Goal: Information Seeking & Learning: Learn about a topic

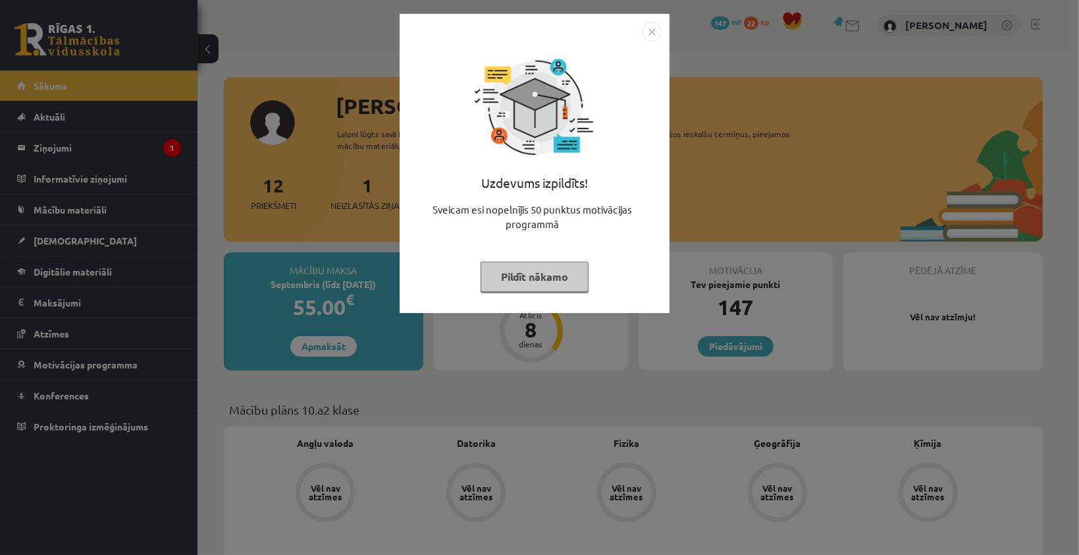
click at [552, 285] on button "Pildīt nākamo" at bounding box center [535, 276] width 108 height 30
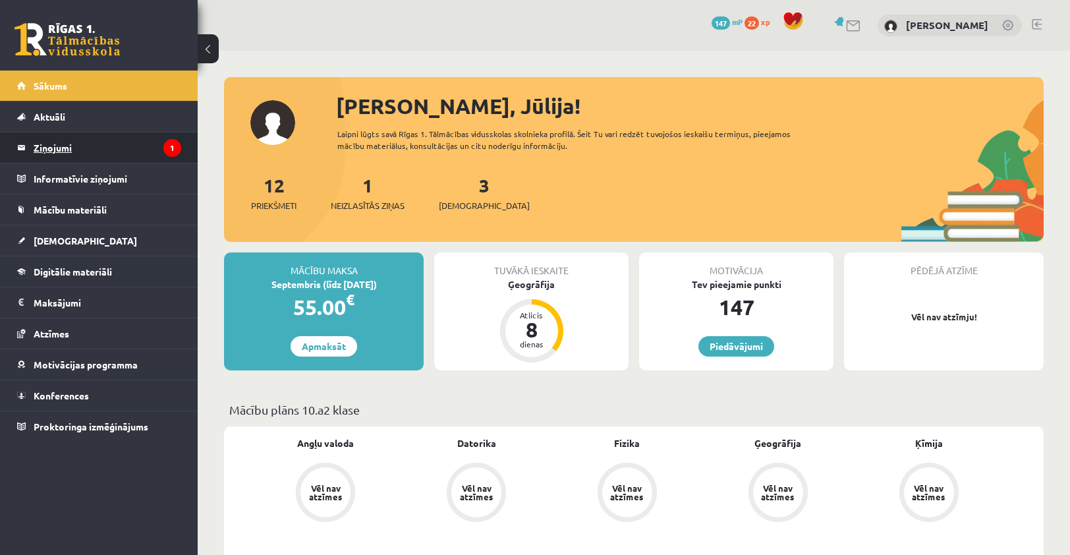
click at [134, 153] on legend "Ziņojumi 1" at bounding box center [108, 147] width 148 height 30
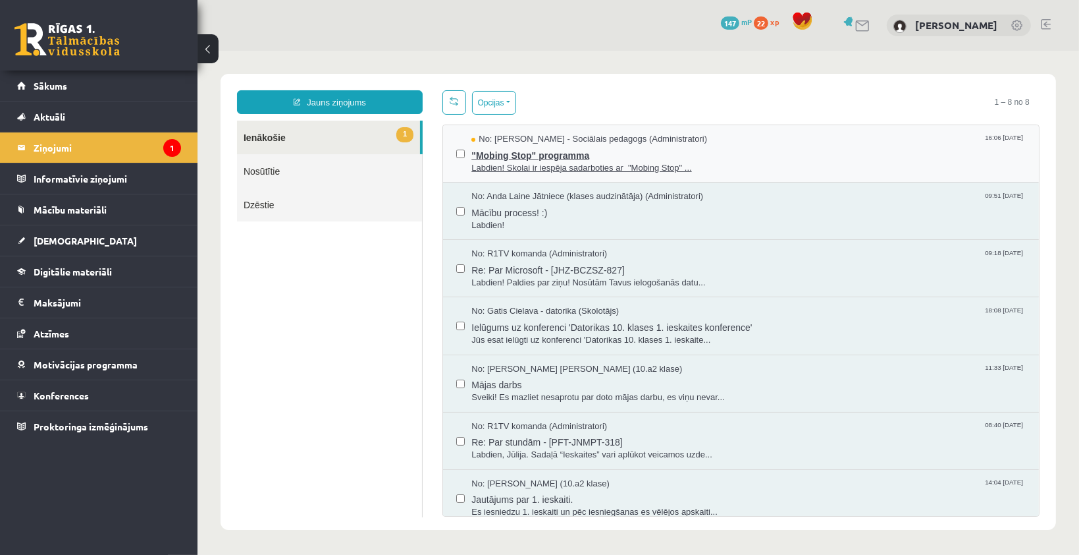
click at [661, 158] on span ""Mobing Stop" programma" at bounding box center [748, 153] width 555 height 16
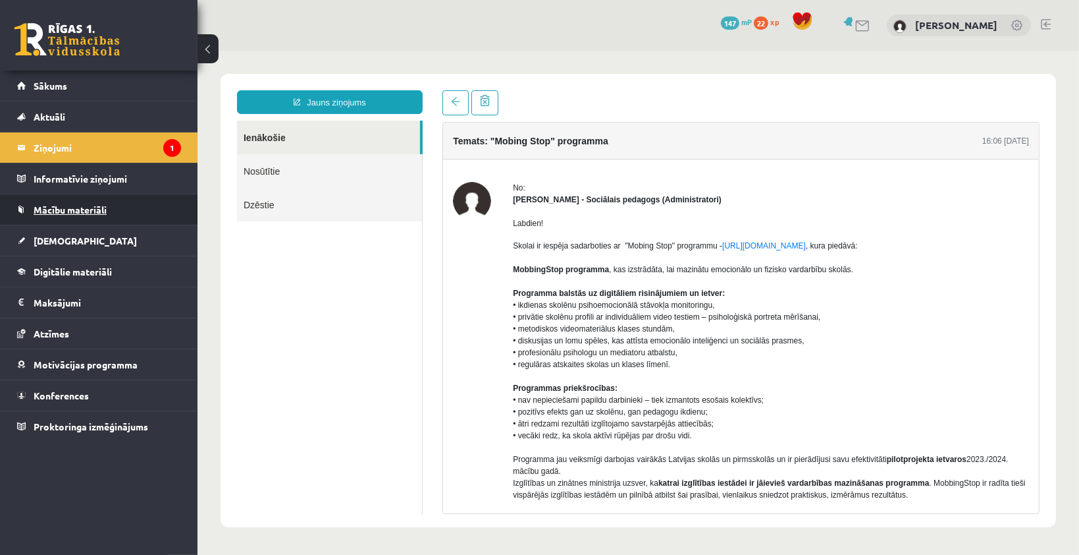
click at [77, 212] on span "Mācību materiāli" at bounding box center [70, 210] width 73 height 12
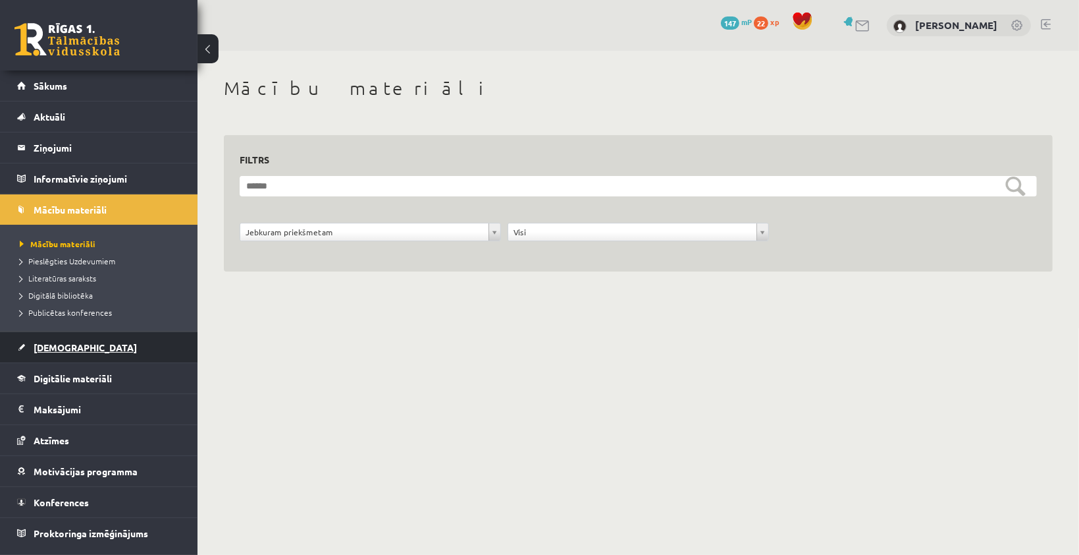
click at [70, 348] on span "[DEMOGRAPHIC_DATA]" at bounding box center [85, 347] width 103 height 12
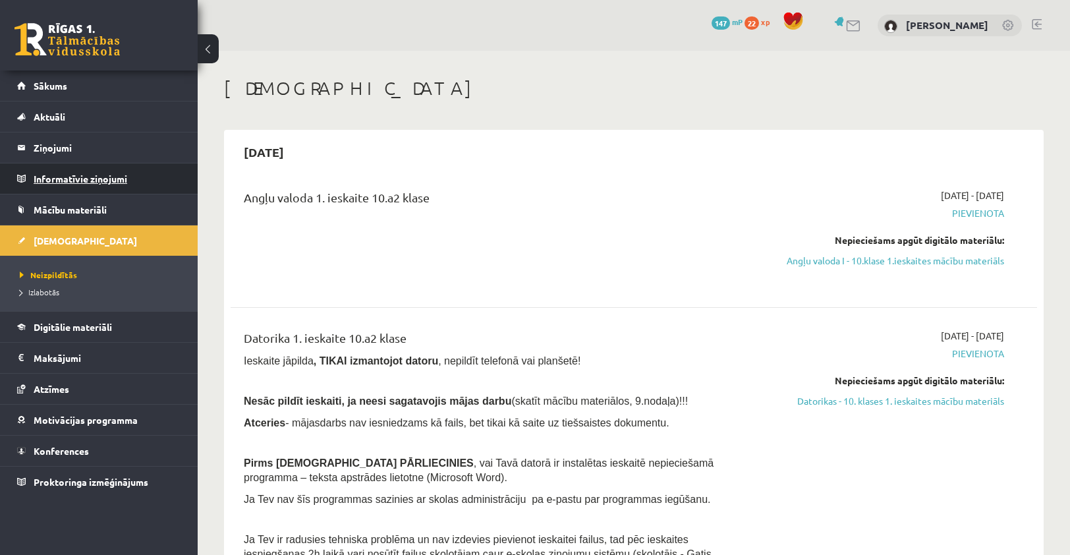
click at [40, 181] on legend "Informatīvie ziņojumi 0" at bounding box center [108, 178] width 148 height 30
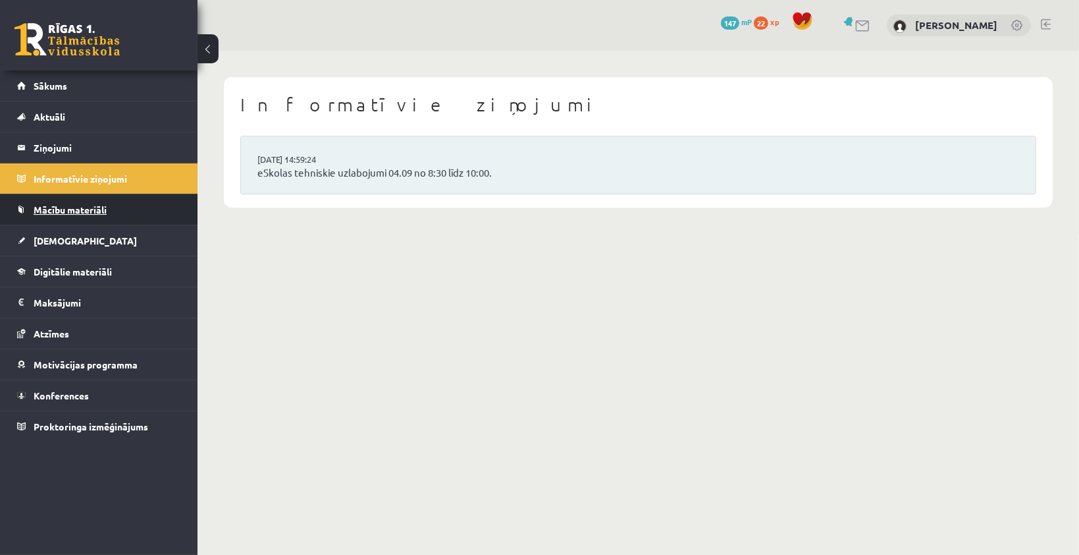
click at [59, 216] on link "Mācību materiāli" at bounding box center [99, 209] width 164 height 30
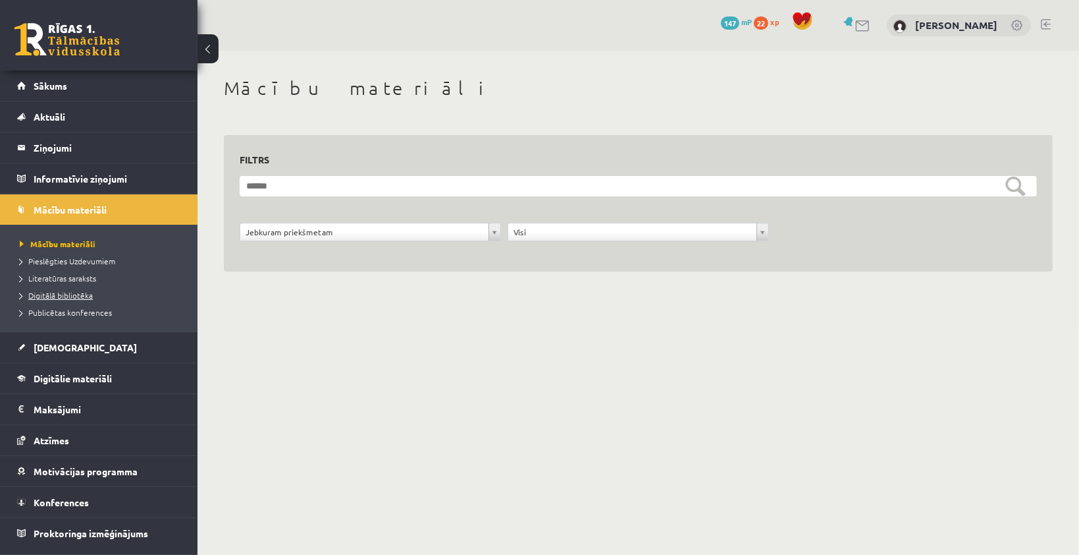
click at [71, 294] on span "Digitālā bibliotēka" at bounding box center [56, 295] width 73 height 11
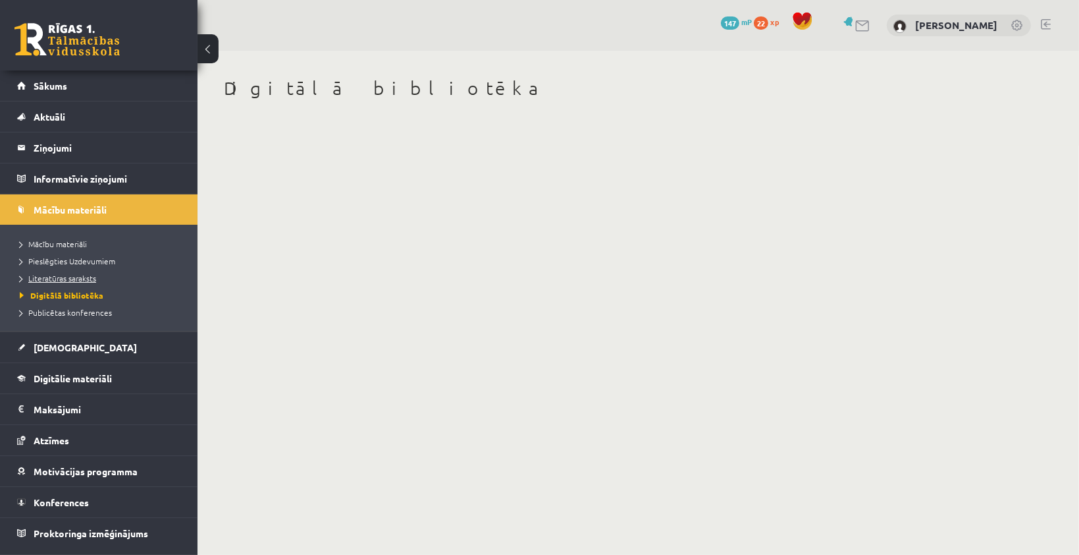
click at [72, 275] on span "Literatūras saraksts" at bounding box center [58, 278] width 76 height 11
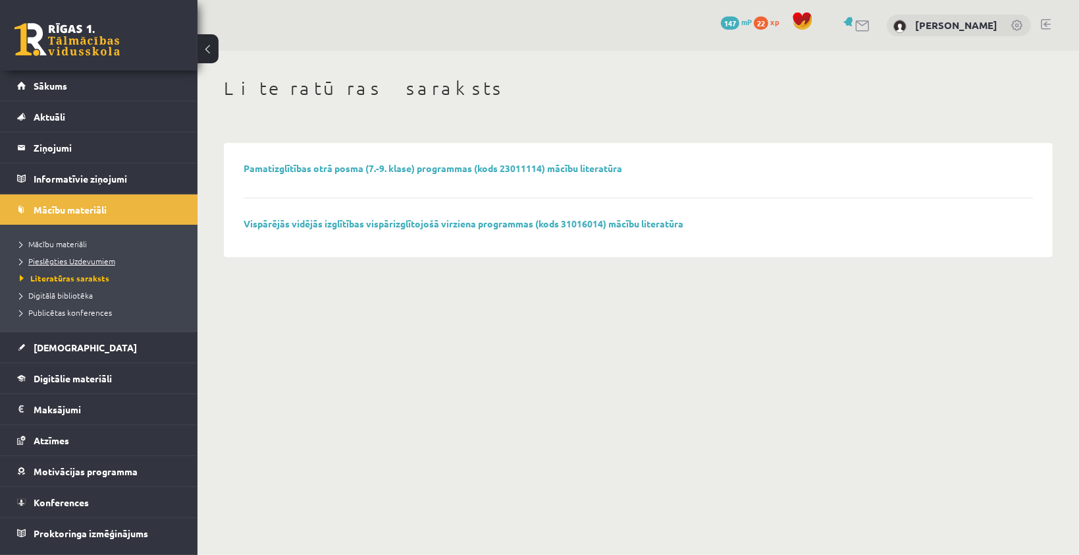
click at [74, 257] on span "Pieslēgties Uzdevumiem" at bounding box center [68, 261] width 96 height 11
click at [80, 321] on ul "Mācību materiāli Pieslēgties Uzdevumiem Literatūras saraksts Digitālā bibliotēk…" at bounding box center [99, 278] width 198 height 107
click at [74, 307] on span "Publicētas konferences" at bounding box center [66, 312] width 92 height 11
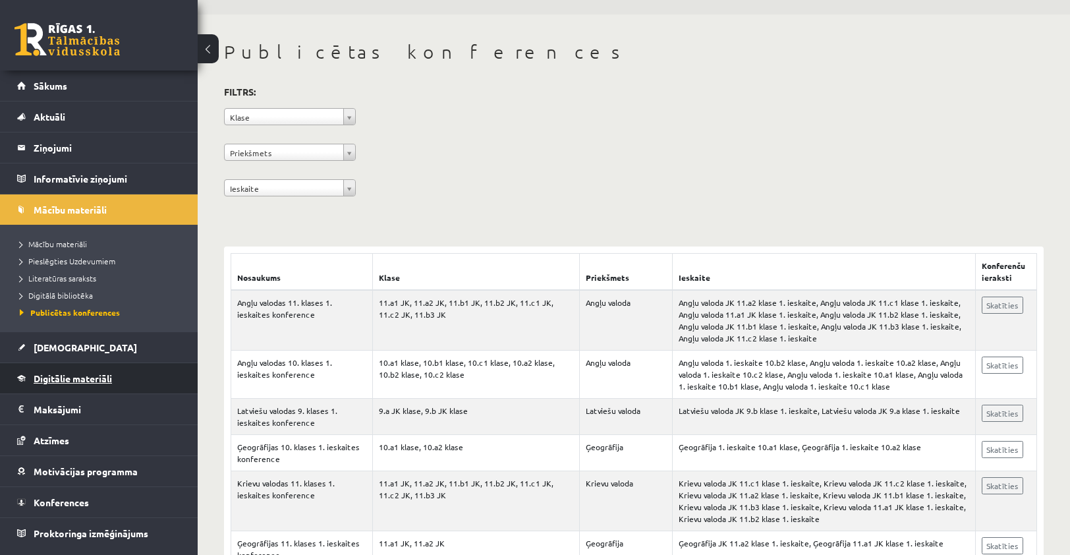
scroll to position [66, 0]
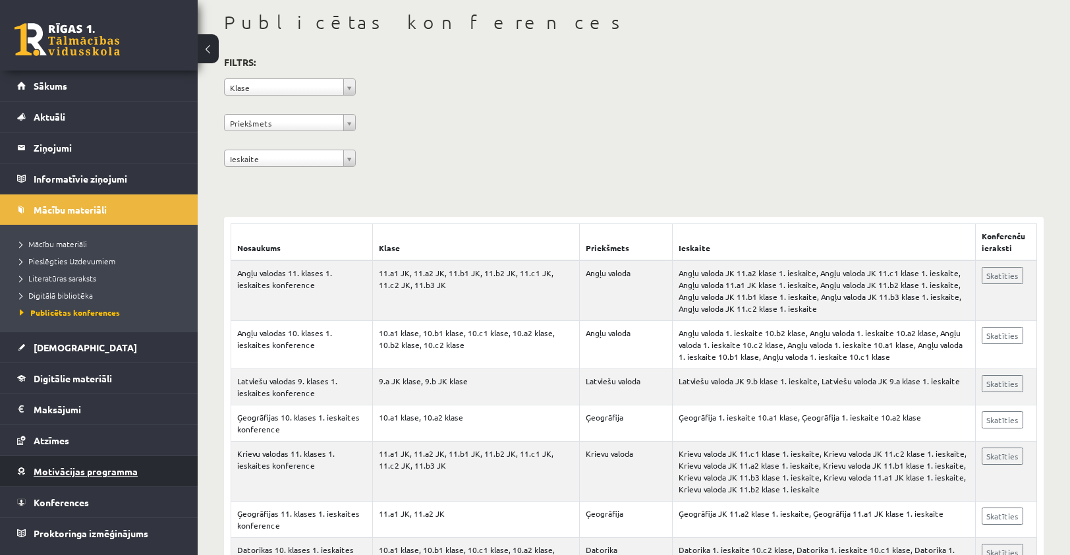
click at [91, 474] on span "Motivācijas programma" at bounding box center [86, 471] width 104 height 12
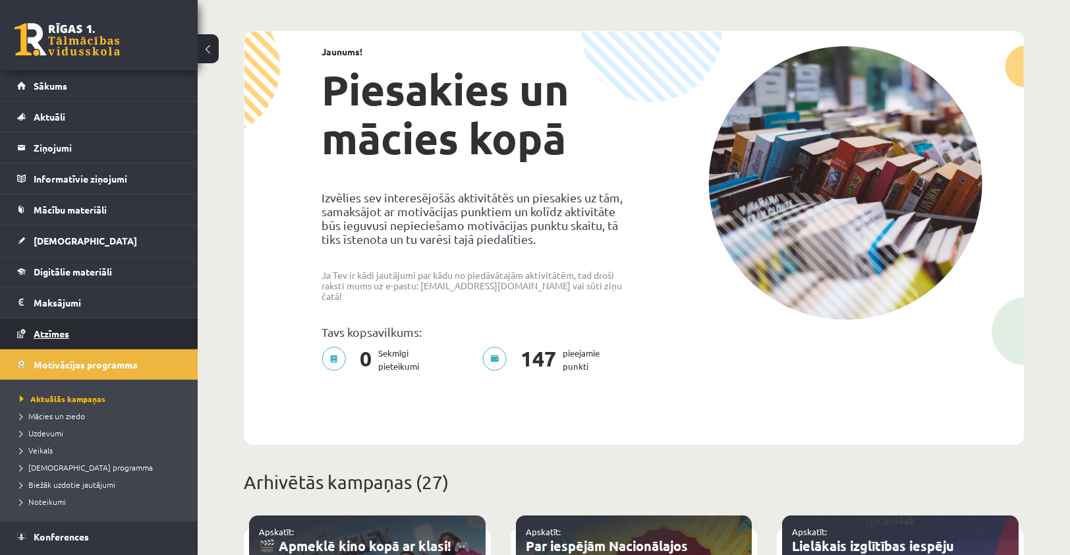
click at [55, 339] on link "Atzīmes" at bounding box center [99, 333] width 164 height 30
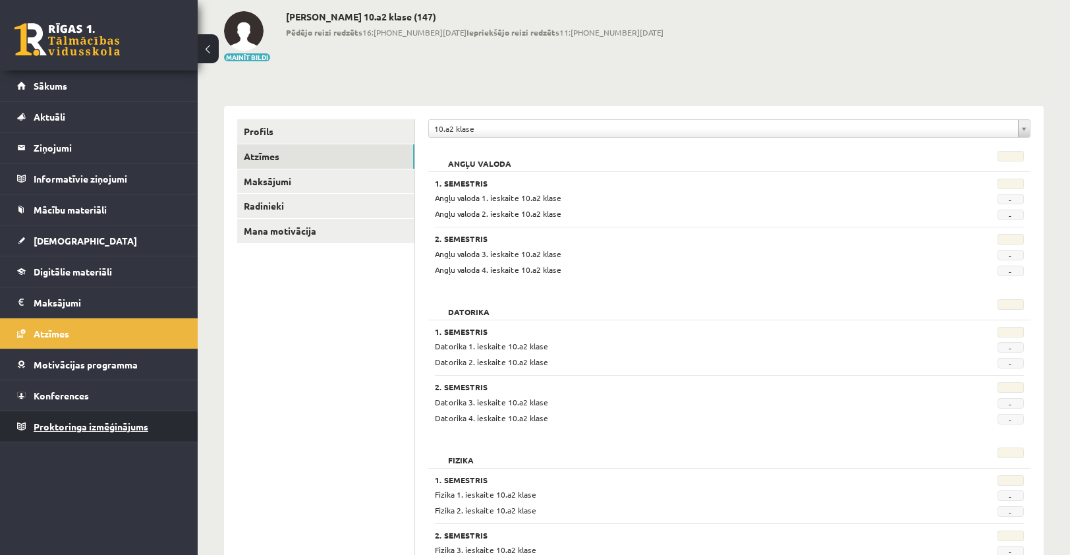
click at [74, 427] on span "Proktoringa izmēģinājums" at bounding box center [91, 426] width 115 height 12
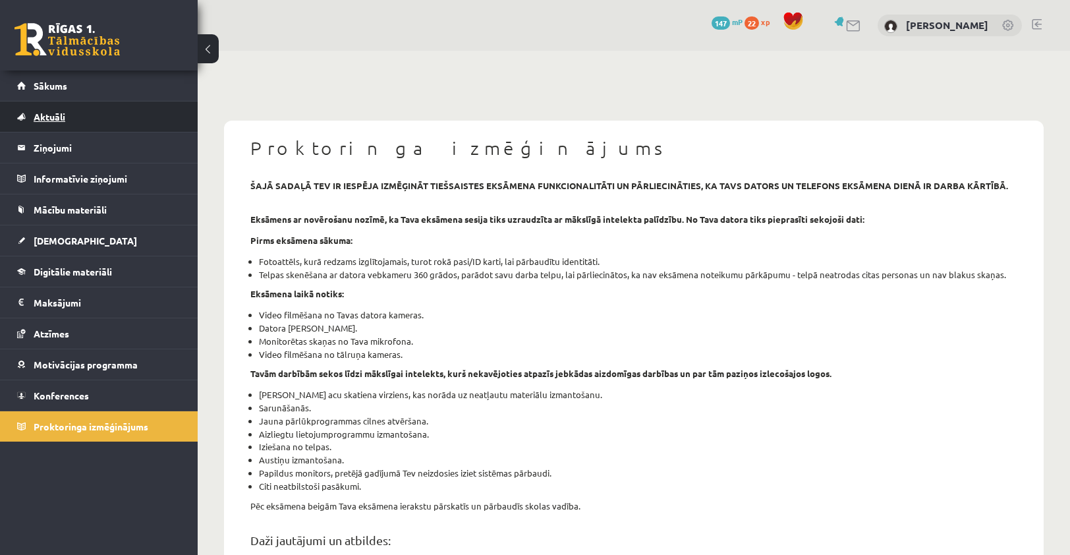
click at [37, 115] on span "Aktuāli" at bounding box center [50, 117] width 32 height 12
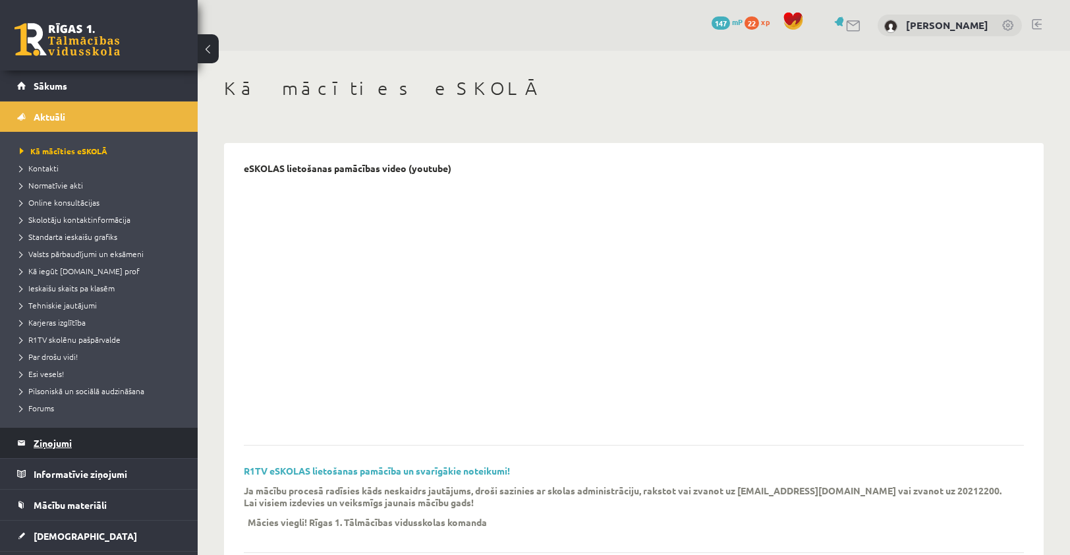
click at [62, 443] on legend "Ziņojumi 1" at bounding box center [108, 442] width 148 height 30
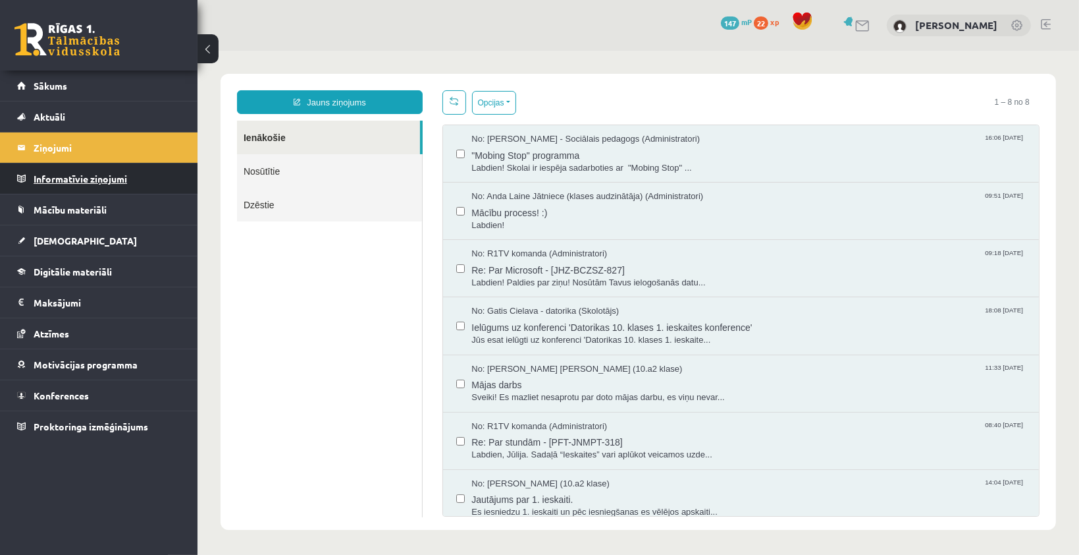
click at [61, 182] on legend "Informatīvie ziņojumi 0" at bounding box center [108, 178] width 148 height 30
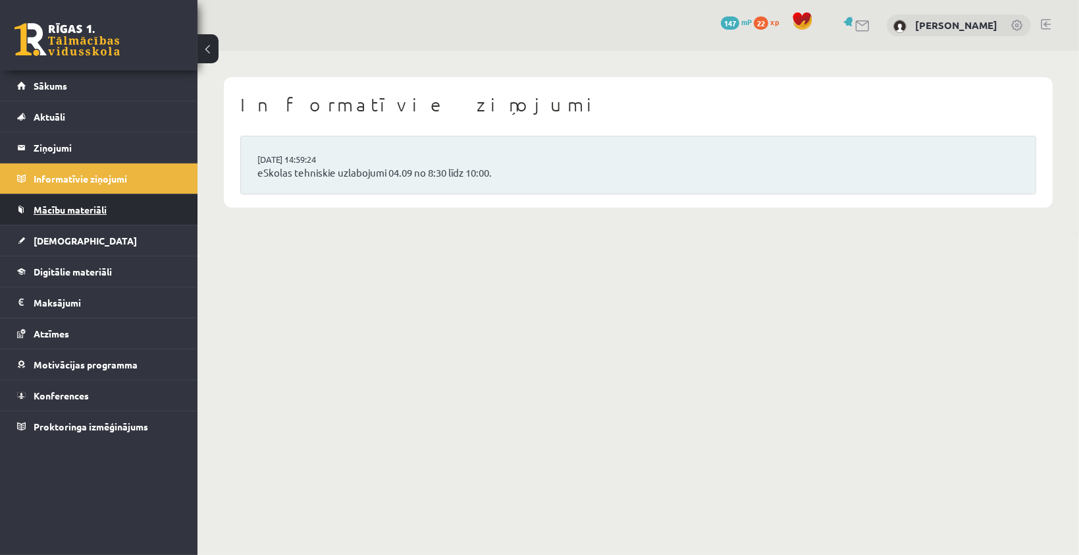
click at [86, 210] on span "Mācību materiāli" at bounding box center [70, 210] width 73 height 12
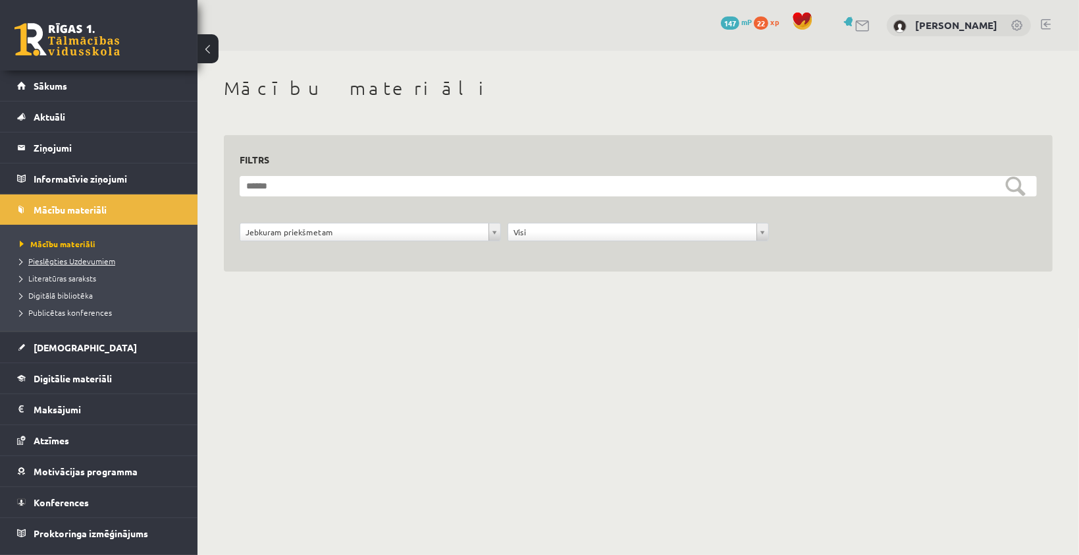
click at [92, 263] on span "Pieslēgties Uzdevumiem" at bounding box center [68, 261] width 96 height 11
click at [72, 273] on span "Literatūras saraksts" at bounding box center [58, 278] width 76 height 11
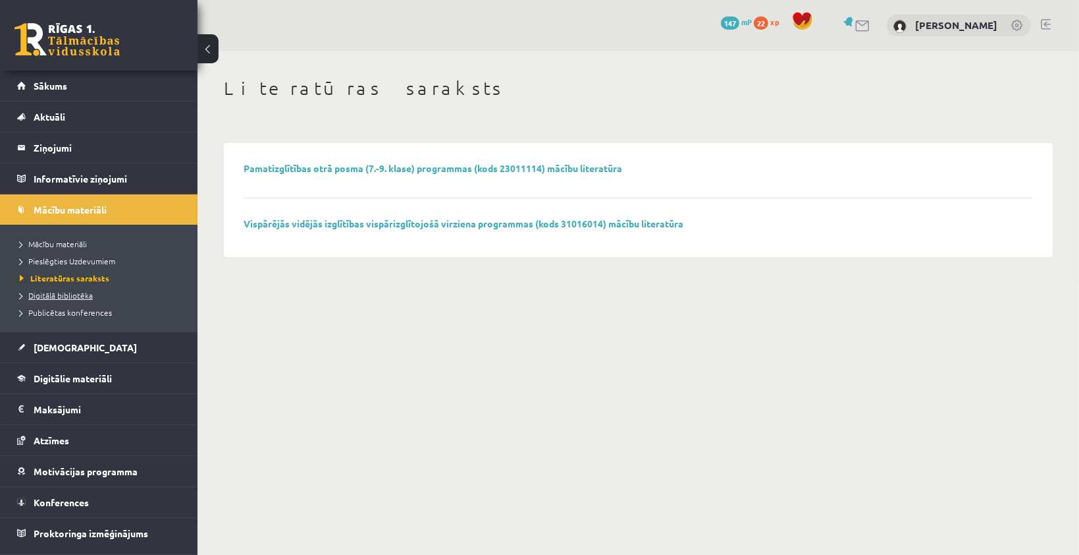
click at [65, 295] on span "Digitālā bibliotēka" at bounding box center [56, 295] width 73 height 11
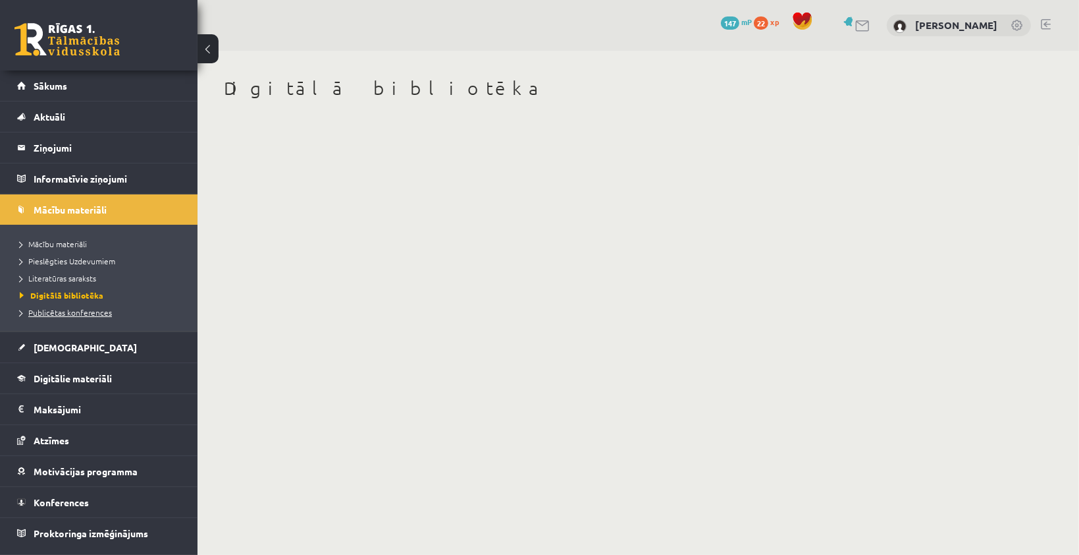
click at [70, 309] on span "Publicētas konferences" at bounding box center [66, 312] width 92 height 11
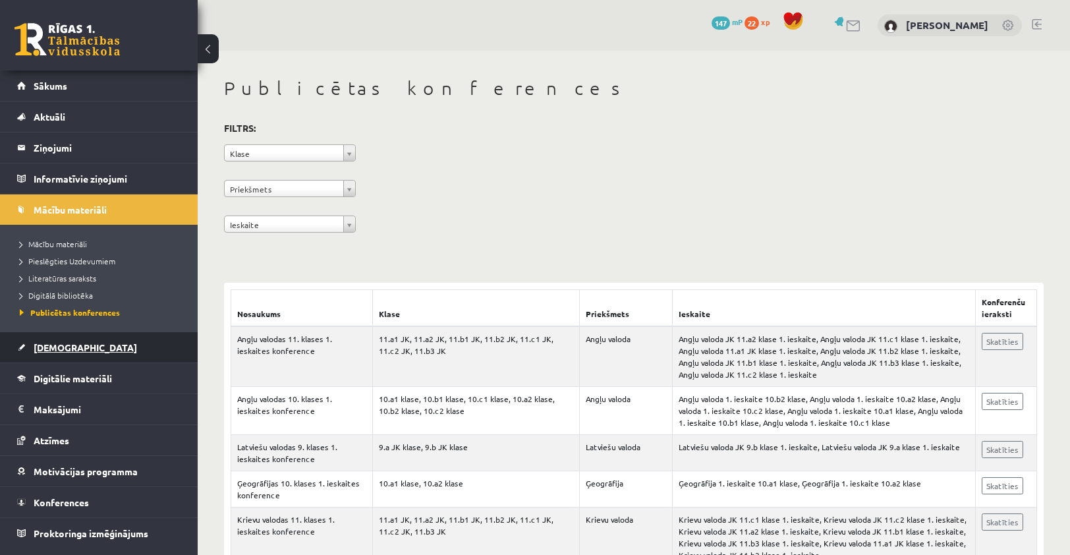
click at [63, 345] on span "[DEMOGRAPHIC_DATA]" at bounding box center [85, 347] width 103 height 12
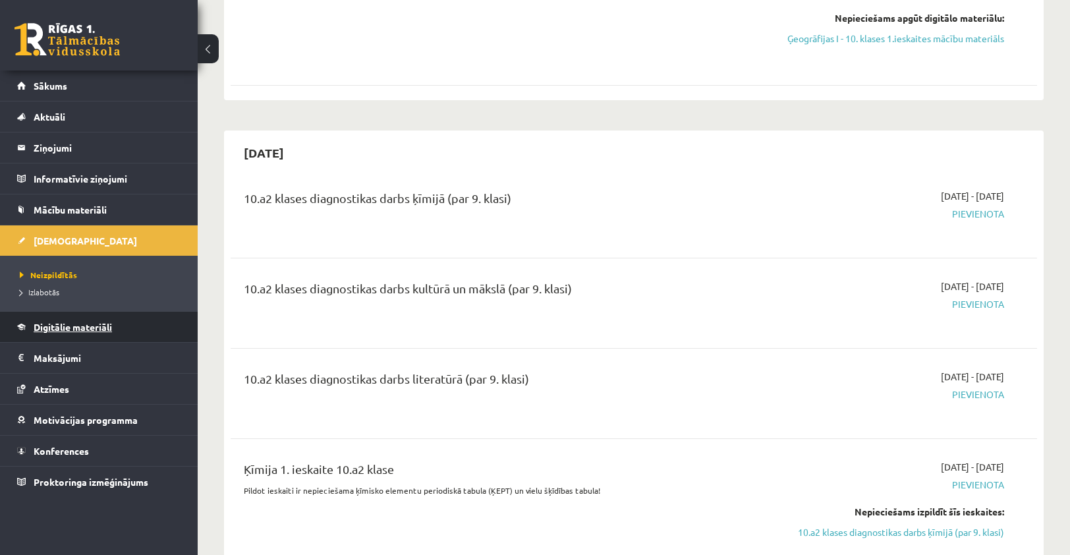
click at [78, 325] on span "Digitālie materiāli" at bounding box center [73, 327] width 78 height 12
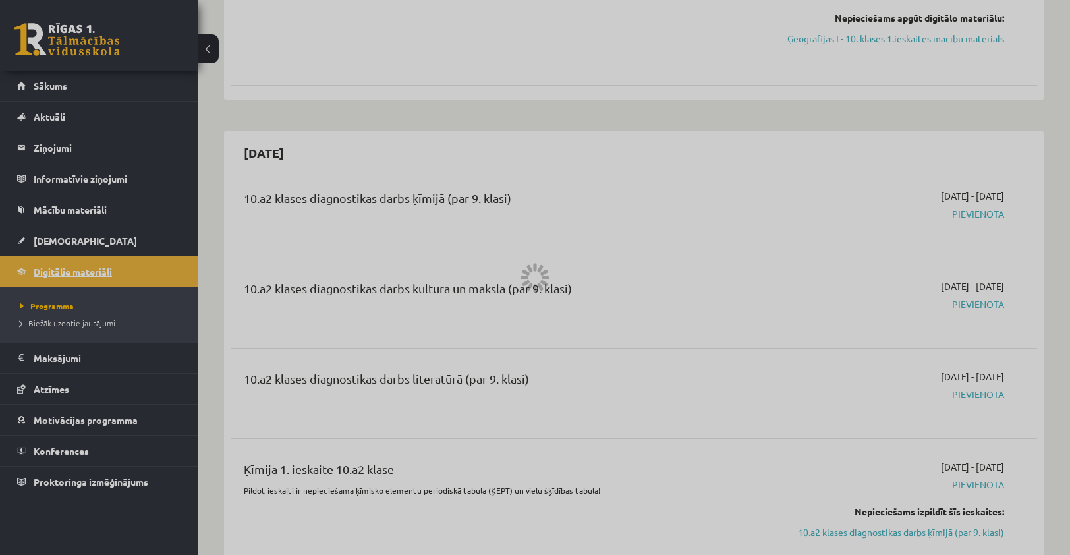
scroll to position [346, 0]
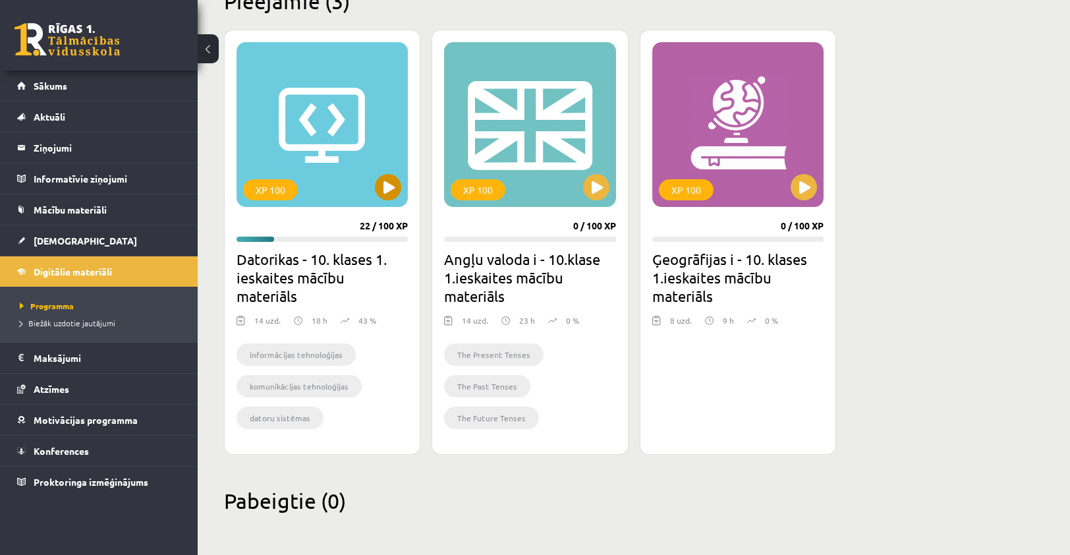
click at [371, 196] on div "XP 100" at bounding box center [321, 124] width 171 height 165
click at [371, 190] on div "XP 100" at bounding box center [321, 124] width 171 height 165
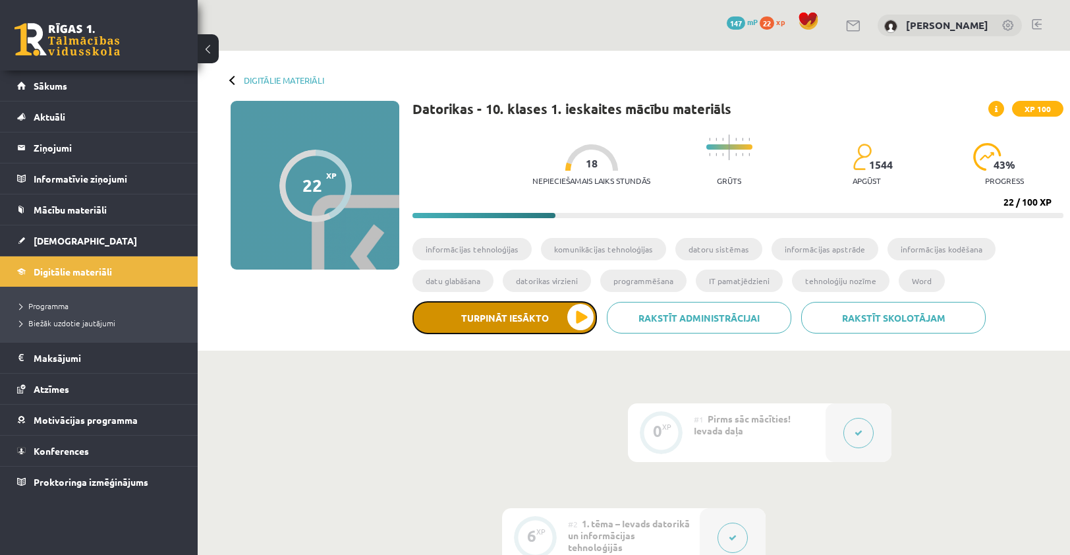
click at [545, 324] on button "Turpināt iesākto" at bounding box center [504, 317] width 184 height 33
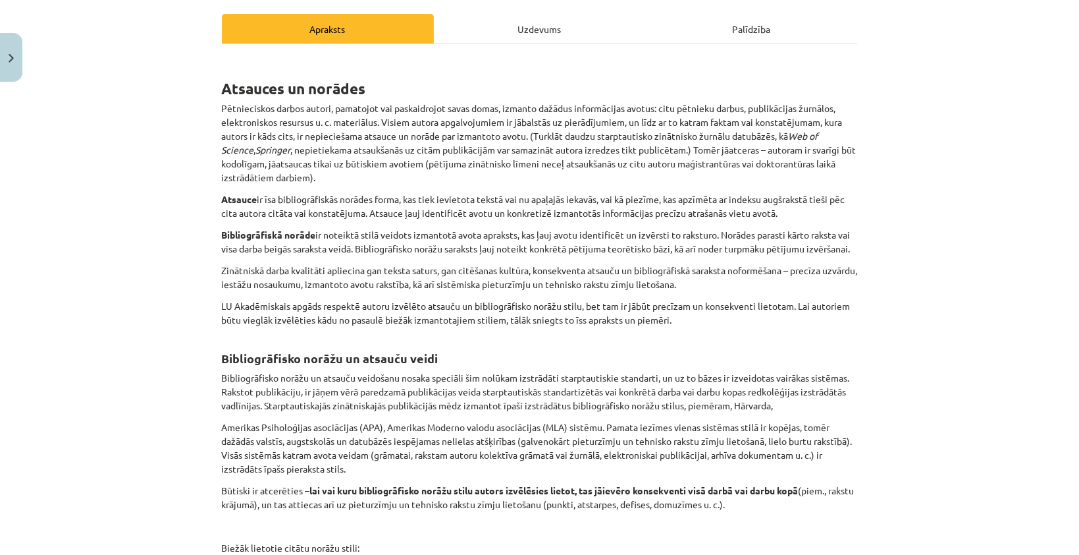
scroll to position [453, 0]
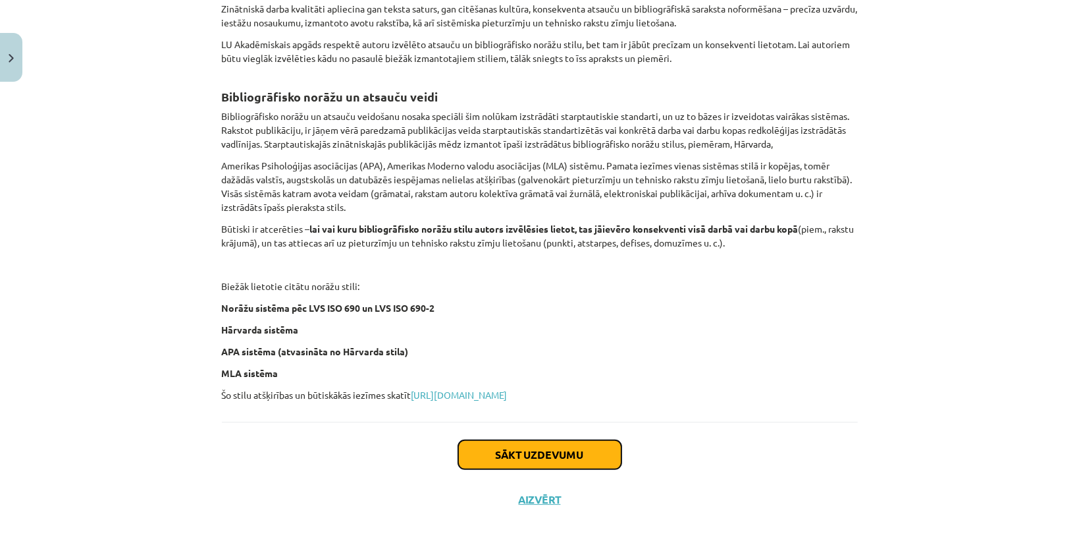
click at [543, 449] on button "Sākt uzdevumu" at bounding box center [539, 454] width 163 height 29
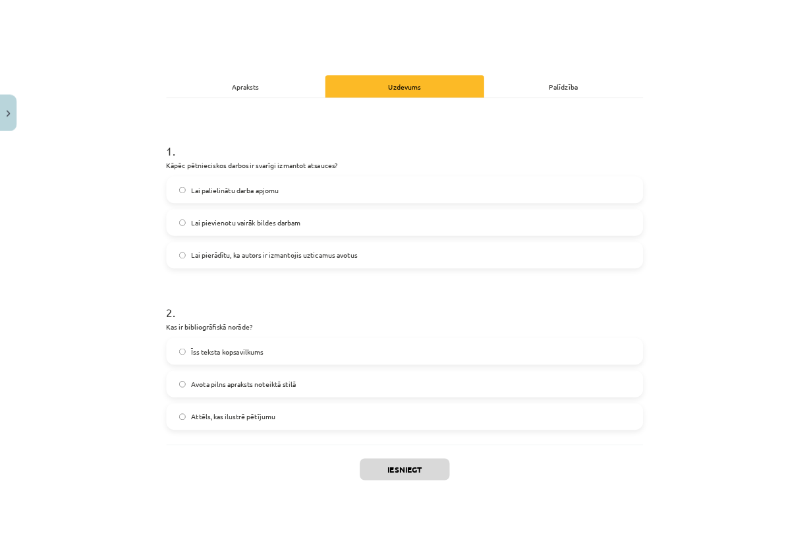
scroll to position [132, 0]
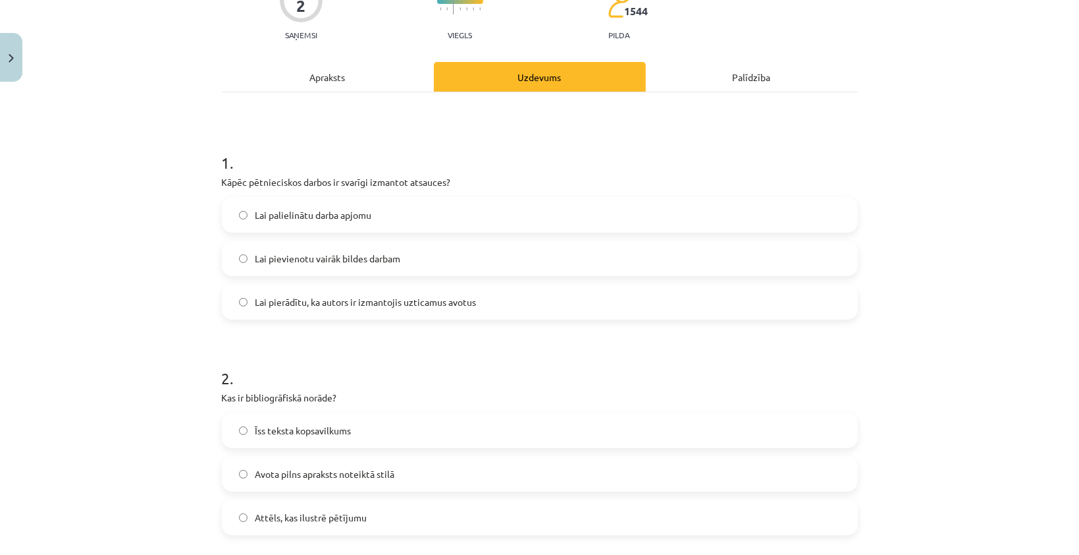
click at [229, 398] on p "Kas ir bibliogrāfiskā norāde?" at bounding box center [540, 398] width 636 height 14
drag, startPoint x: 231, startPoint y: 398, endPoint x: 237, endPoint y: 393, distance: 8.4
click at [237, 393] on p "Kas ir bibliogrāfiskā norāde?" at bounding box center [540, 398] width 636 height 14
drag, startPoint x: 230, startPoint y: 399, endPoint x: 263, endPoint y: 399, distance: 33.6
click at [263, 399] on p "Kas ir bibliogrāfiskā norāde?" at bounding box center [540, 398] width 636 height 14
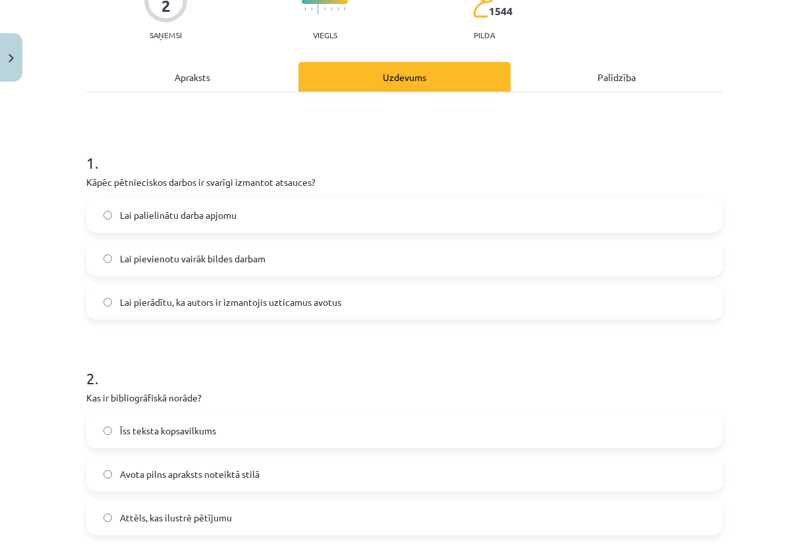
click at [181, 148] on h1 "1 ." at bounding box center [404, 150] width 636 height 41
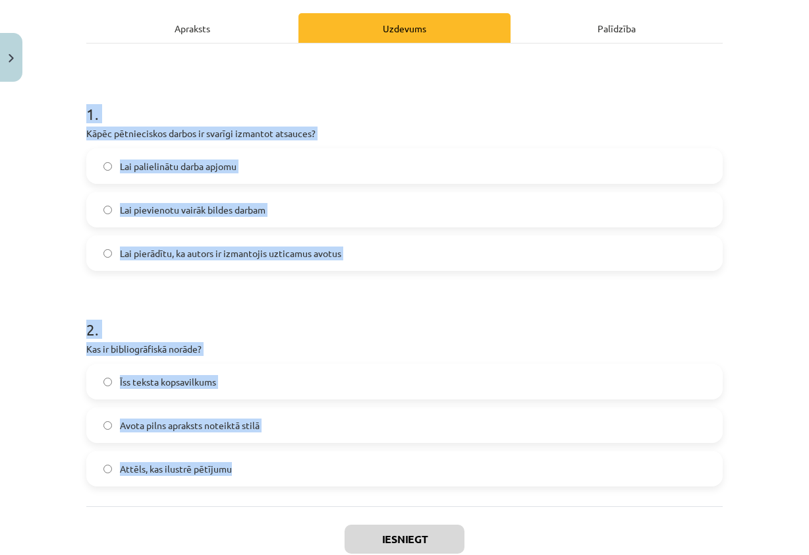
scroll to position [263, 0]
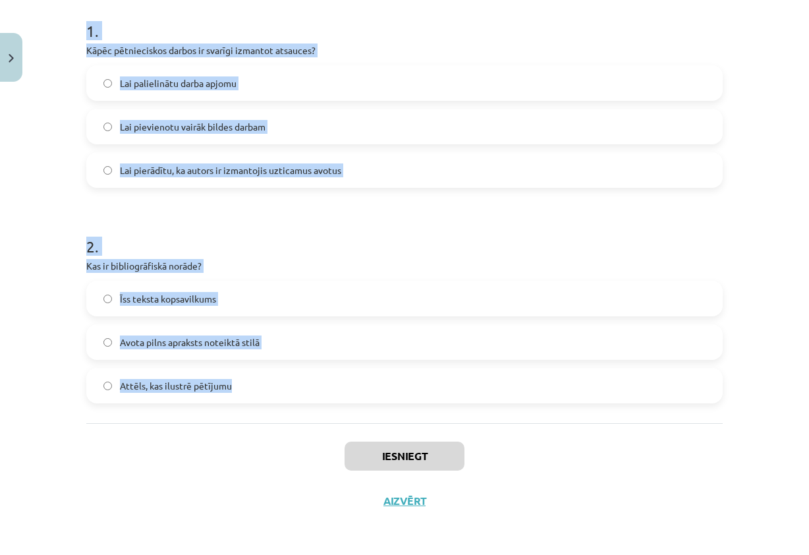
drag, startPoint x: 81, startPoint y: 164, endPoint x: 340, endPoint y: 391, distance: 344.4
click at [340, 391] on form "1 . Kāpēc pētnieciskos darbos ir svarīgi izmantot atsauces? Lai palielinātu dar…" at bounding box center [404, 201] width 636 height 404
copy form "1 . Kāpēc pētnieciskos darbos ir svarīgi izmantot atsauces? Lai palielinātu dar…"
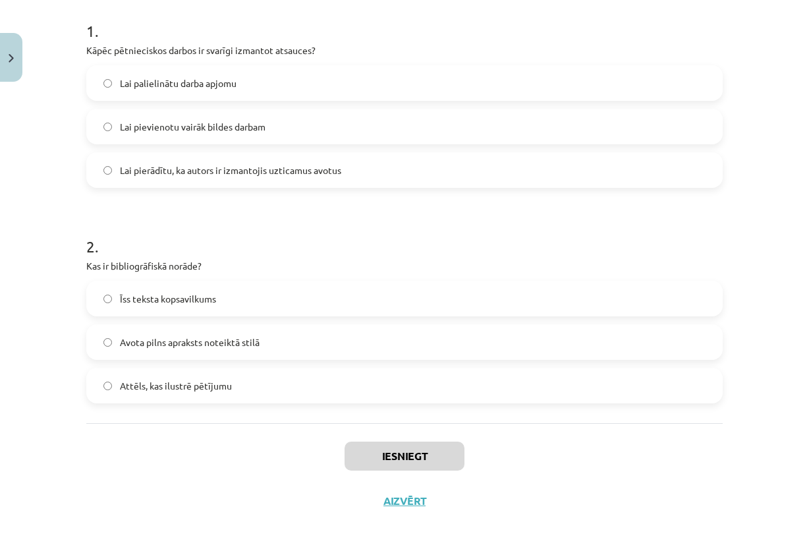
click at [685, 487] on div "Iesniegt Aizvērt" at bounding box center [404, 469] width 636 height 92
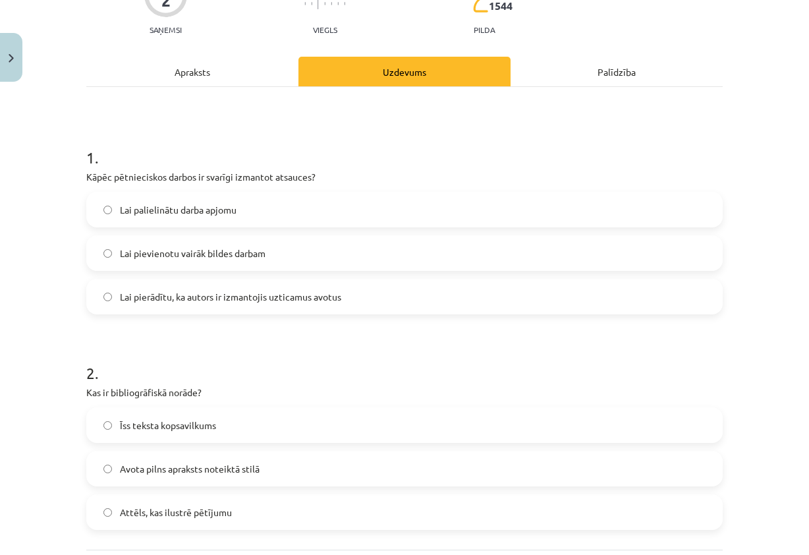
scroll to position [132, 0]
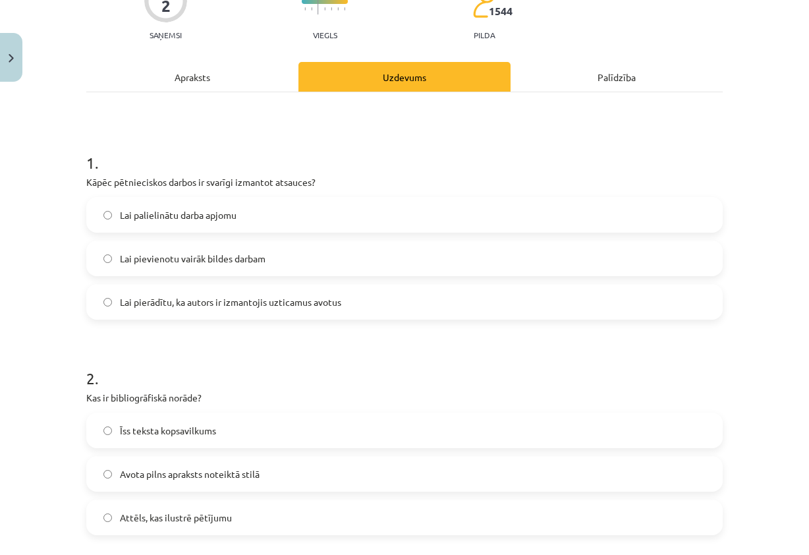
click at [233, 306] on span "Lai pierādītu, ka autors ir izmantojis uzticamus avotus" at bounding box center [230, 302] width 221 height 14
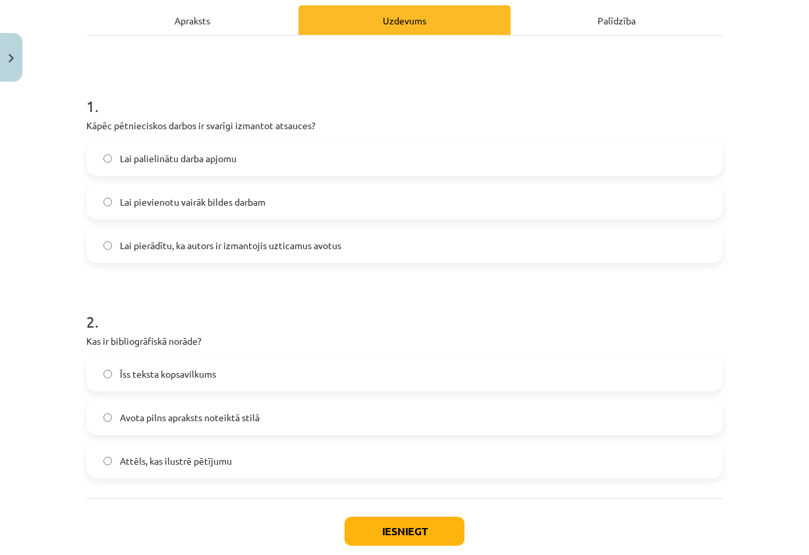
scroll to position [263, 0]
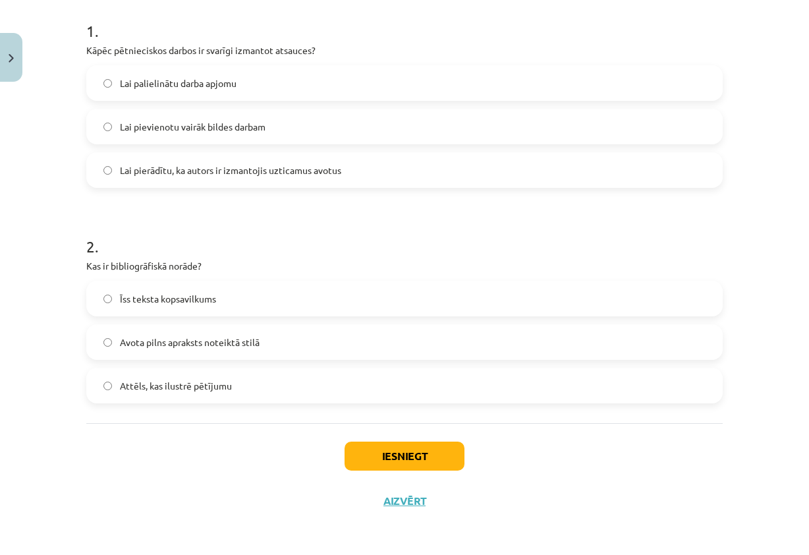
click at [277, 348] on label "Avota pilns apraksts noteiktā stilā" at bounding box center [405, 341] width 634 height 33
click at [424, 451] on button "Iesniegt" at bounding box center [404, 455] width 120 height 29
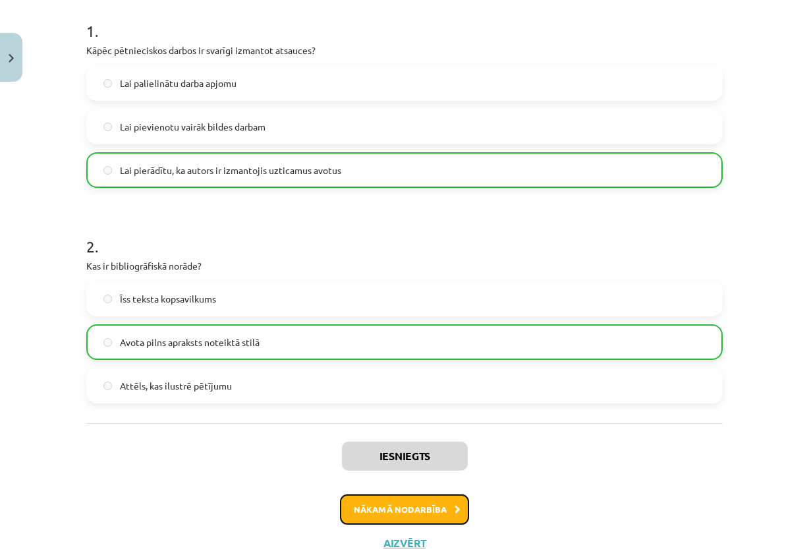
click at [448, 505] on button "Nākamā nodarbība" at bounding box center [404, 509] width 129 height 30
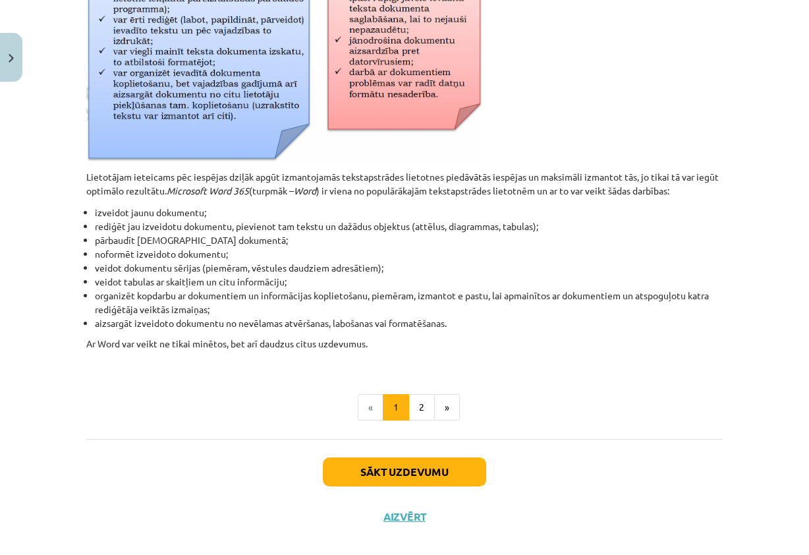
scroll to position [540, 0]
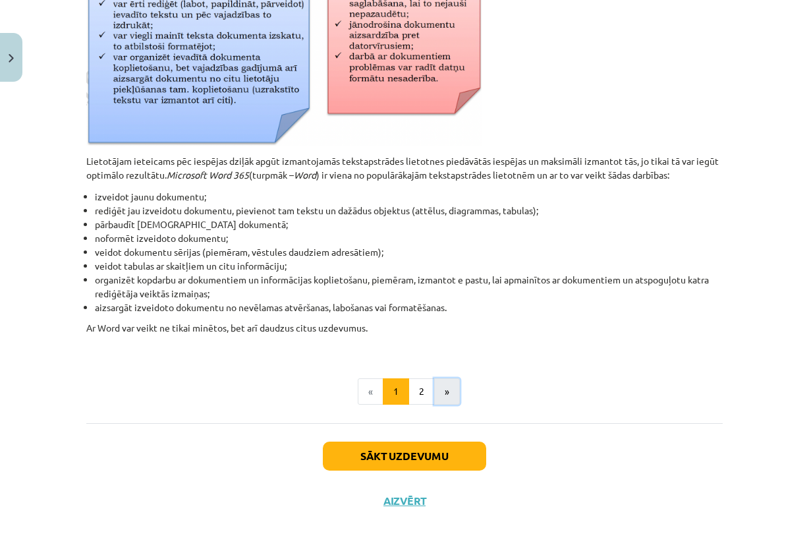
click at [448, 393] on button "»" at bounding box center [447, 391] width 26 height 26
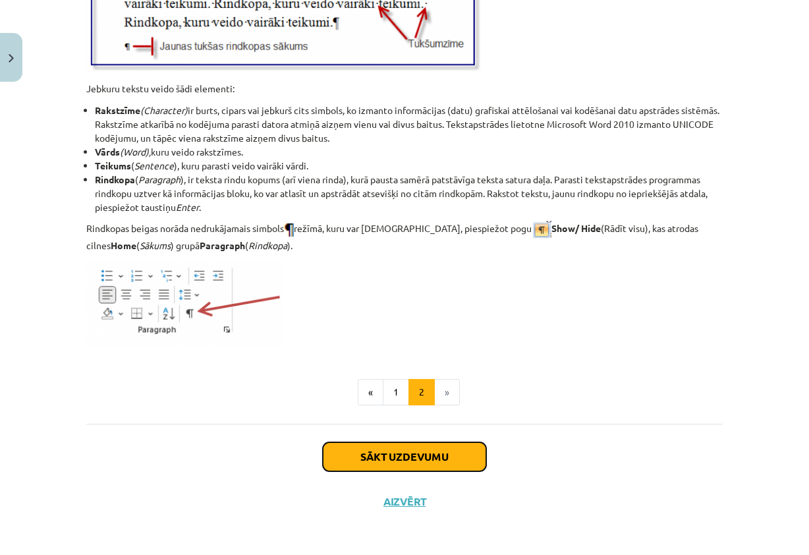
click at [428, 461] on button "Sākt uzdevumu" at bounding box center [404, 456] width 163 height 29
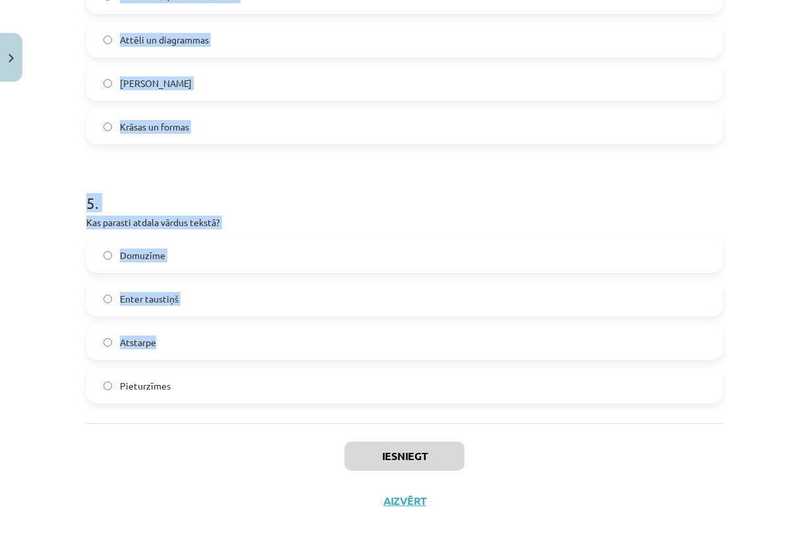
scroll to position [1084, 0]
drag, startPoint x: 80, startPoint y: 259, endPoint x: 404, endPoint y: 390, distance: 348.7
copy form "1 . Kāds taustiņš tiek lietots, lai datoram paziņotu par rindkopas beigām? Ente…"
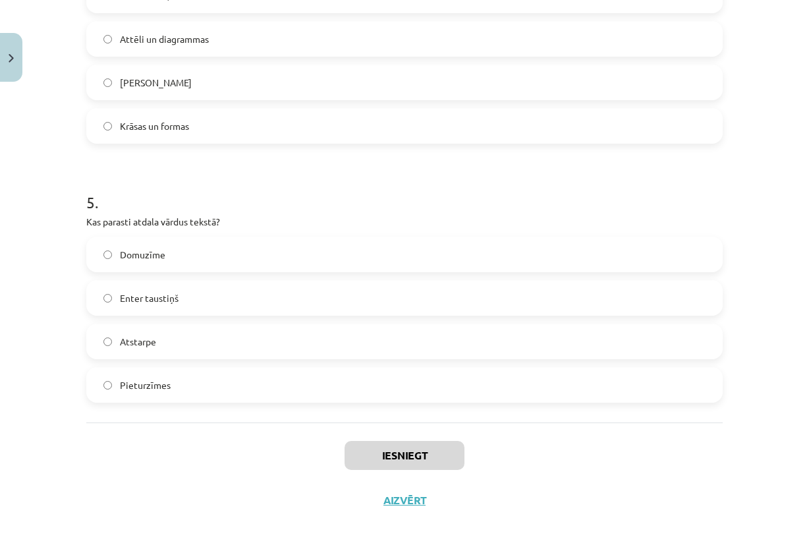
click at [730, 460] on div "Mācību tēma: Datorikas - 10. klases 1. ieskaites mācību materiāls #8 7. tema – …" at bounding box center [404, 277] width 809 height 555
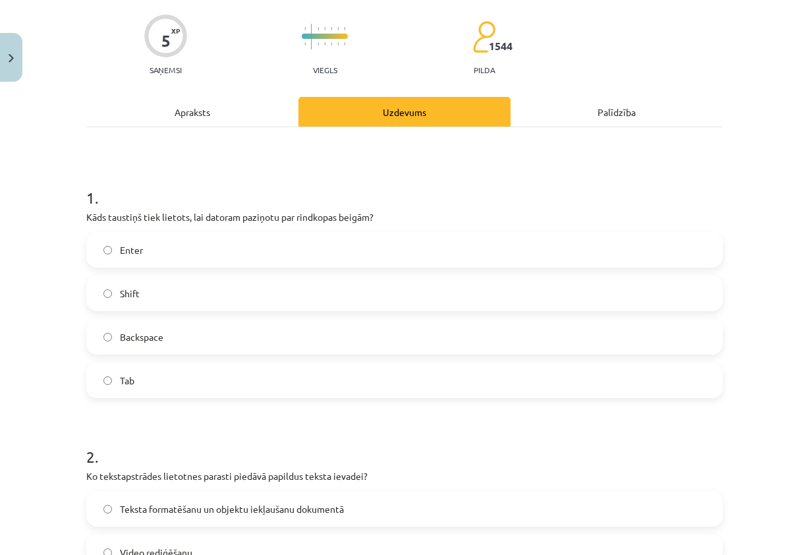
scroll to position [96, 0]
click at [215, 246] on label "Enter" at bounding box center [405, 250] width 634 height 33
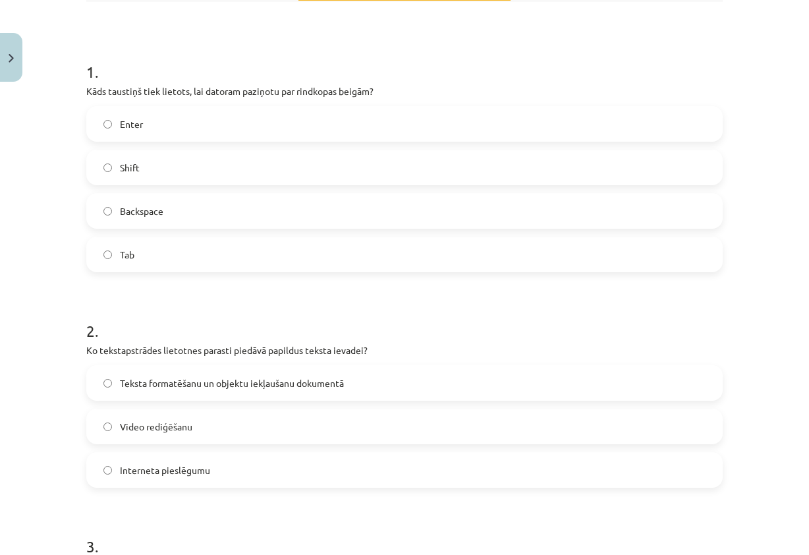
scroll to position [228, 0]
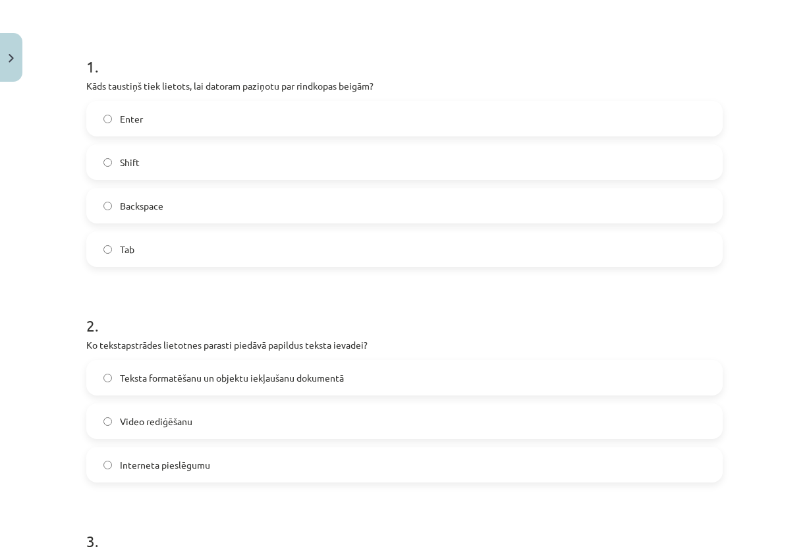
click at [290, 371] on span "Teksta formatēšanu un objektu iekļaušanu dokumentā" at bounding box center [232, 378] width 224 height 14
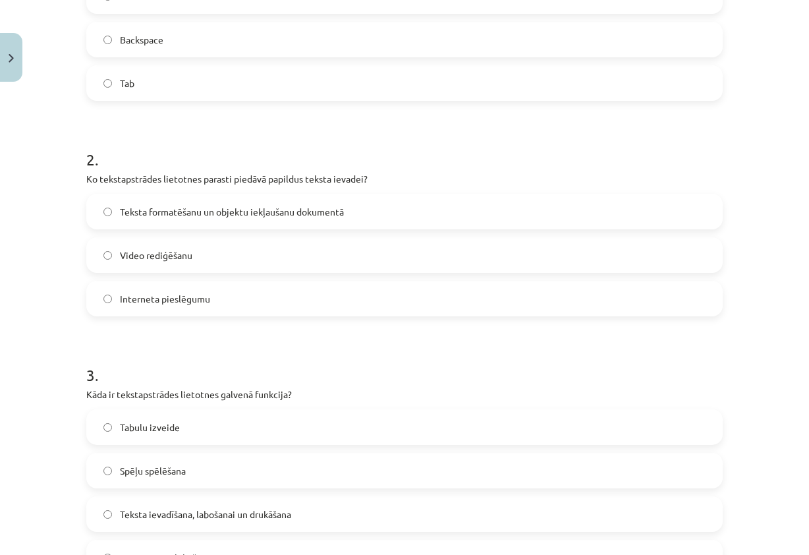
scroll to position [491, 0]
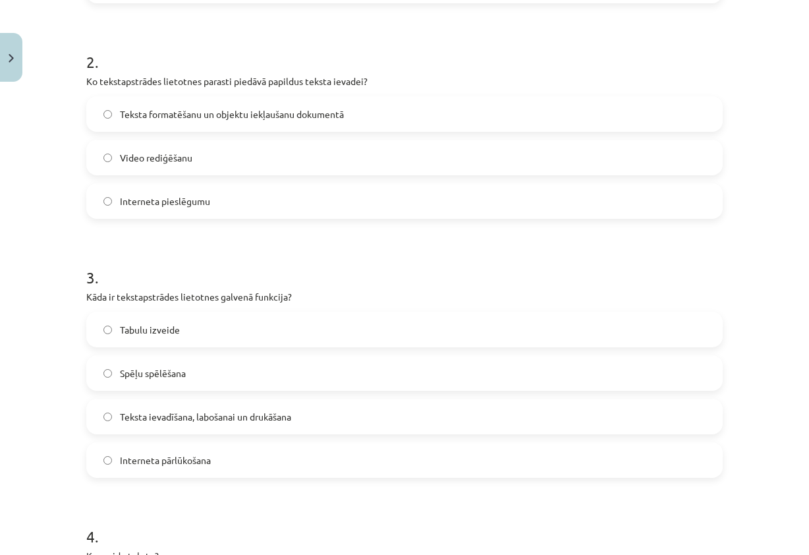
click at [246, 417] on span "Teksta ievadīšana, labošanai un drukāšana" at bounding box center [205, 417] width 171 height 14
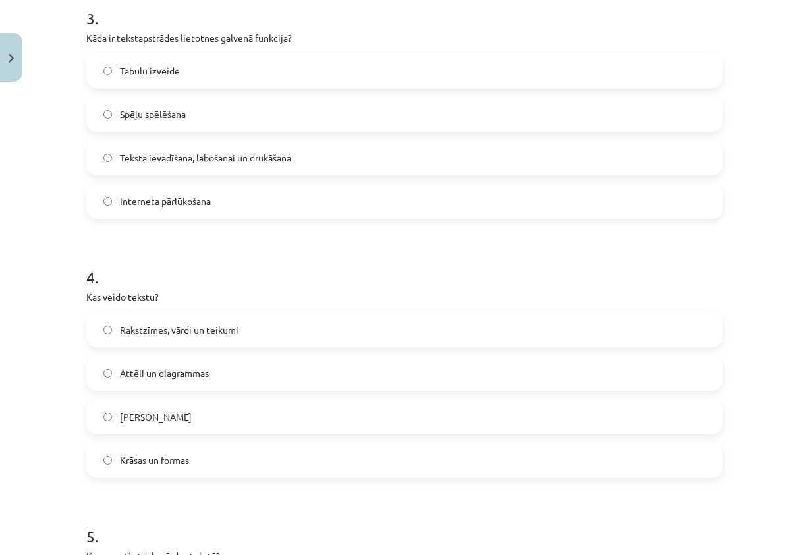
scroll to position [755, 0]
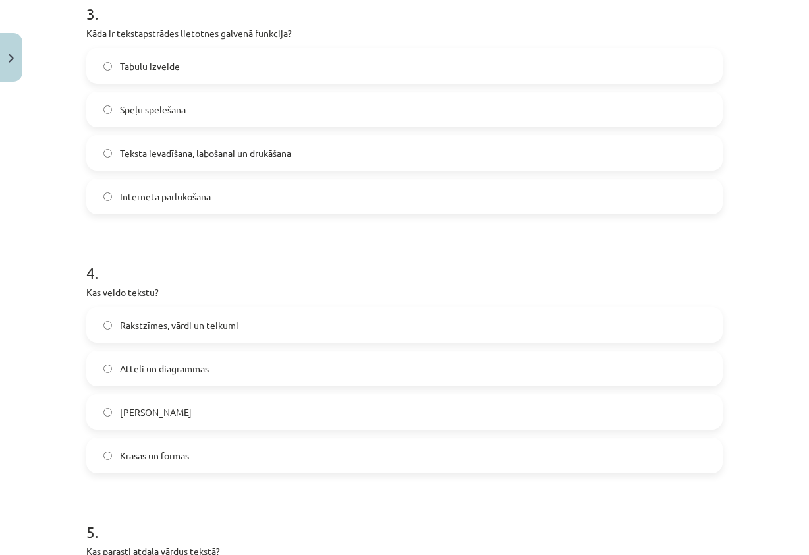
click at [235, 325] on label "Rakstzīmes, vārdi un teikumi" at bounding box center [405, 324] width 634 height 33
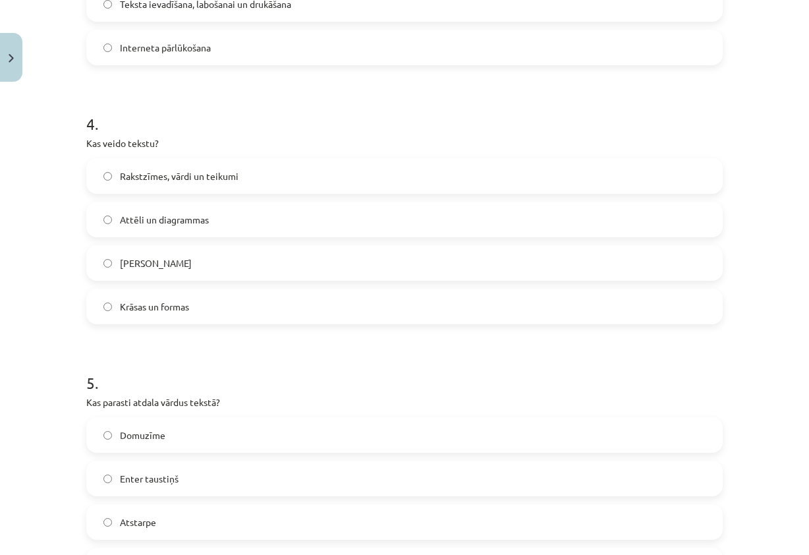
scroll to position [1018, 0]
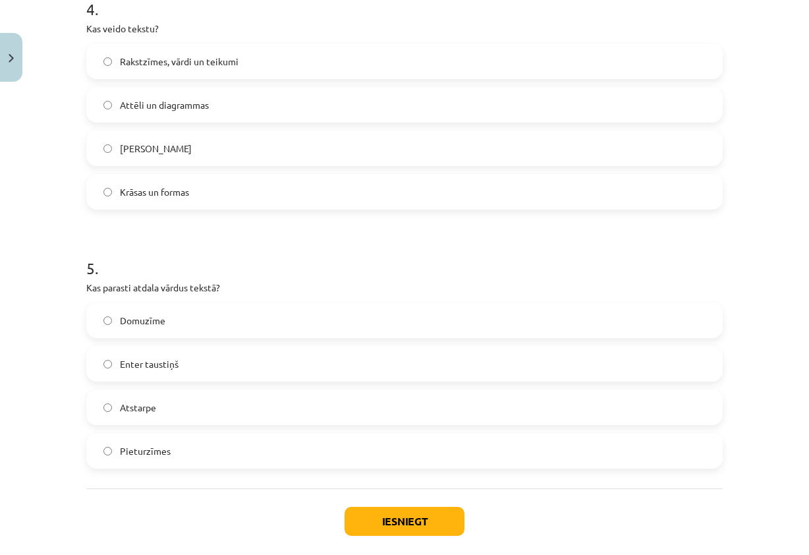
click at [202, 414] on label "Atstarpe" at bounding box center [405, 407] width 634 height 33
click at [368, 512] on button "Iesniegt" at bounding box center [404, 520] width 120 height 29
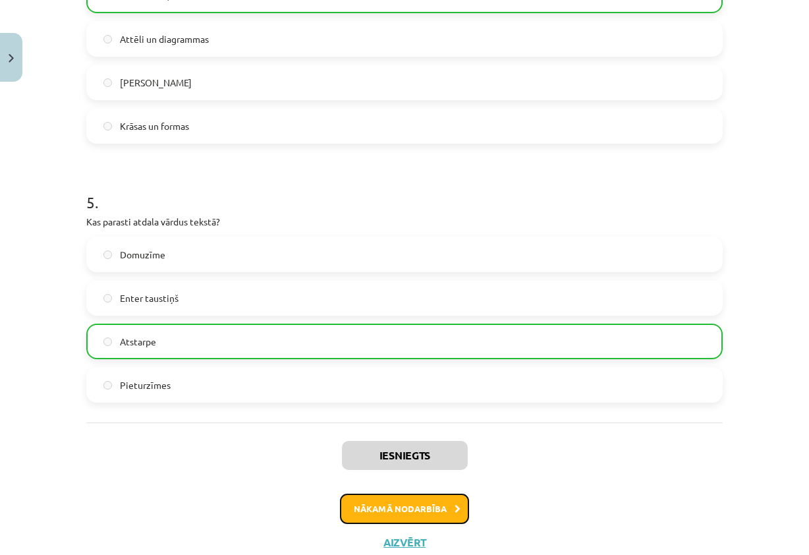
click at [401, 503] on button "Nākamā nodarbība" at bounding box center [404, 508] width 129 height 30
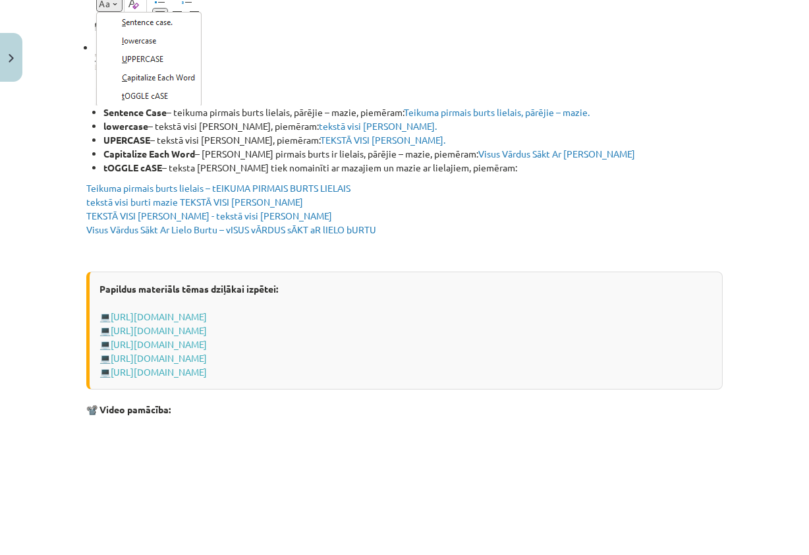
scroll to position [2563, 0]
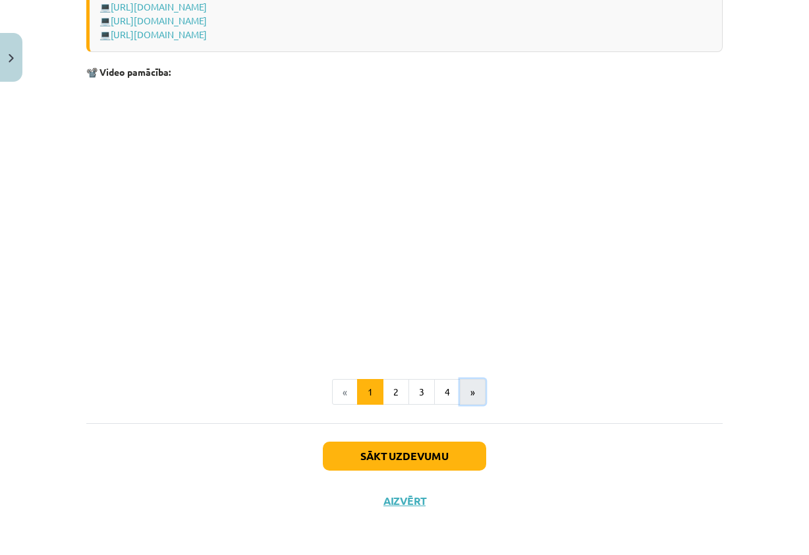
click at [460, 391] on button "»" at bounding box center [473, 392] width 26 height 26
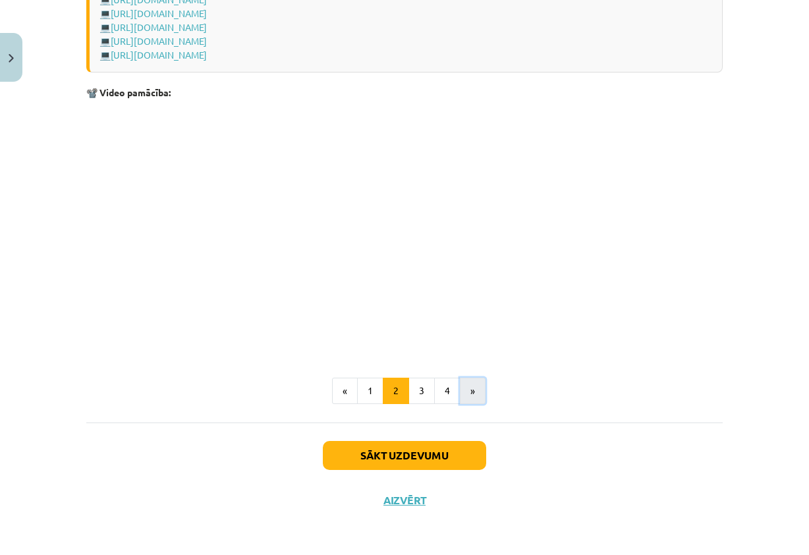
click at [472, 402] on button "»" at bounding box center [473, 390] width 26 height 26
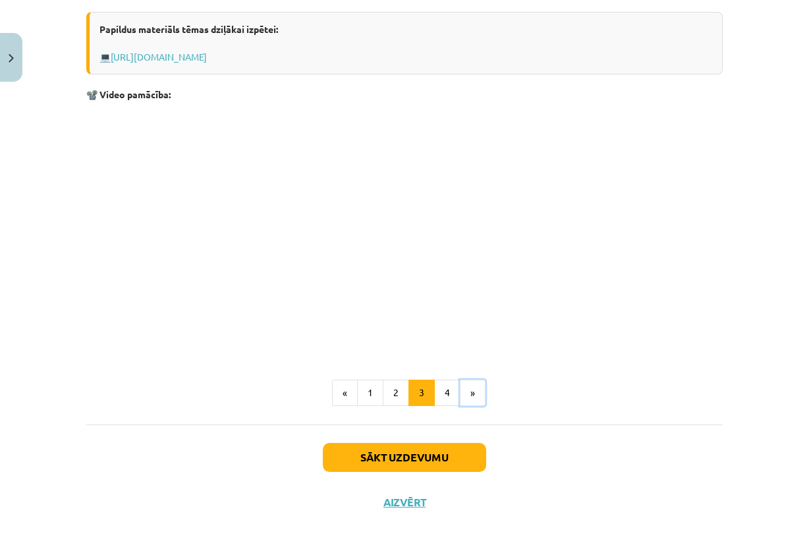
scroll to position [2082, 0]
click at [476, 395] on button "»" at bounding box center [473, 392] width 26 height 26
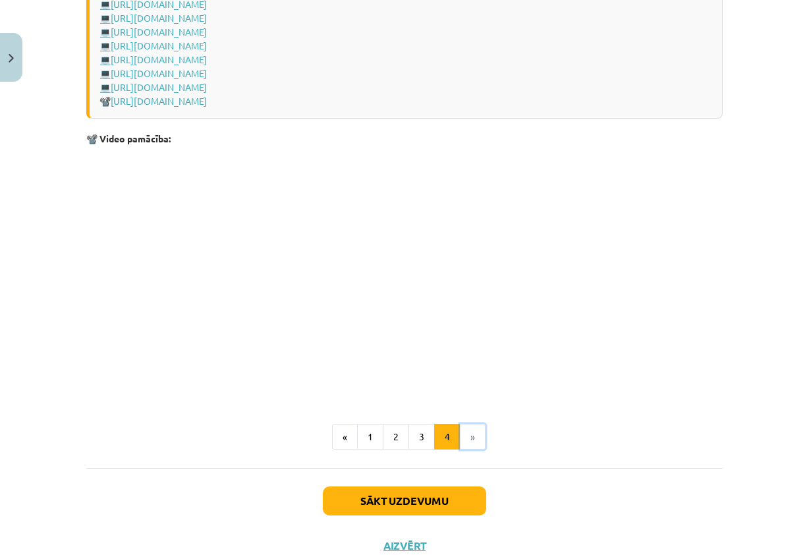
scroll to position [1894, 0]
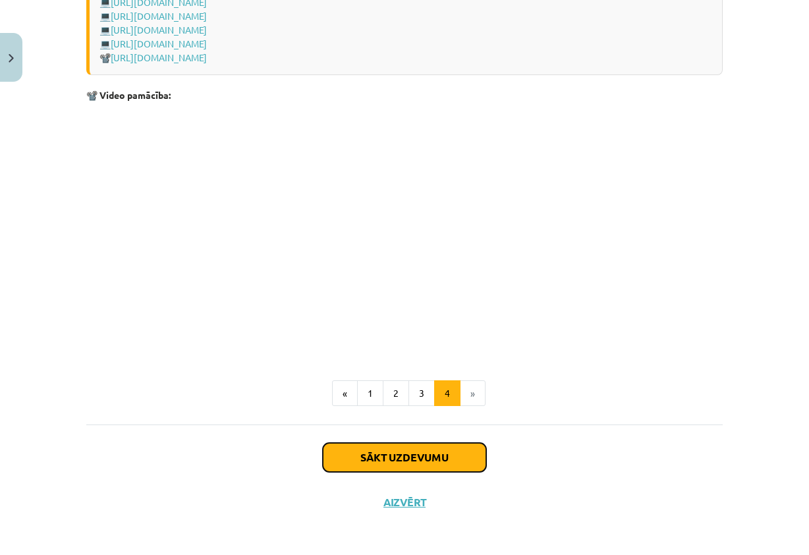
click at [419, 449] on button "Sākt uzdevumu" at bounding box center [404, 457] width 163 height 29
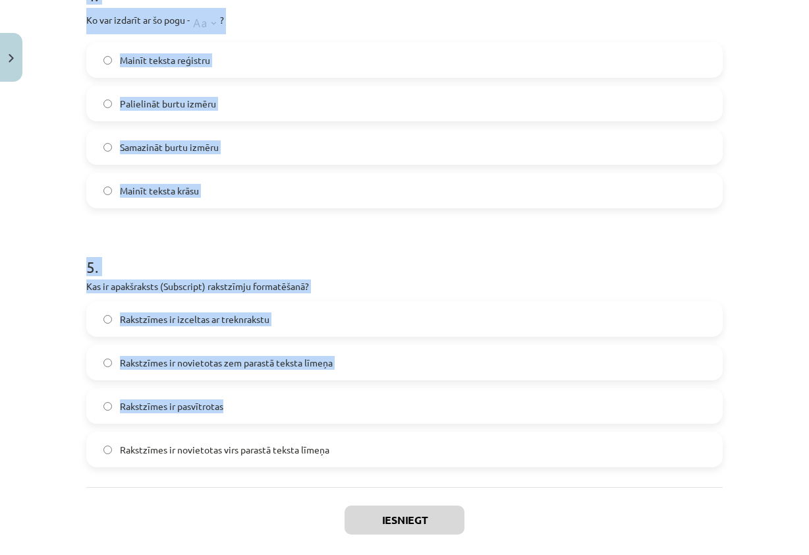
scroll to position [1140, 0]
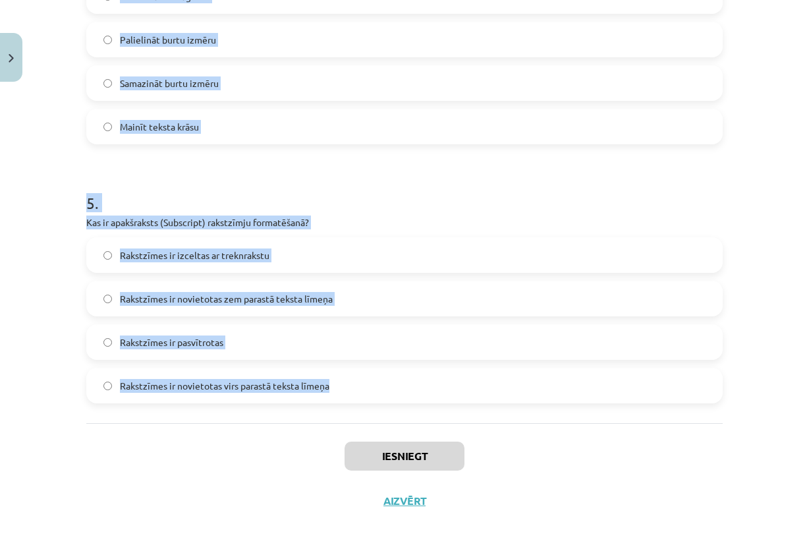
drag, startPoint x: 82, startPoint y: 262, endPoint x: 409, endPoint y: 388, distance: 350.7
copy form "1 . Kāds ir rezultāts, ja lieto "tOGGLE cASE" opciju teksta formatēšanai? Lieli…"
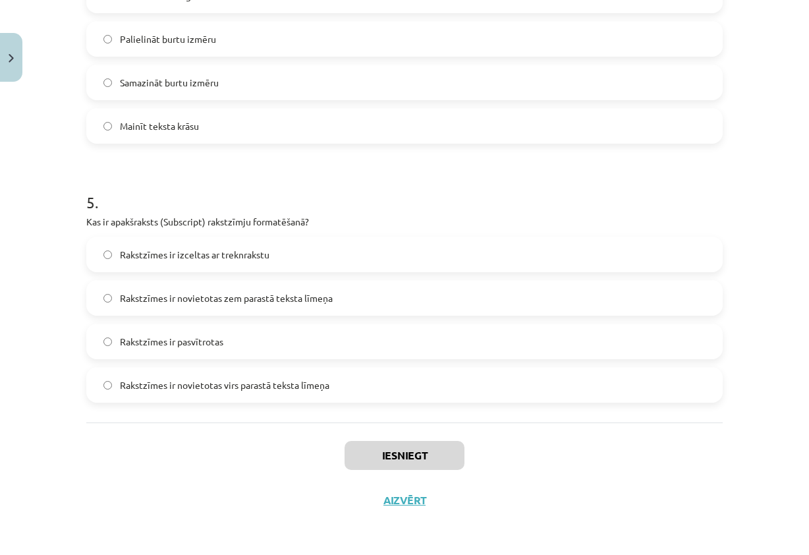
click at [630, 460] on div "Iesniegt Aizvērt" at bounding box center [404, 468] width 636 height 92
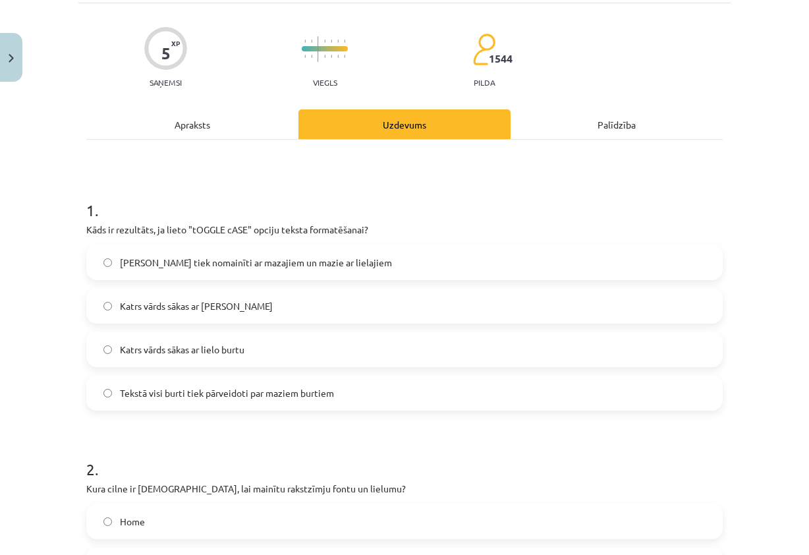
scroll to position [0, 0]
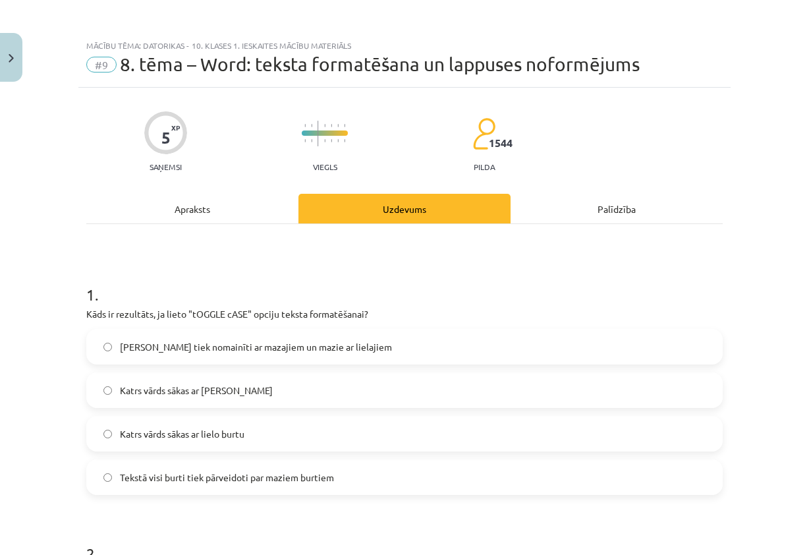
click at [255, 345] on span "[PERSON_NAME] tiek nomainīti ar mazajiem un mazie ar lielajiem" at bounding box center [256, 347] width 272 height 14
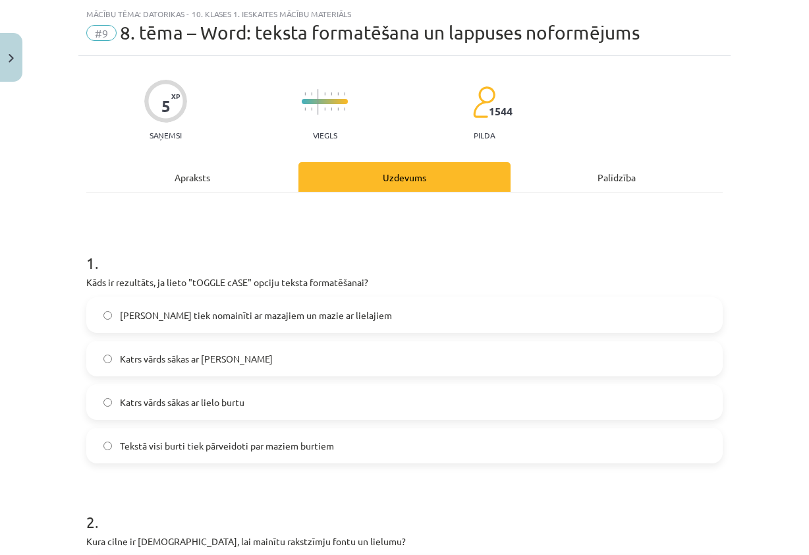
scroll to position [198, 0]
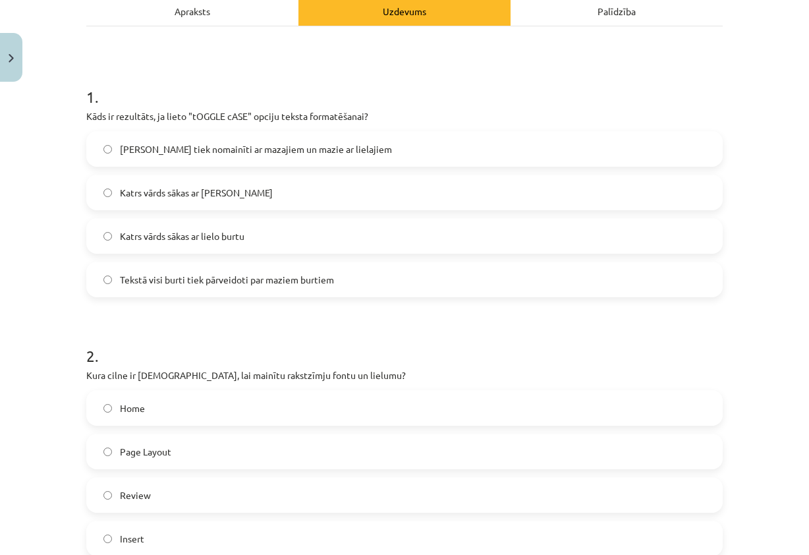
click at [171, 412] on label "Home" at bounding box center [405, 407] width 634 height 33
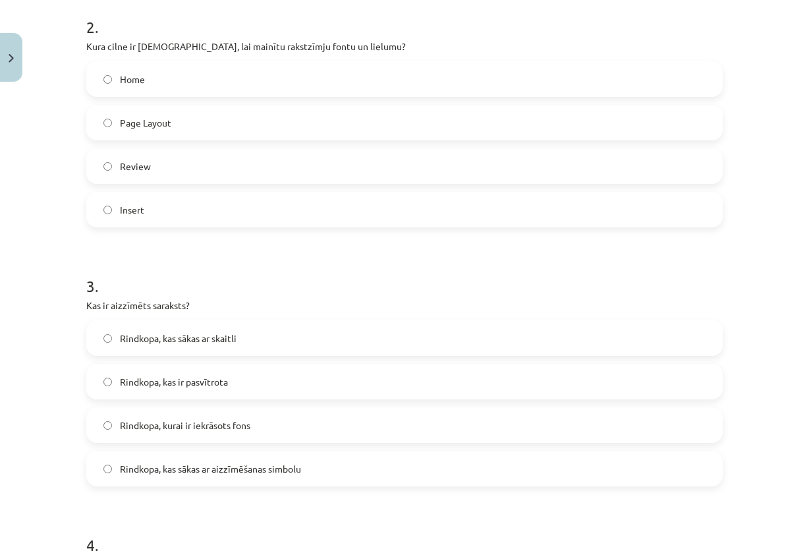
scroll to position [527, 0]
click at [266, 326] on label "Rindkopa, kas sākas ar skaitli" at bounding box center [405, 337] width 634 height 33
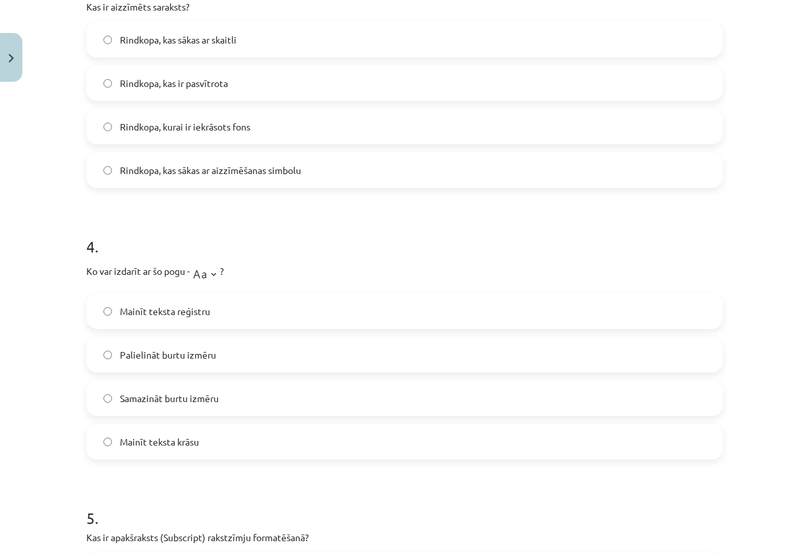
scroll to position [856, 0]
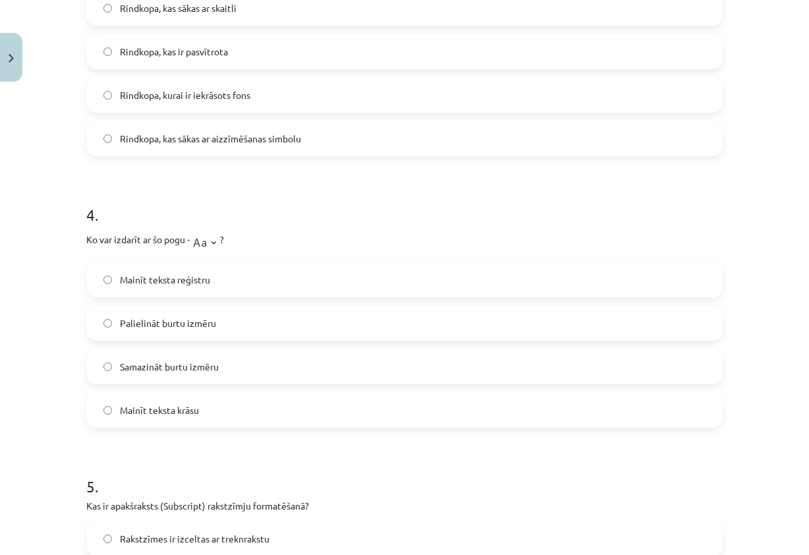
click at [242, 285] on label "Mainīt teksta reģistru" at bounding box center [405, 279] width 634 height 33
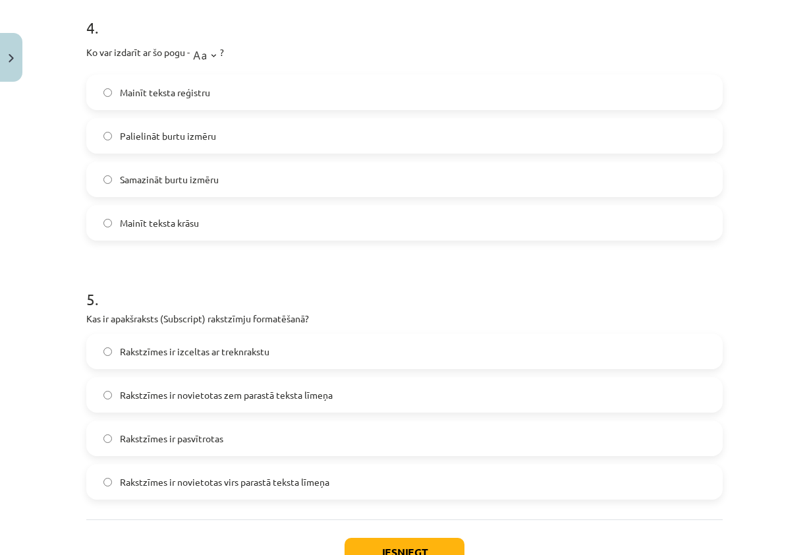
scroll to position [1054, 0]
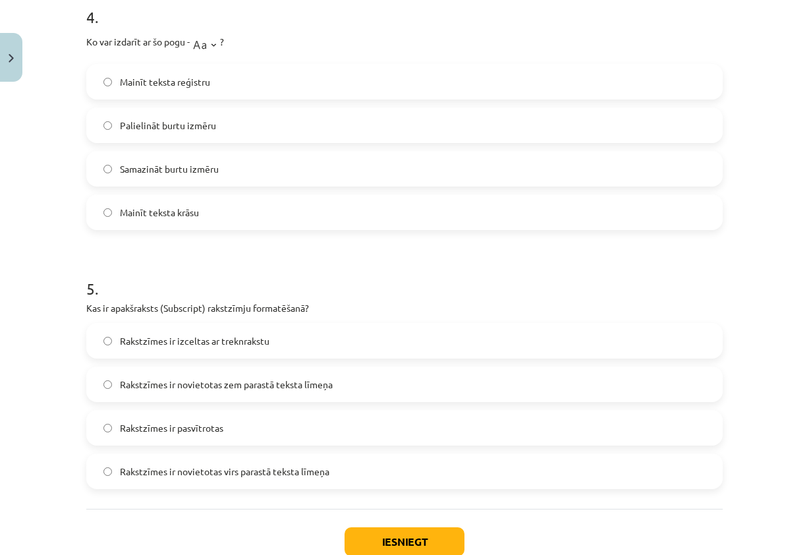
click at [389, 476] on label "Rakstzīmes ir novietotas virs parastā teksta līmeņa" at bounding box center [405, 470] width 634 height 33
click at [387, 542] on button "Iesniegt" at bounding box center [404, 541] width 120 height 29
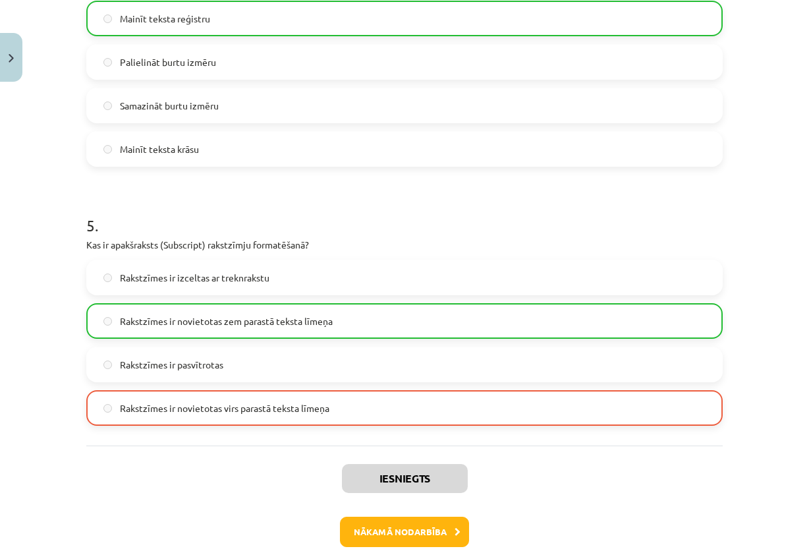
scroll to position [1120, 0]
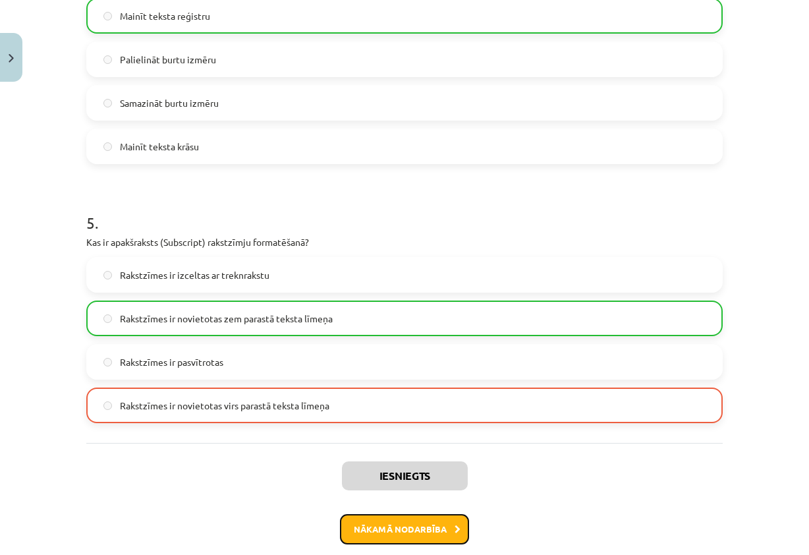
click at [442, 532] on button "Nākamā nodarbība" at bounding box center [404, 529] width 129 height 30
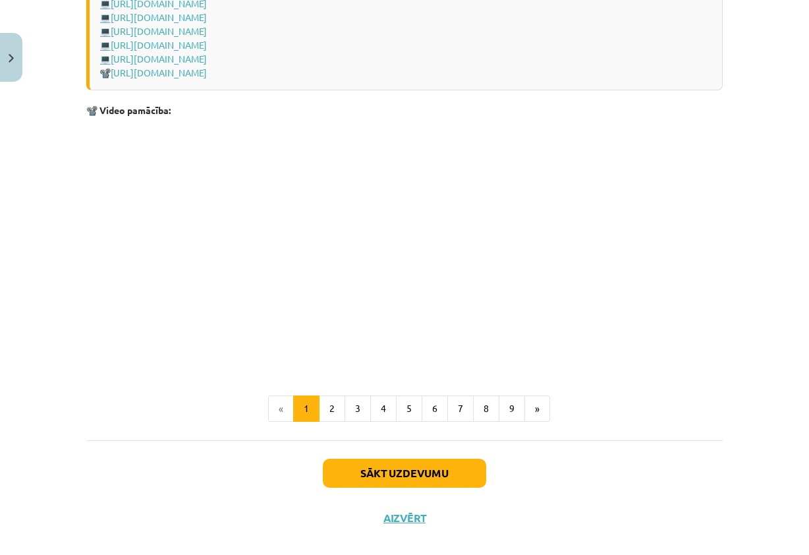
scroll to position [2699, 0]
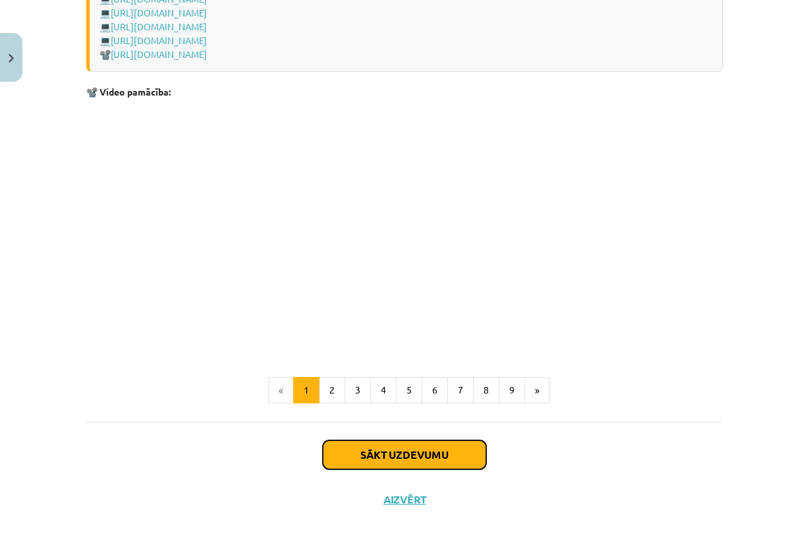
click at [424, 449] on button "Sākt uzdevumu" at bounding box center [404, 454] width 163 height 29
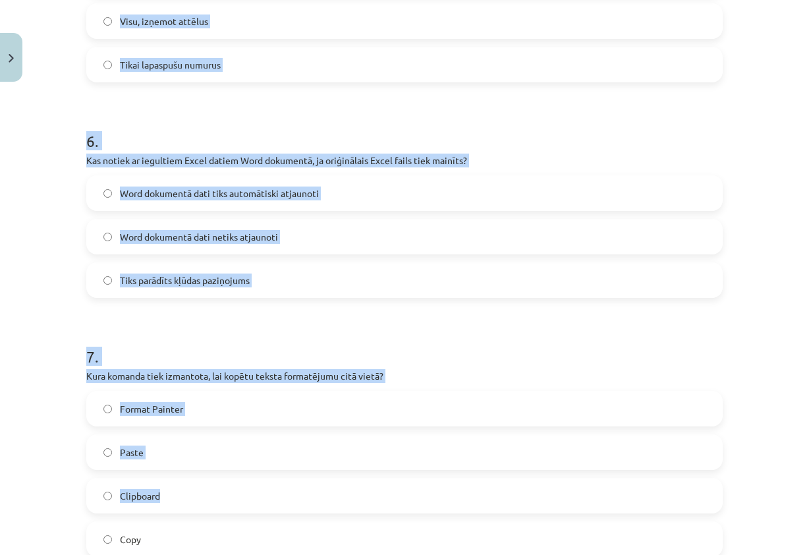
scroll to position [1558, 0]
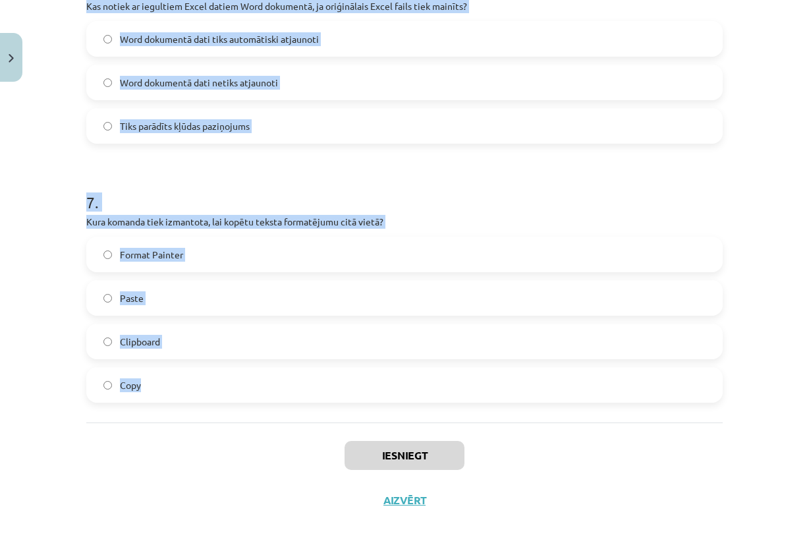
drag, startPoint x: 82, startPoint y: 258, endPoint x: 505, endPoint y: 364, distance: 436.1
copy form "2 . Lore ips dolorsita consectet adipiscingelit, se Doei temporinc ut laboreet …"
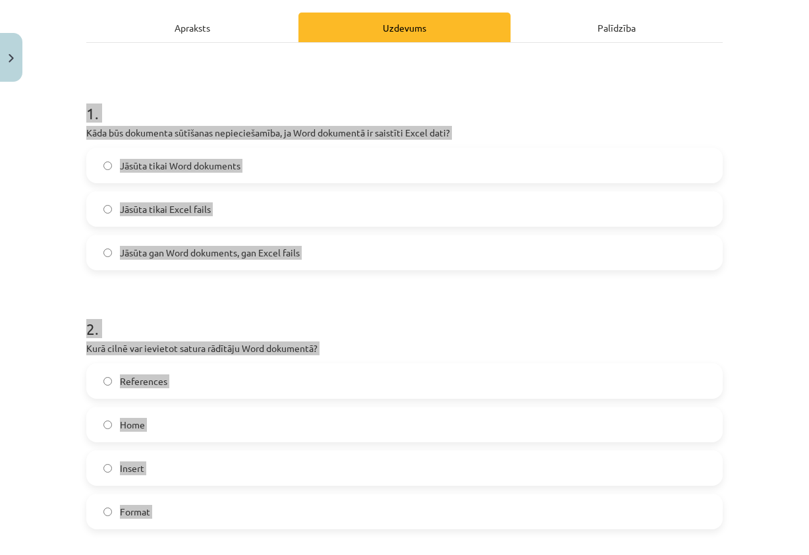
scroll to position [175, 0]
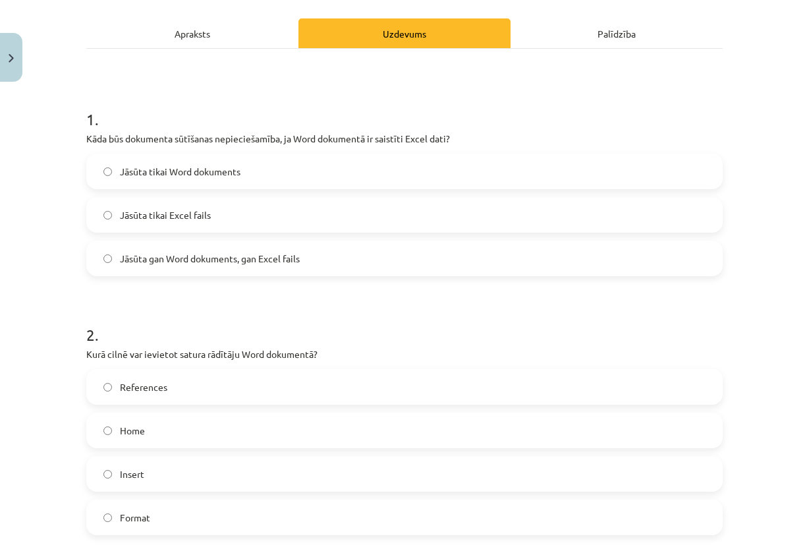
click at [304, 165] on label "Jāsūta tikai Word dokuments" at bounding box center [405, 171] width 634 height 33
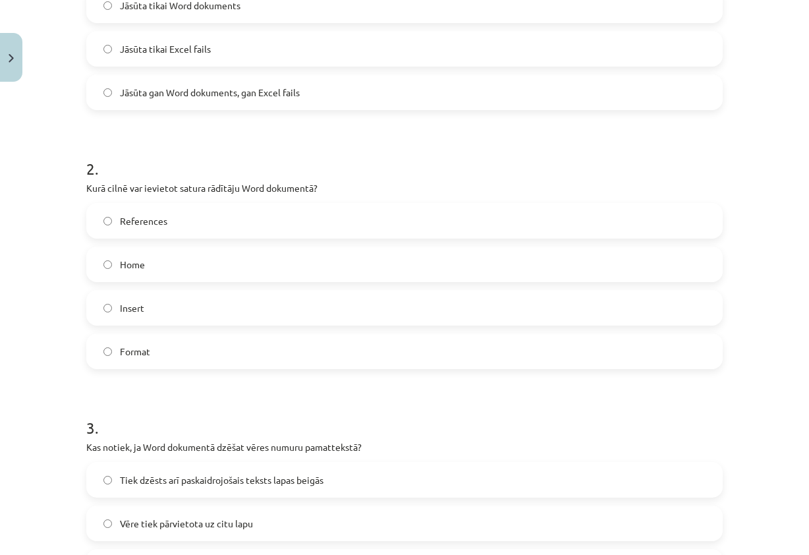
scroll to position [373, 0]
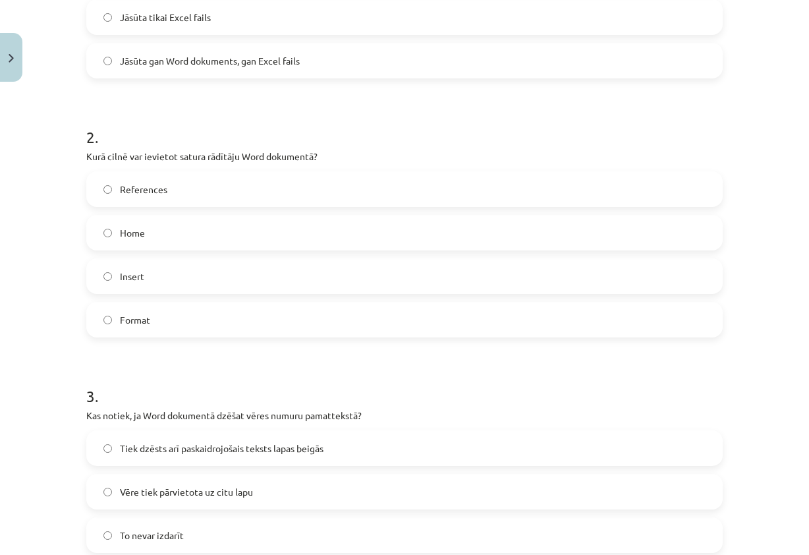
click at [174, 201] on label "References" at bounding box center [405, 189] width 634 height 33
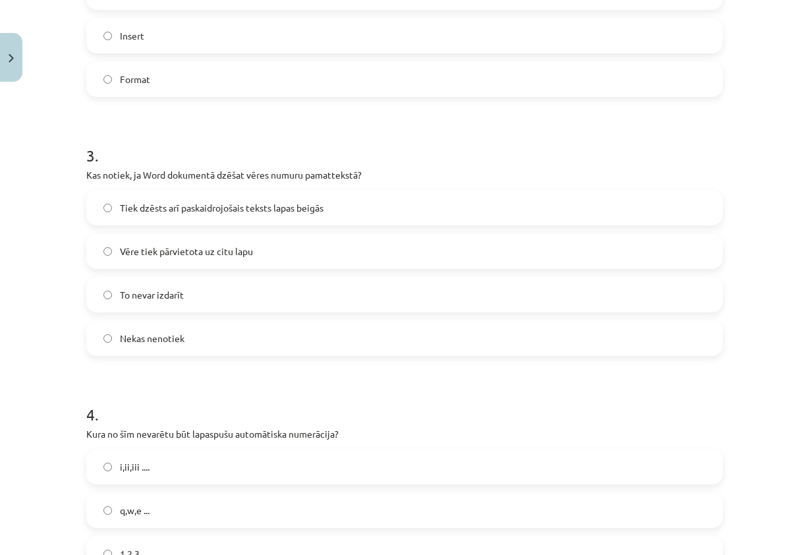
scroll to position [636, 0]
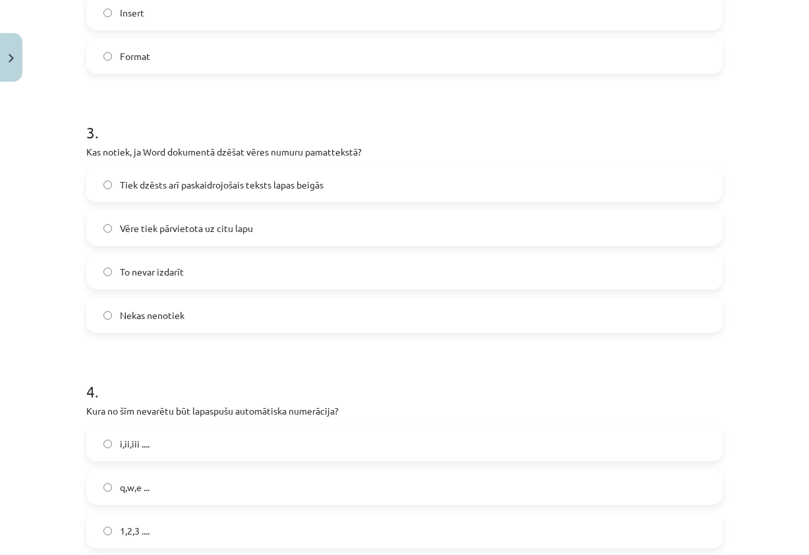
click at [348, 184] on label "Tiek dzēsts arī paskaidrojošais teksts lapas beigās" at bounding box center [405, 184] width 634 height 33
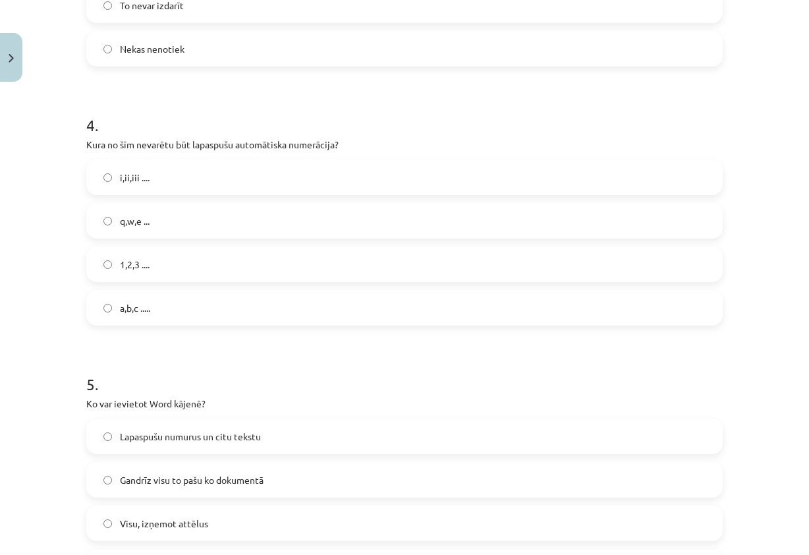
scroll to position [966, 0]
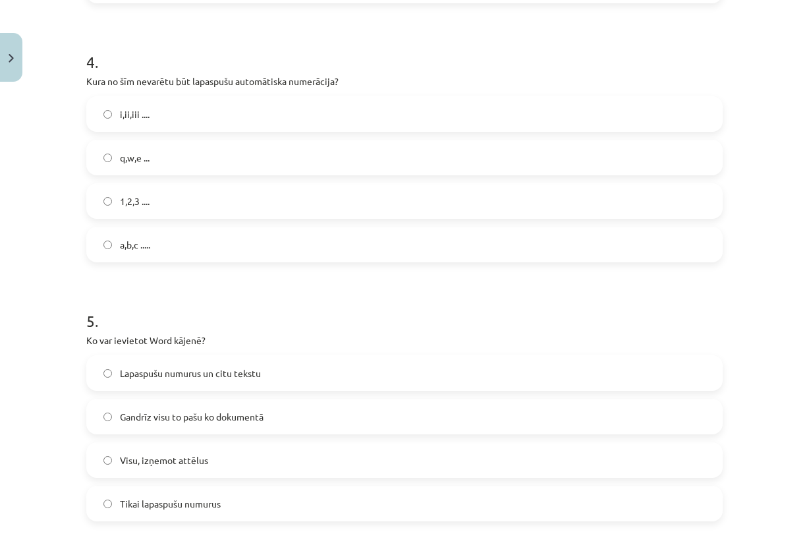
click at [186, 155] on label "q,w,e ..." at bounding box center [405, 157] width 634 height 33
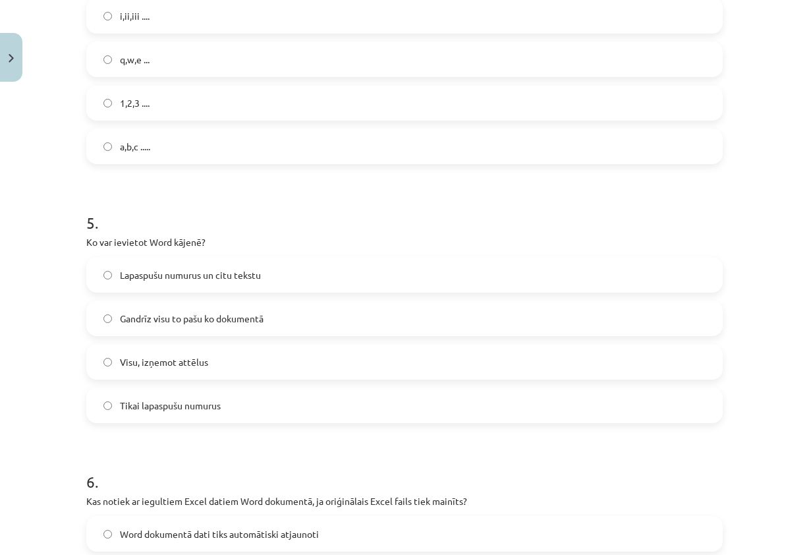
scroll to position [1097, 0]
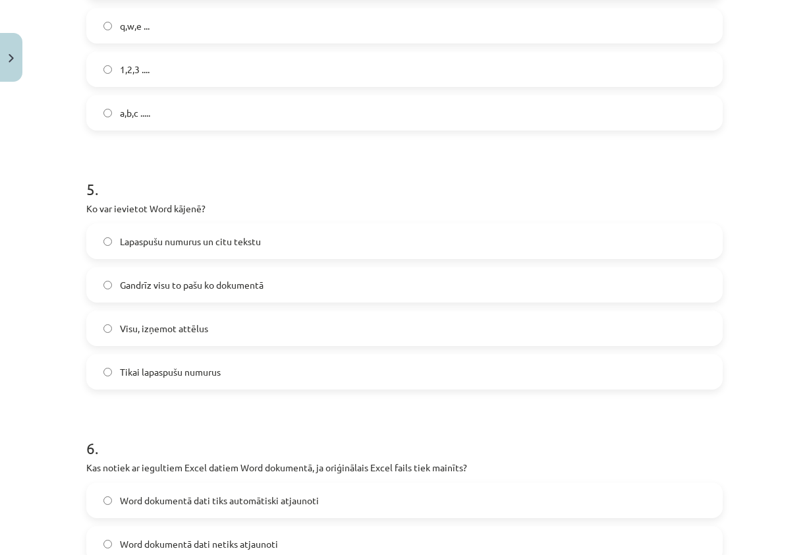
click at [242, 238] on span "Lapaspušu numurus un citu tekstu" at bounding box center [190, 241] width 141 height 14
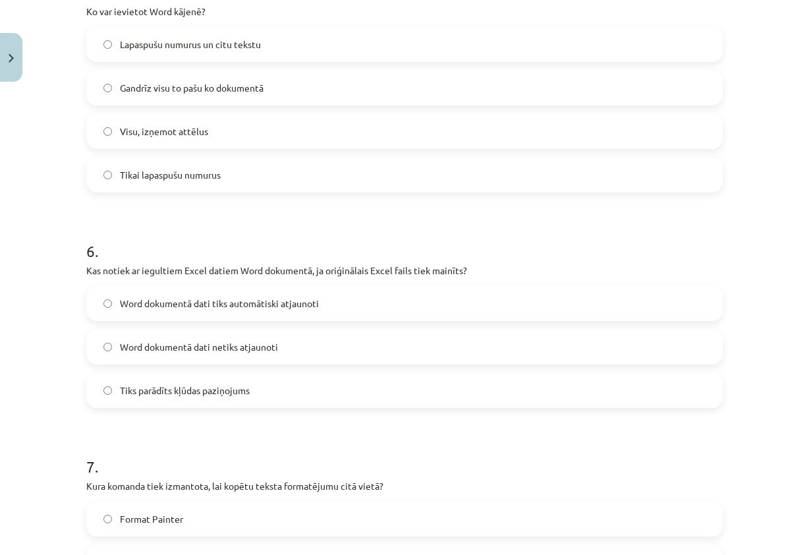
scroll to position [1295, 0]
click at [267, 300] on span "Word dokumentā dati tiks automātiski atjaunoti" at bounding box center [219, 303] width 199 height 14
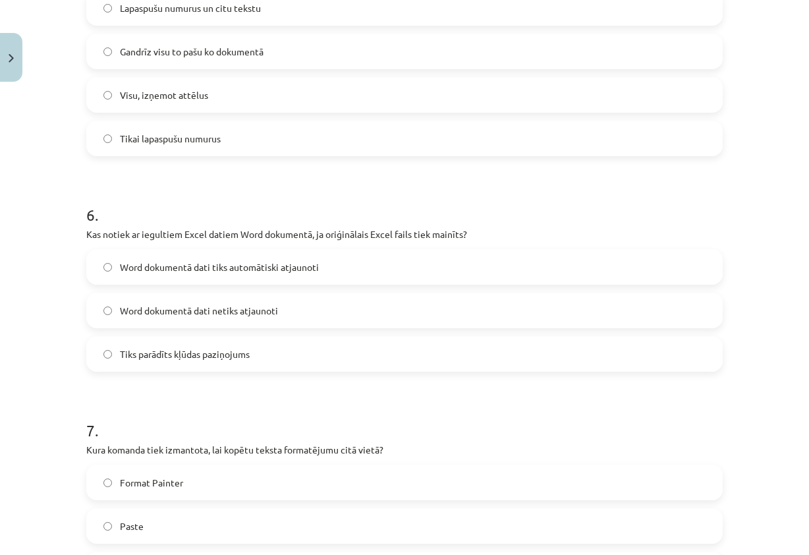
scroll to position [1361, 0]
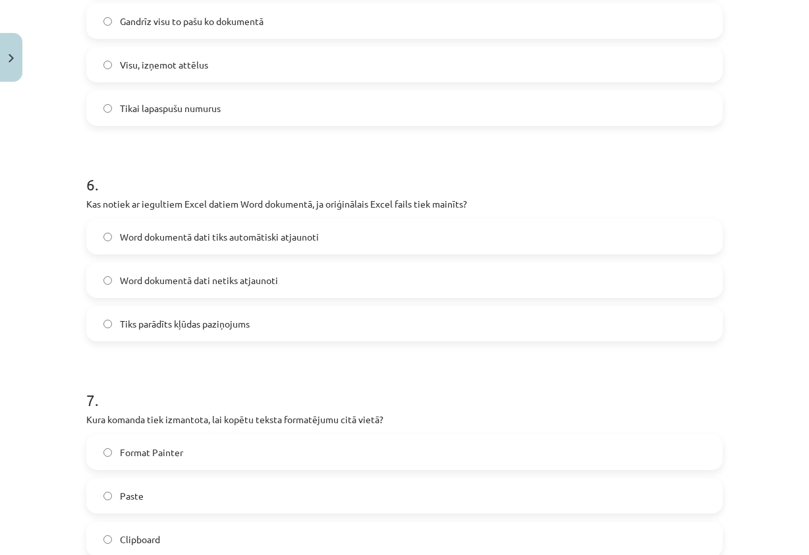
click at [356, 284] on label "Word dokumentā dati netiks atjaunoti" at bounding box center [405, 279] width 634 height 33
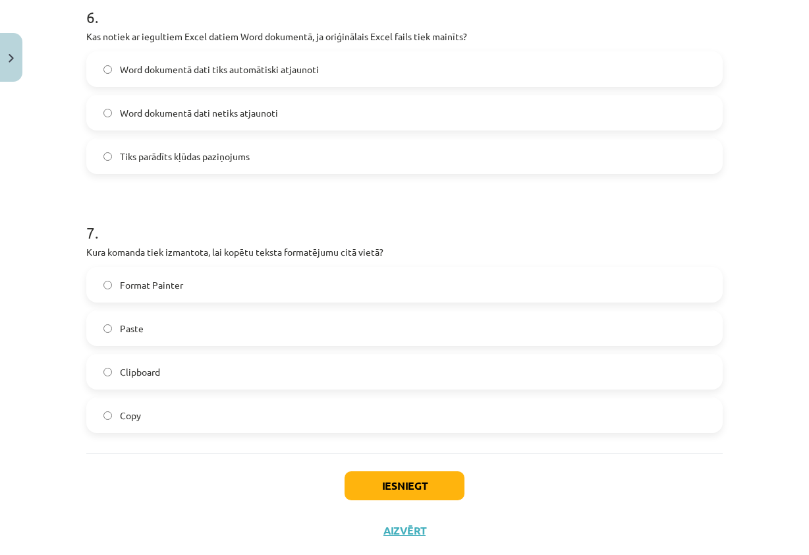
scroll to position [1558, 0]
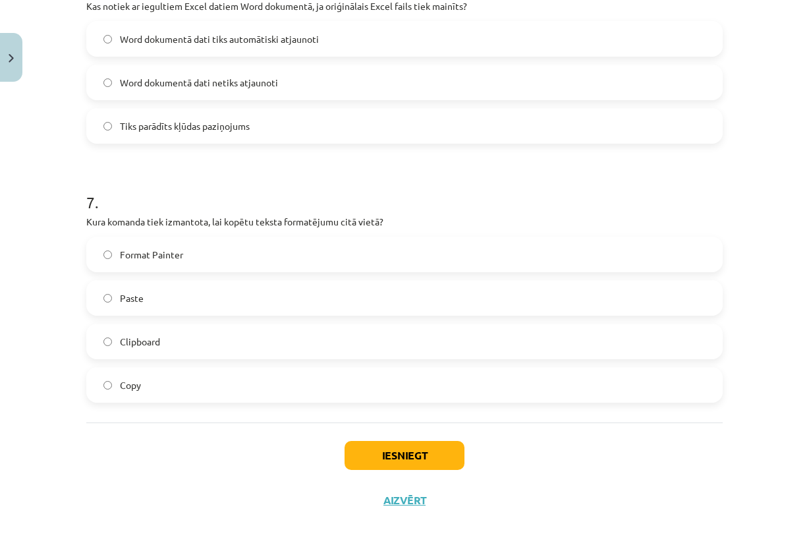
click at [209, 259] on label "Format Painter" at bounding box center [405, 254] width 634 height 33
click at [372, 460] on button "Iesniegt" at bounding box center [404, 455] width 120 height 29
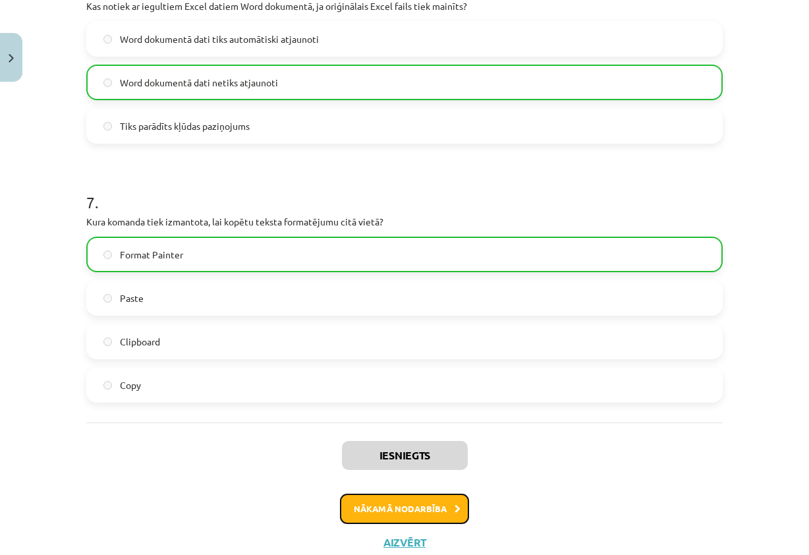
click at [398, 501] on button "Nākamā nodarbība" at bounding box center [404, 508] width 129 height 30
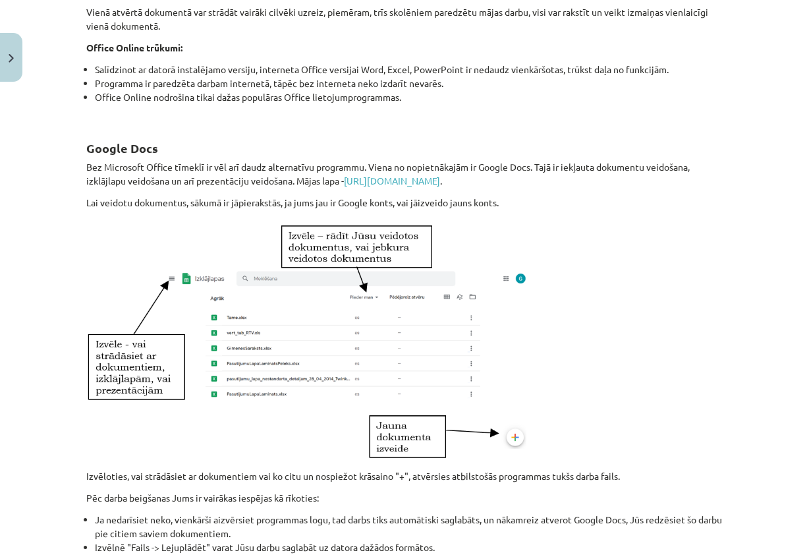
scroll to position [717, 0]
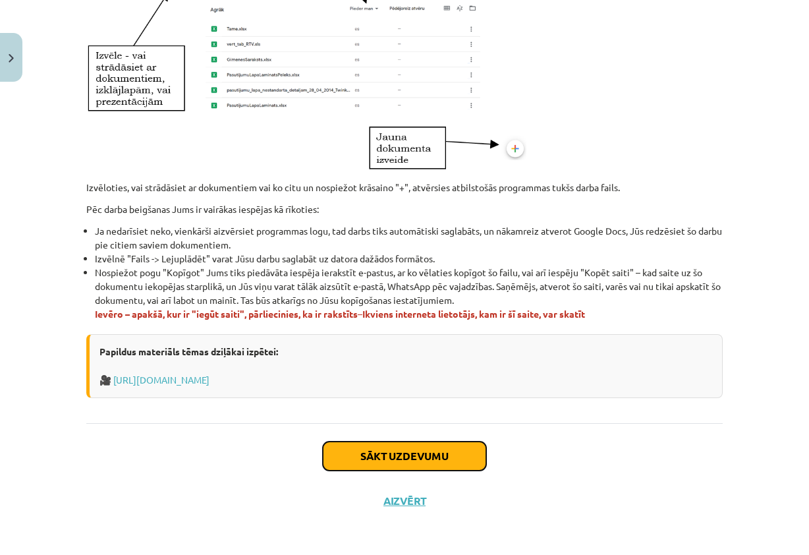
click at [366, 460] on button "Sākt uzdevumu" at bounding box center [404, 455] width 163 height 29
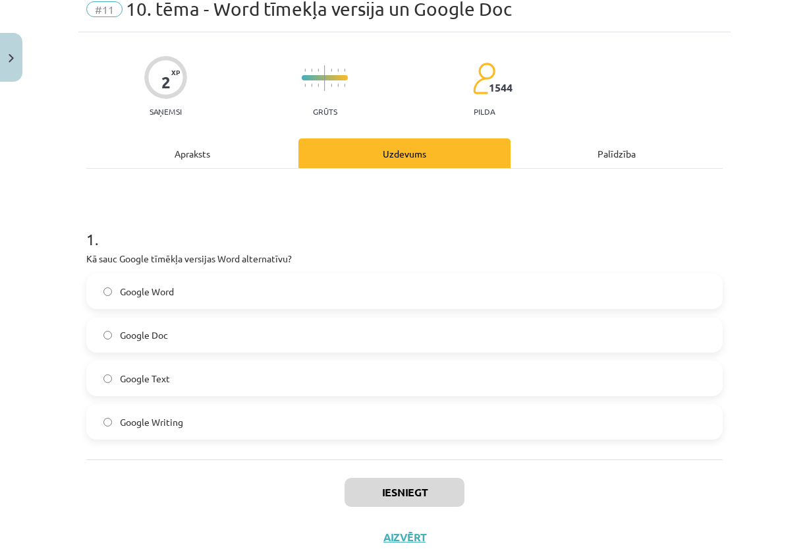
scroll to position [33, 0]
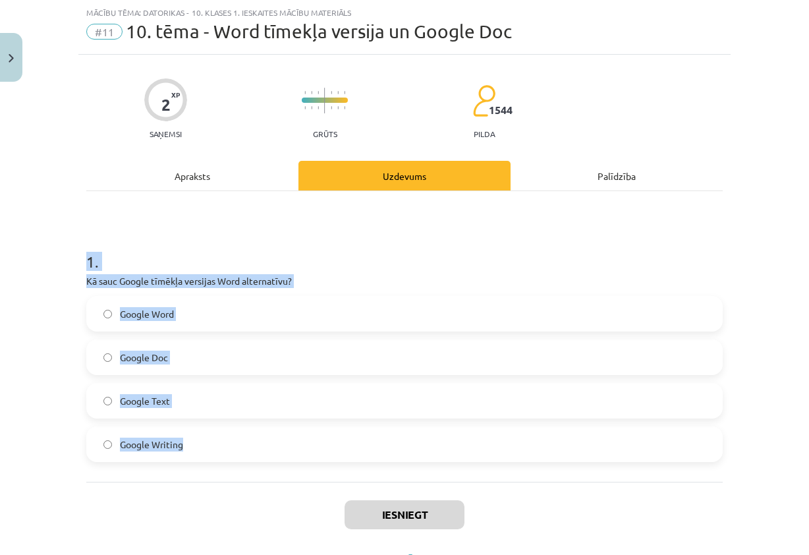
drag, startPoint x: 76, startPoint y: 257, endPoint x: 312, endPoint y: 437, distance: 296.9
click at [312, 437] on div "2 XP Saņemsi Grūts 1544 pilda Apraksts Uzdevums Palīdzība 1 . Kā sauc Google tī…" at bounding box center [404, 318] width 652 height 527
copy div "1 . Kā sauc Google tīmēkļa versijas Word alternatīvu? Google Word Google Doc Go…"
click at [400, 257] on h1 "1 ." at bounding box center [404, 249] width 636 height 41
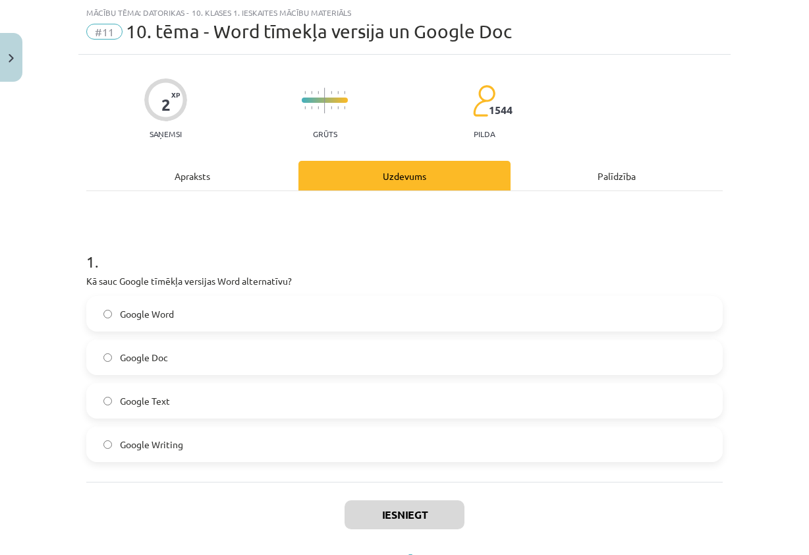
click at [188, 356] on label "Google Doc" at bounding box center [405, 357] width 634 height 33
click at [385, 522] on button "Iesniegt" at bounding box center [404, 514] width 120 height 29
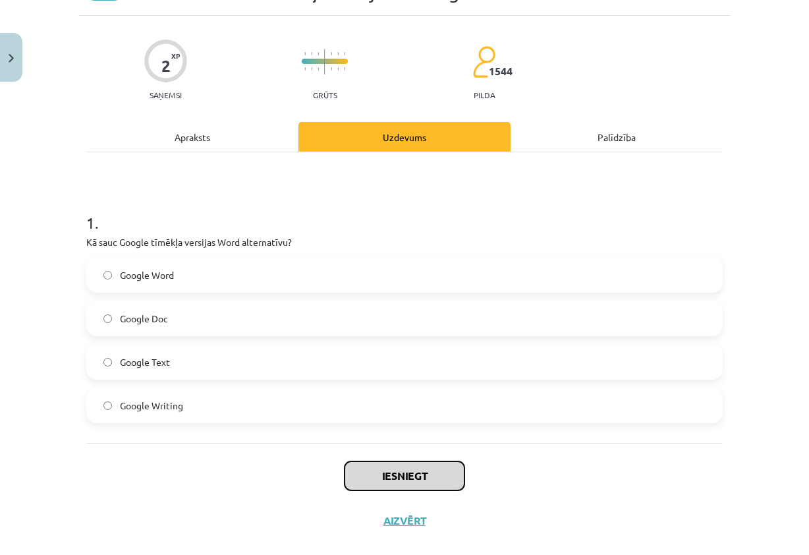
scroll to position [92, 0]
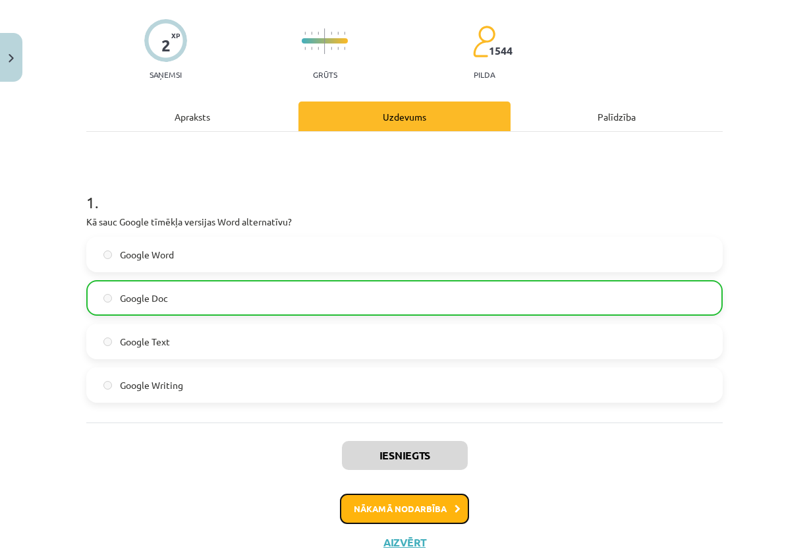
click at [400, 508] on button "Nākamā nodarbība" at bounding box center [404, 508] width 129 height 30
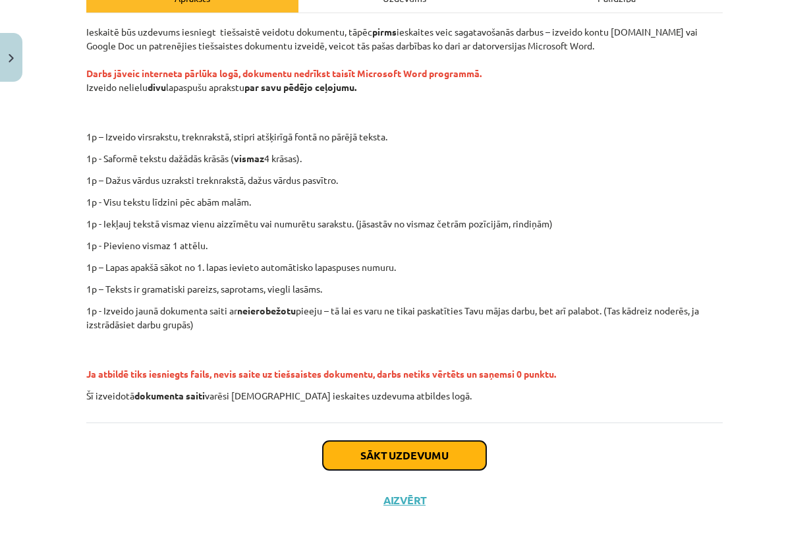
click at [406, 456] on button "Sākt uzdevumu" at bounding box center [404, 455] width 163 height 29
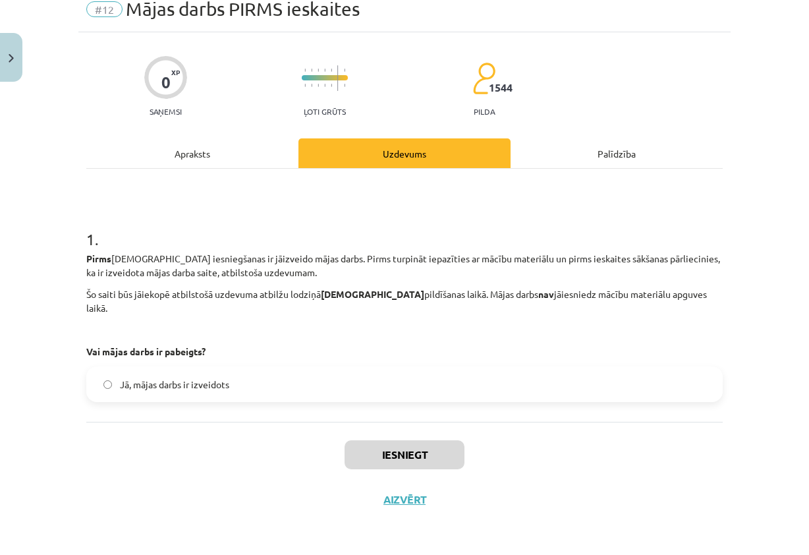
scroll to position [33, 0]
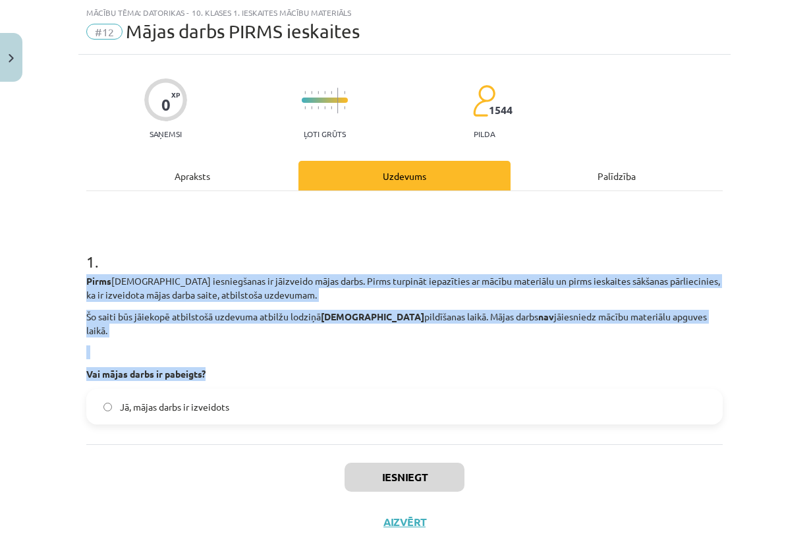
drag, startPoint x: 79, startPoint y: 277, endPoint x: 213, endPoint y: 364, distance: 160.0
click at [213, 364] on div "0 XP Saņemsi Ļoti grūts 1544 pilda Apraksts Uzdevums Palīdzība 1 . Pirms ieskai…" at bounding box center [404, 299] width 652 height 489
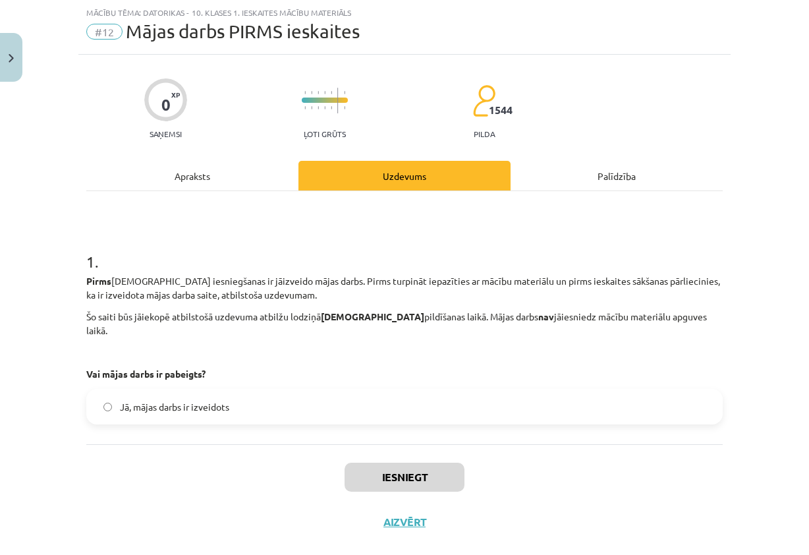
click at [53, 371] on div "Mācību tēma: Datorikas - 10. klases 1. ieskaites mācību materiāls #12 Mājas dar…" at bounding box center [404, 277] width 809 height 555
click at [162, 400] on span "Jā, mājas darbs ir izveidots" at bounding box center [174, 407] width 109 height 14
click at [373, 470] on button "Iesniegt" at bounding box center [404, 476] width 120 height 29
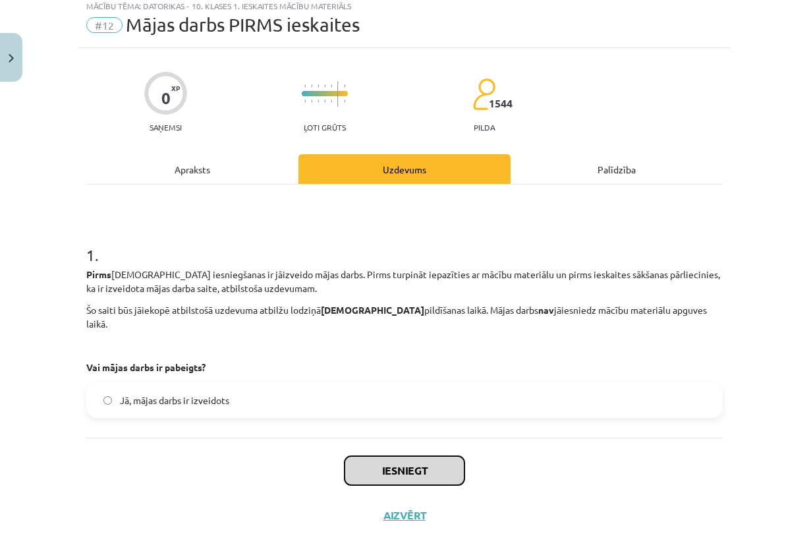
scroll to position [41, 0]
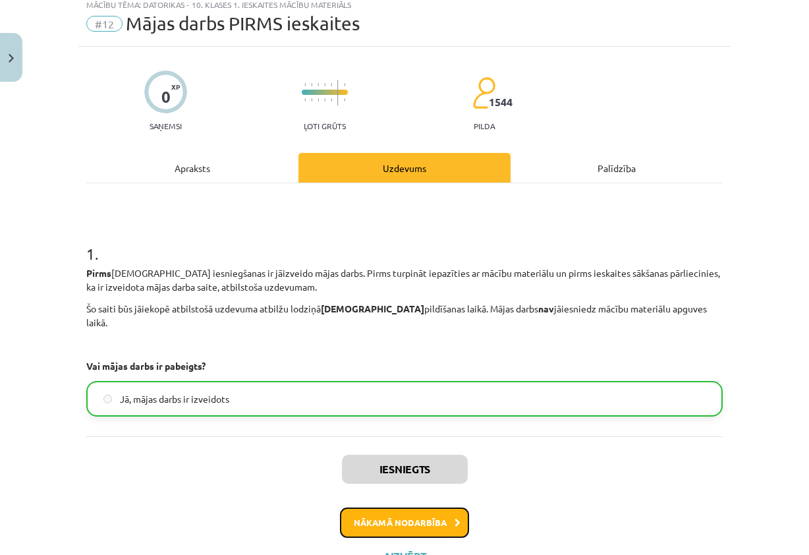
click at [397, 507] on button "Nākamā nodarbība" at bounding box center [404, 522] width 129 height 30
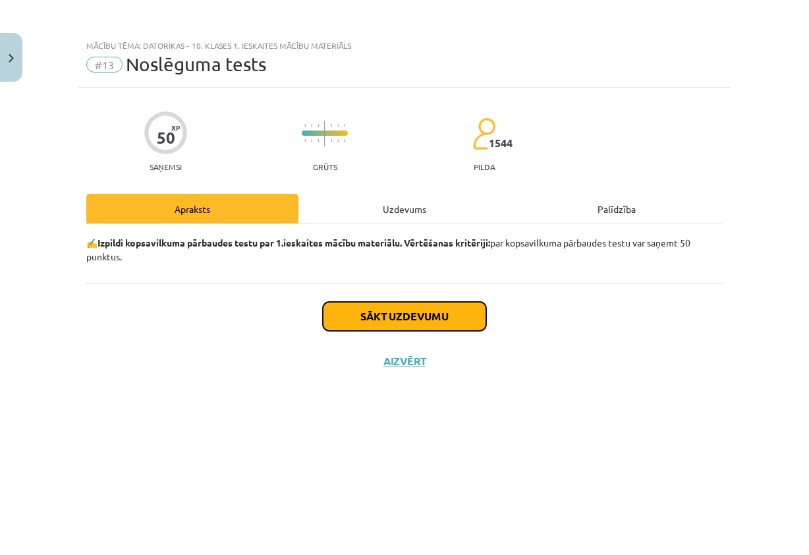
click at [401, 323] on button "Sākt uzdevumu" at bounding box center [404, 316] width 163 height 29
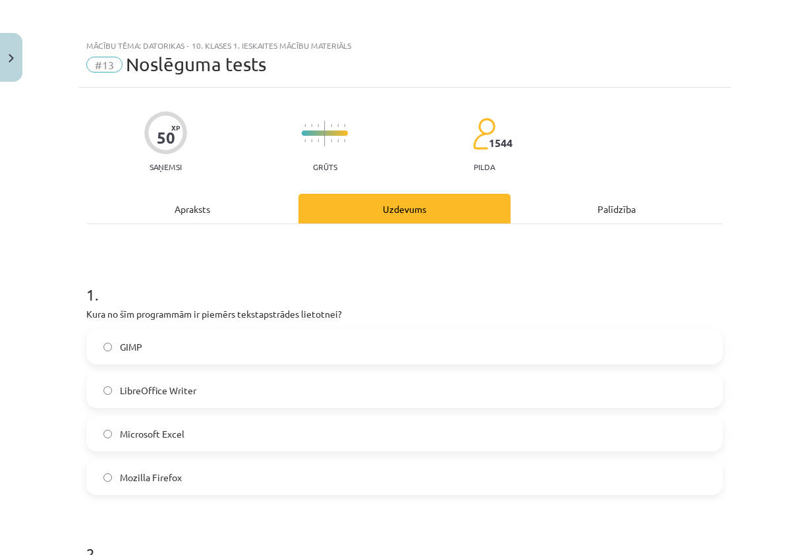
click at [598, 201] on div "Palīdzība" at bounding box center [616, 209] width 212 height 30
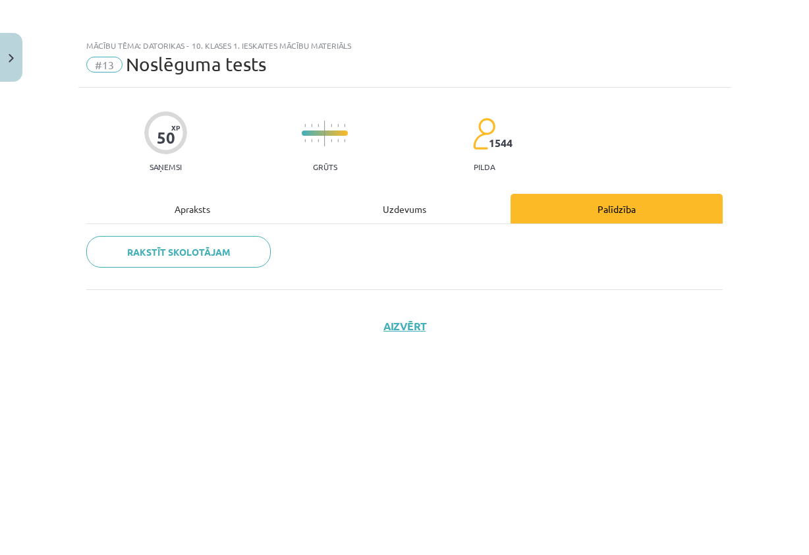
click at [418, 202] on div "Uzdevums" at bounding box center [404, 209] width 212 height 30
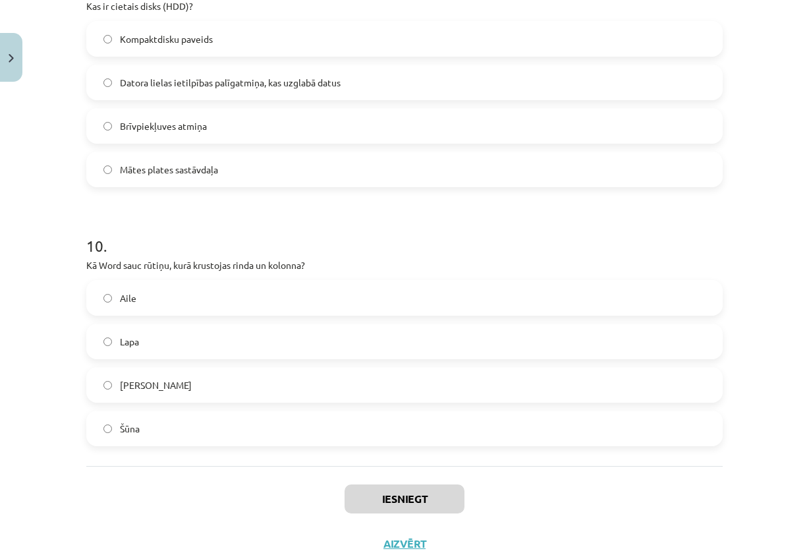
scroll to position [2397, 0]
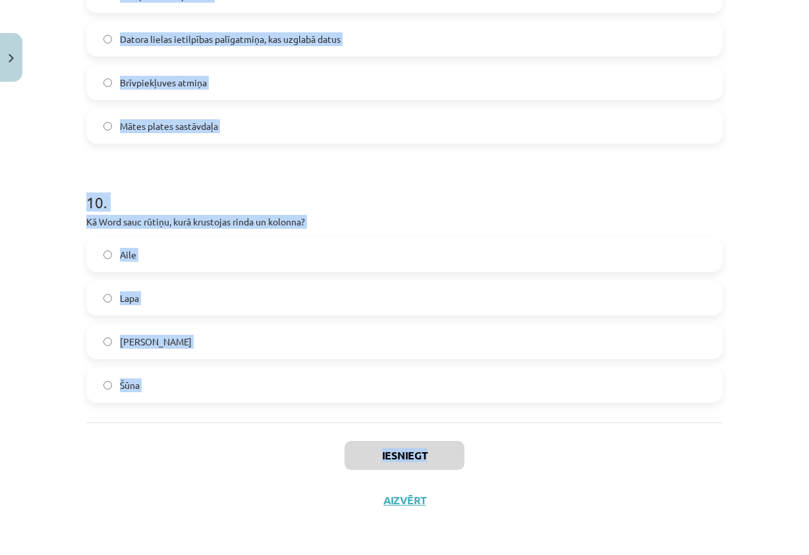
drag, startPoint x: 68, startPoint y: 292, endPoint x: 627, endPoint y: 422, distance: 574.0
click at [627, 422] on div "Mācību tēma: Datorikas - 10. klases 1. ieskaites mācību materiāls #13 Noslēguma…" at bounding box center [404, 277] width 809 height 555
copy div "8 . Lore ip dol sitametcon ad elitsed doeiusmodtempo incididun? UTLA EtdolOrema…"
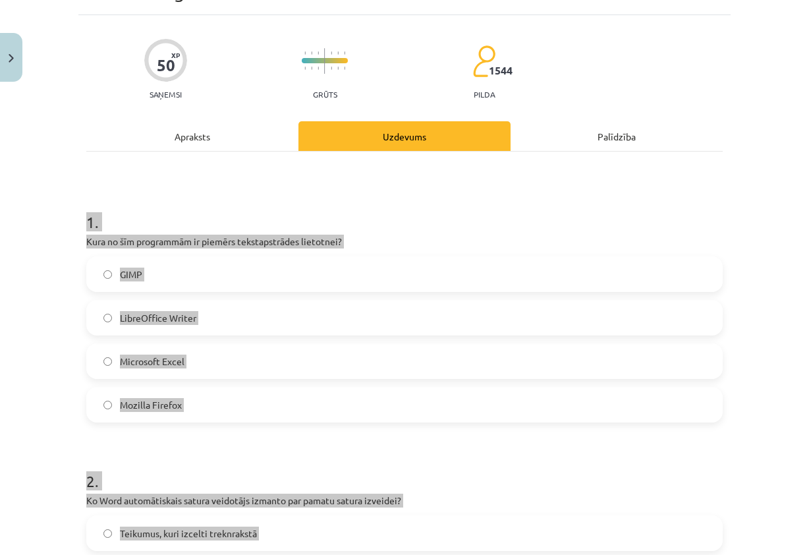
scroll to position [0, 0]
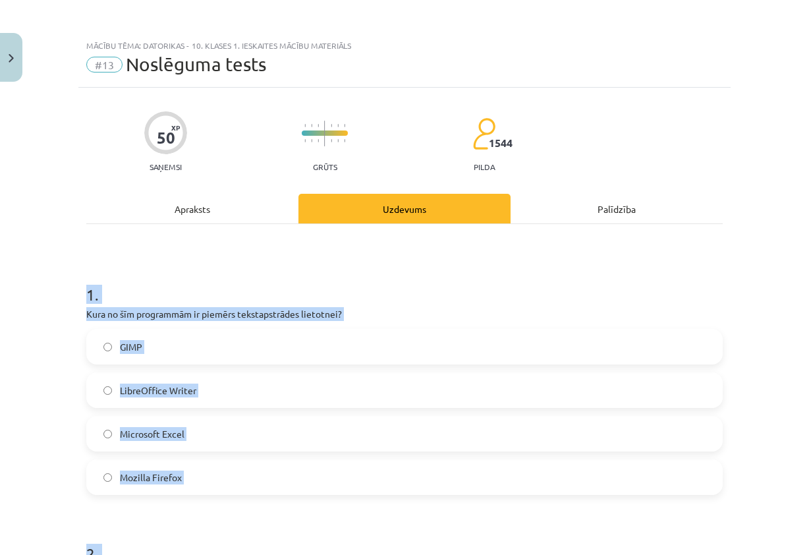
click at [429, 279] on h1 "1 ." at bounding box center [404, 282] width 636 height 41
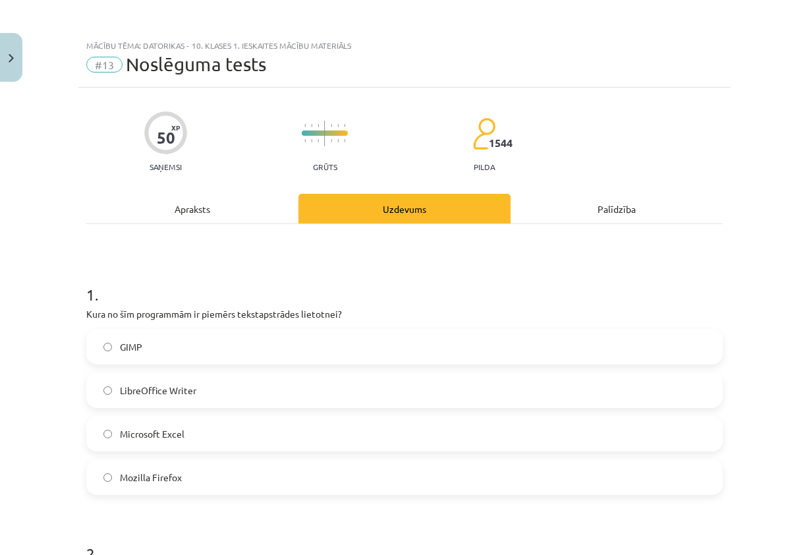
click at [180, 394] on span "LibreOffice Writer" at bounding box center [158, 390] width 76 height 14
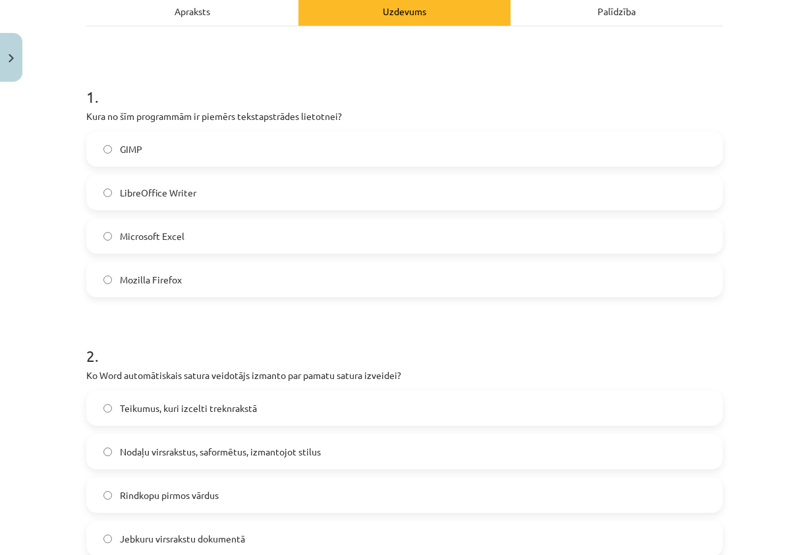
scroll to position [263, 0]
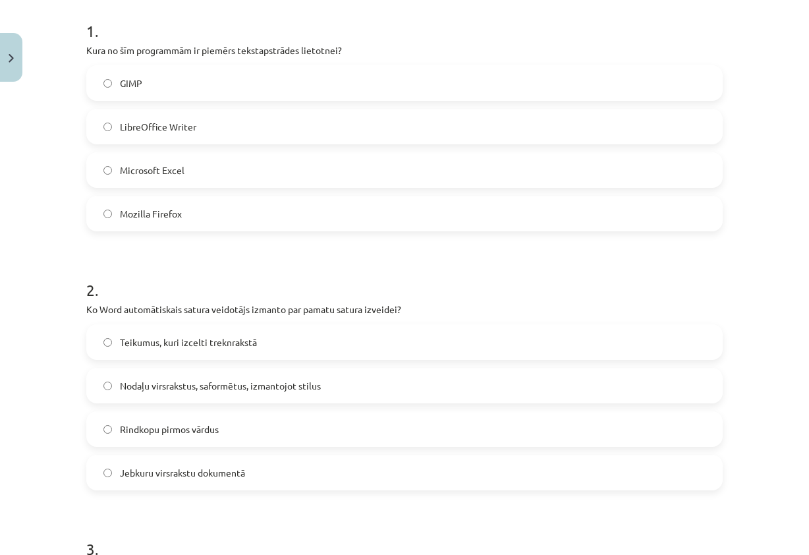
click at [198, 376] on label "Nodaļu virsrakstus, saformētus, izmantojot stilus" at bounding box center [405, 385] width 634 height 33
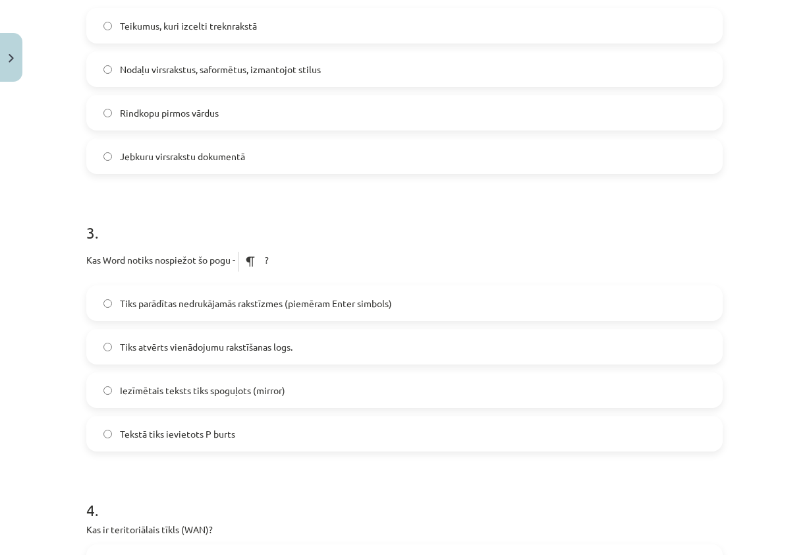
scroll to position [593, 0]
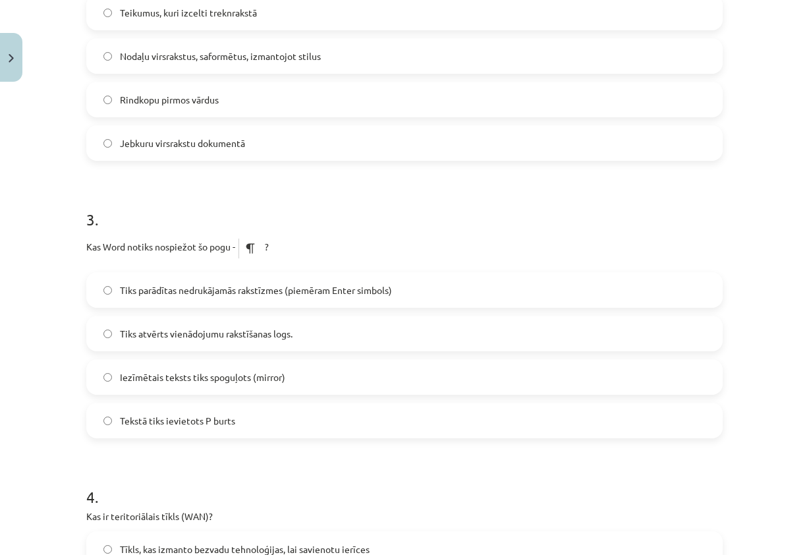
click at [252, 290] on span "Tiks parādītas nedrukājamās rakstīzmes (piemēram Enter simbols)" at bounding box center [256, 290] width 272 height 14
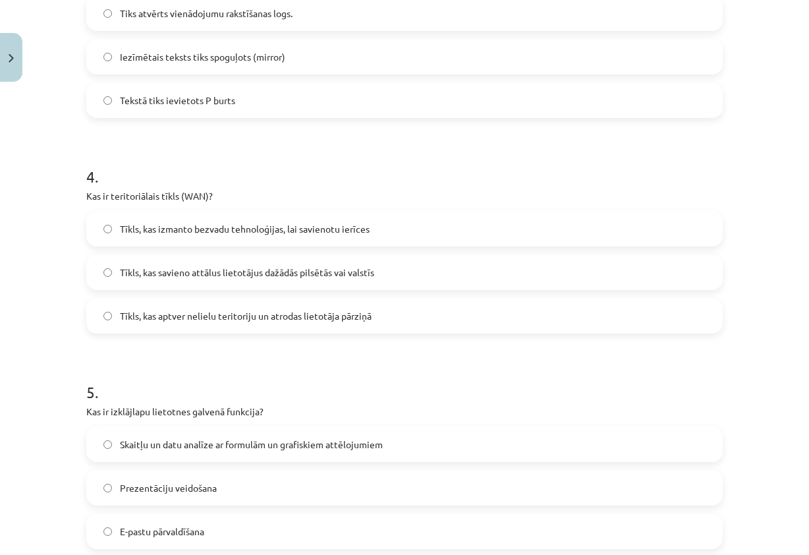
scroll to position [922, 0]
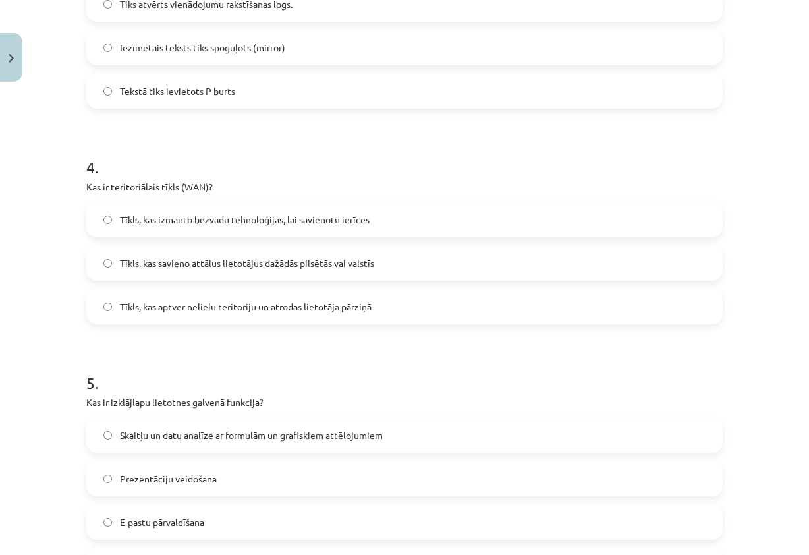
click at [373, 226] on label "Tīkls, kas izmanto bezvadu tehnoloģijas, lai savienotu ierīces" at bounding box center [405, 219] width 634 height 33
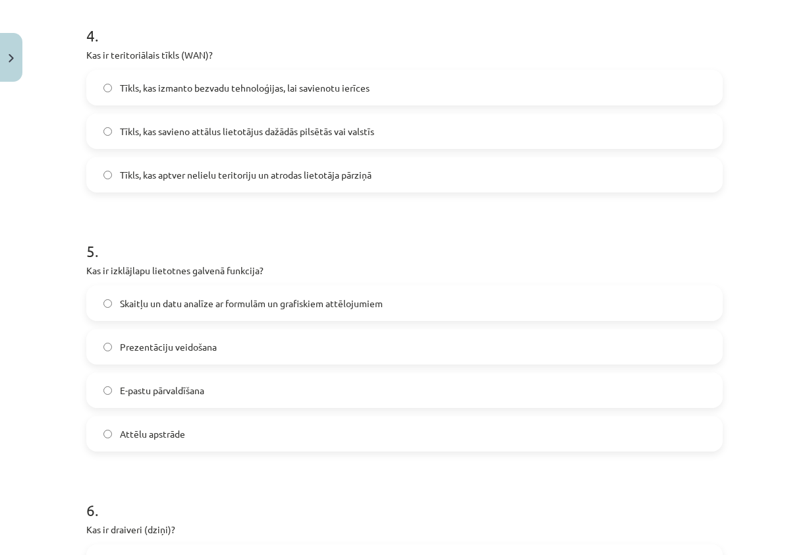
scroll to position [1120, 0]
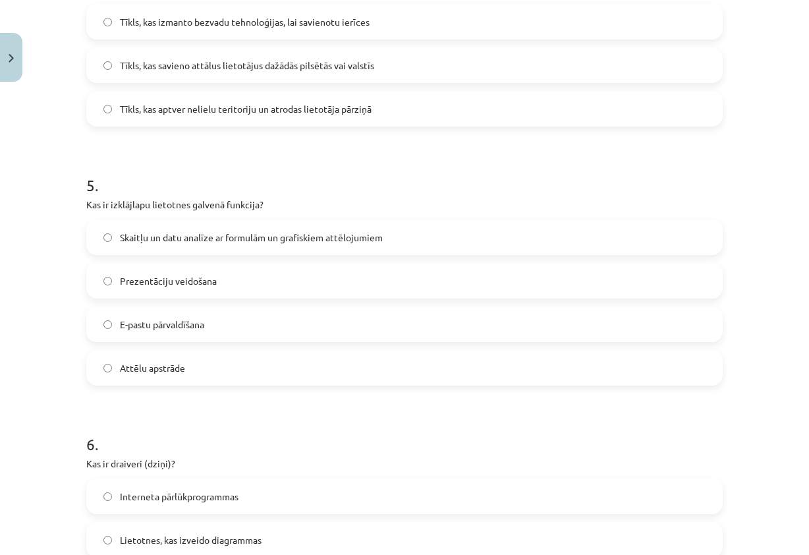
click at [425, 236] on label "Skaitļu un datu analīze ar formulām un grafiskiem attēlojumiem" at bounding box center [405, 237] width 634 height 33
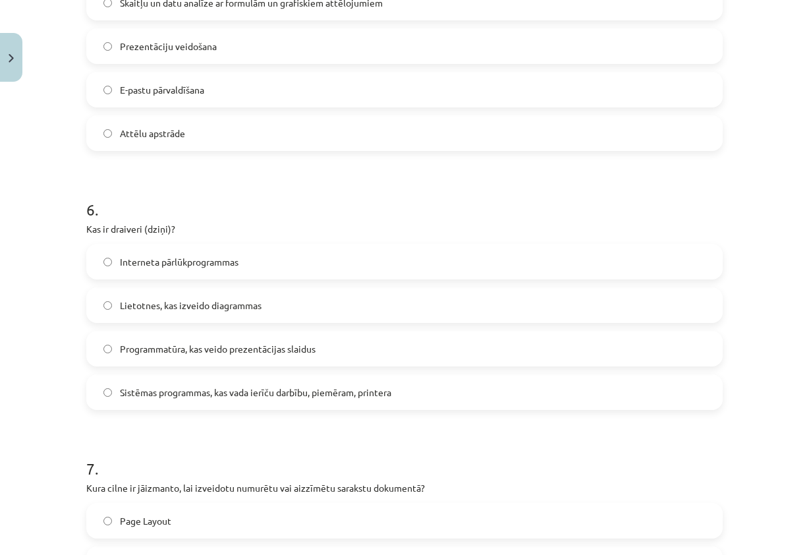
scroll to position [1383, 0]
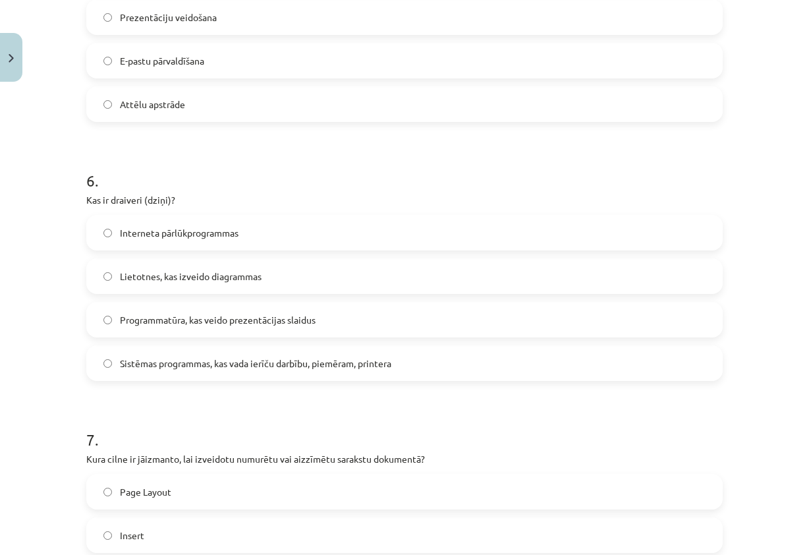
click at [240, 358] on span "Sistēmas programmas, kas vada ierīču darbību, piemēram, printera" at bounding box center [255, 363] width 271 height 14
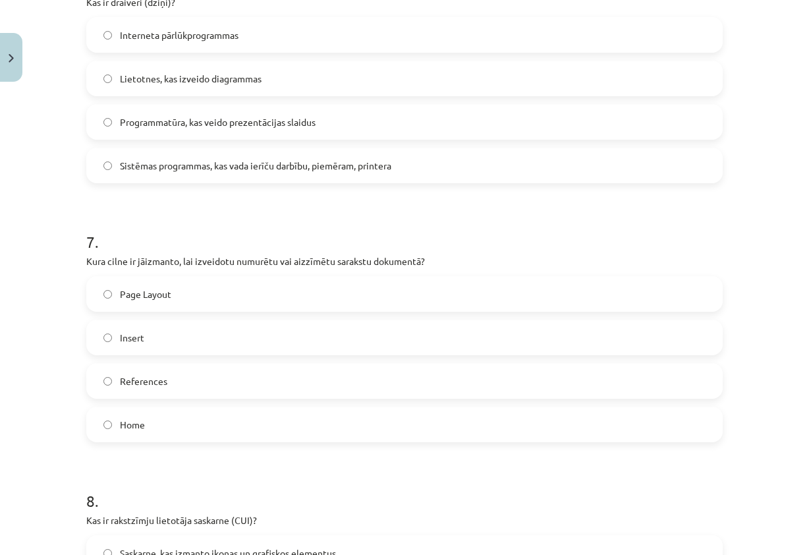
scroll to position [1647, 0]
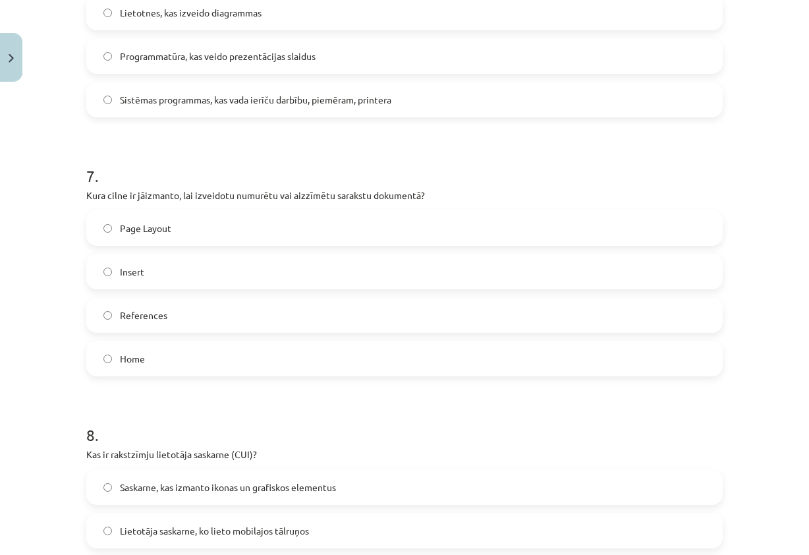
click at [205, 360] on label "Home" at bounding box center [405, 358] width 634 height 33
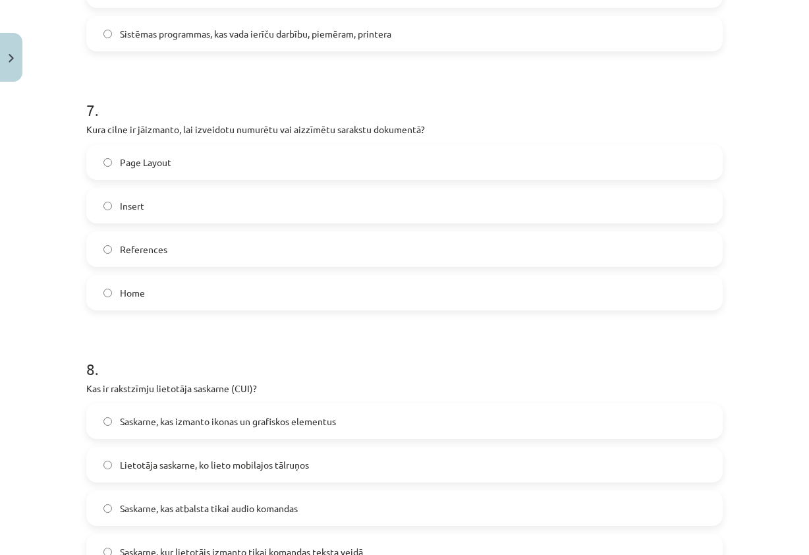
scroll to position [1778, 0]
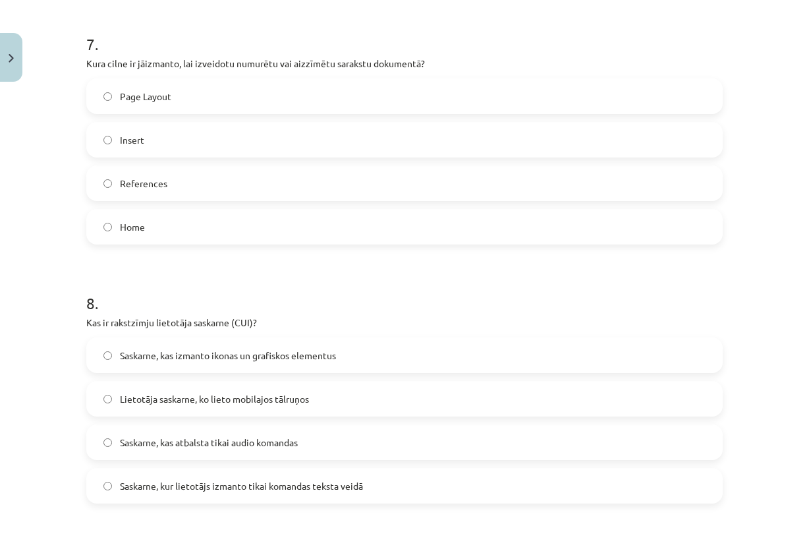
click at [247, 365] on label "Saskarne, kas izmanto ikonas un grafiskos elementus" at bounding box center [405, 355] width 634 height 33
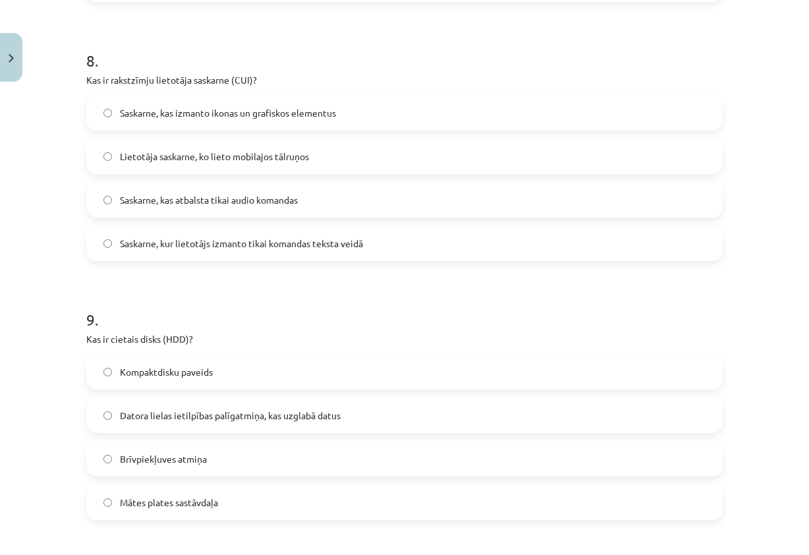
scroll to position [2042, 0]
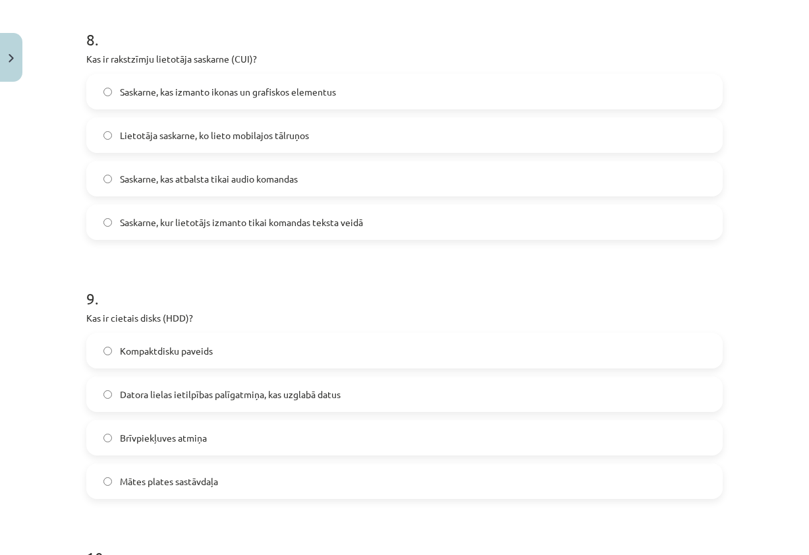
click at [295, 391] on span "Datora lielas ietilpības palīgatmiņa, kas uzglabā datus" at bounding box center [230, 394] width 221 height 14
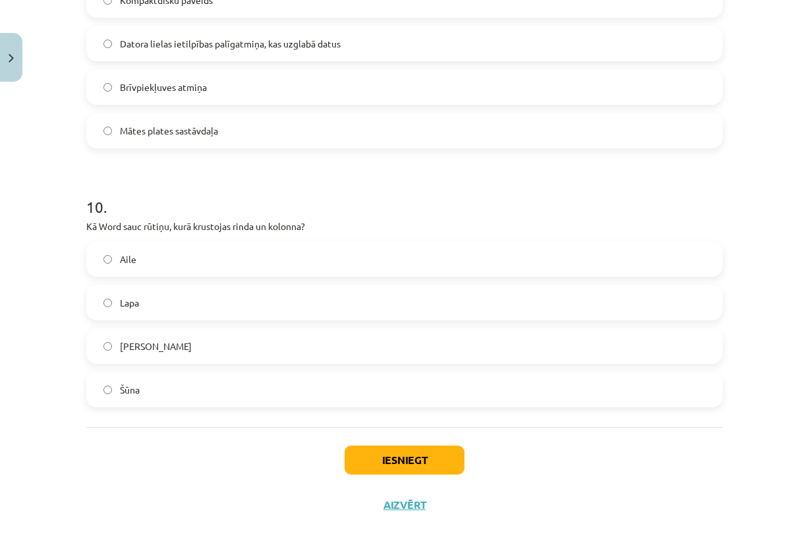
scroll to position [2397, 0]
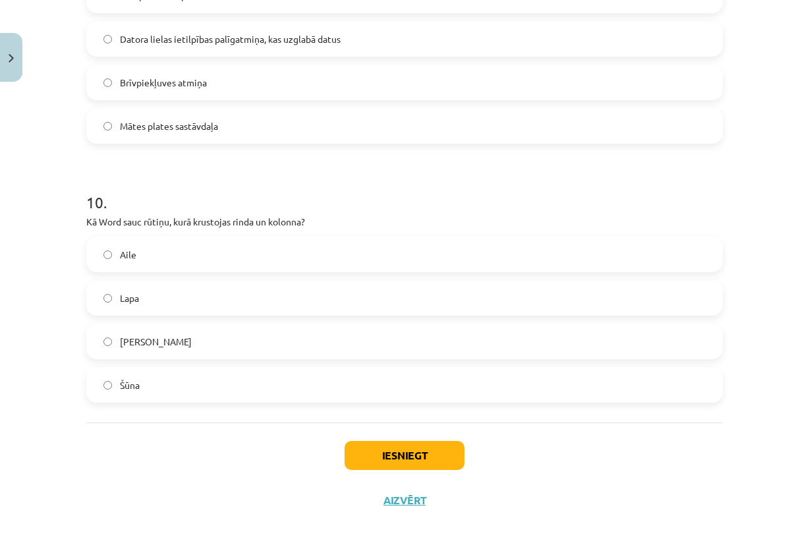
click at [291, 398] on label "Šūna" at bounding box center [405, 384] width 634 height 33
click at [426, 458] on button "Iesniegt" at bounding box center [404, 455] width 120 height 29
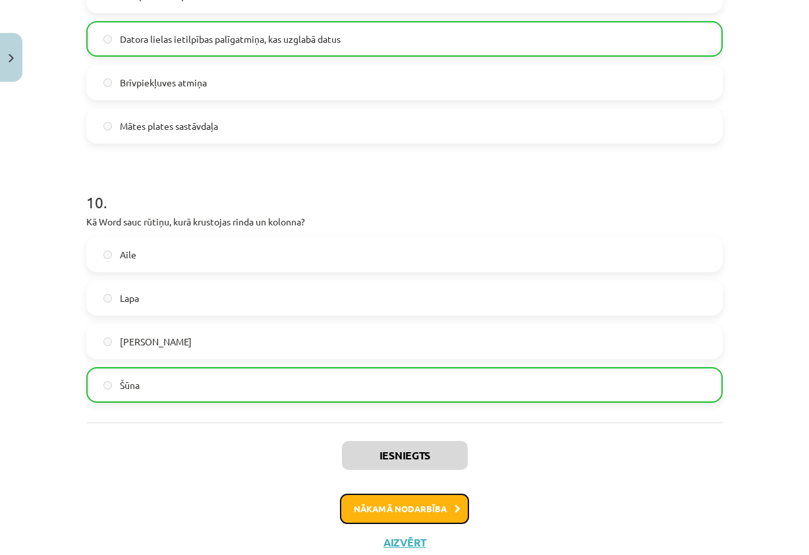
click at [422, 506] on button "Nākamā nodarbība" at bounding box center [404, 508] width 129 height 30
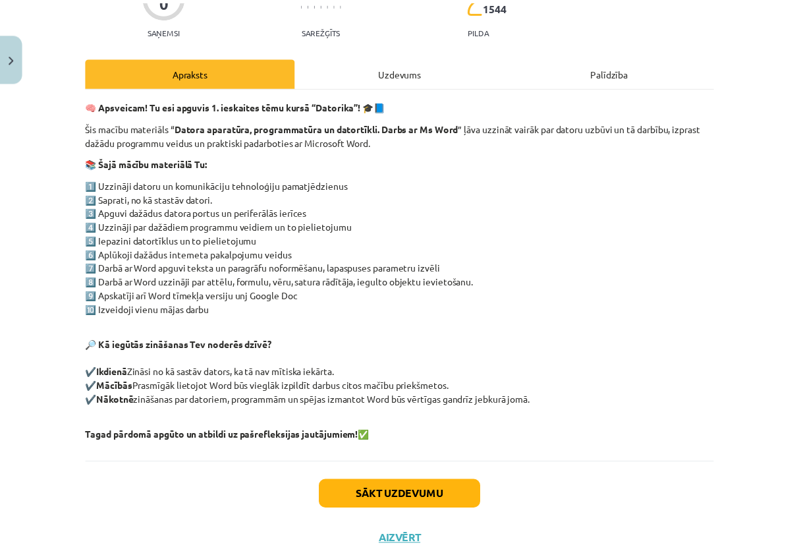
scroll to position [177, 0]
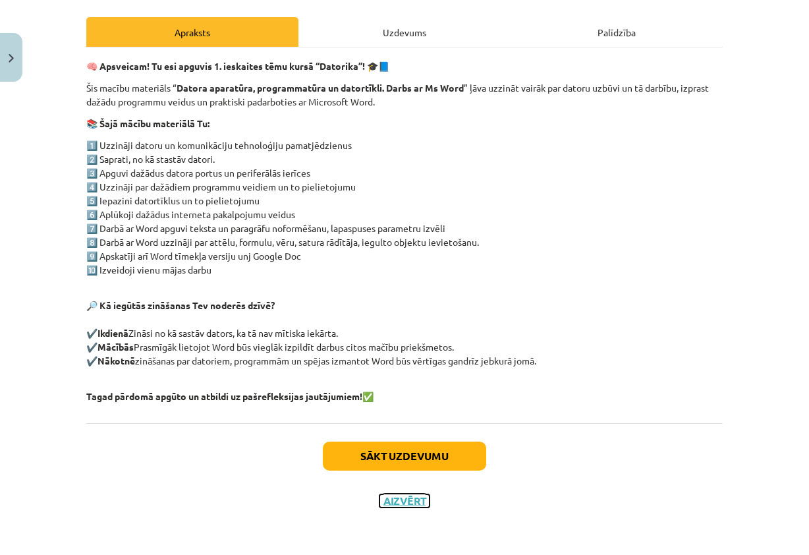
click at [415, 503] on button "Aizvērt" at bounding box center [404, 500] width 50 height 13
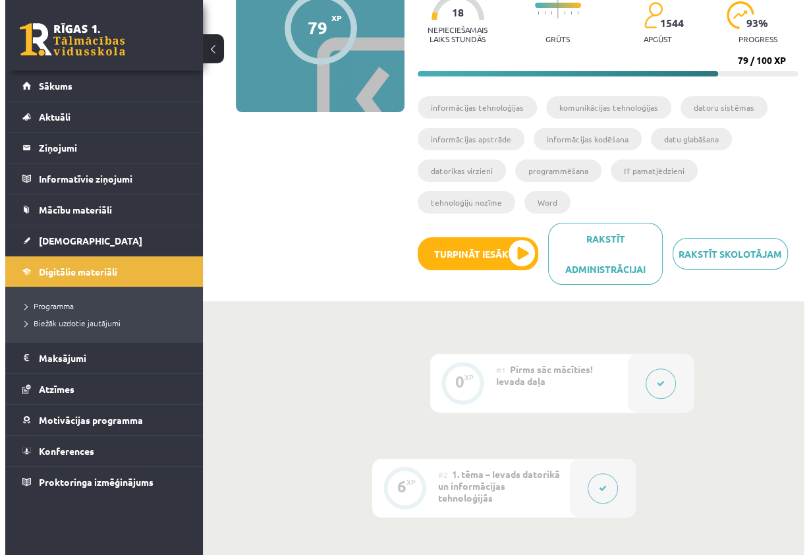
scroll to position [0, 0]
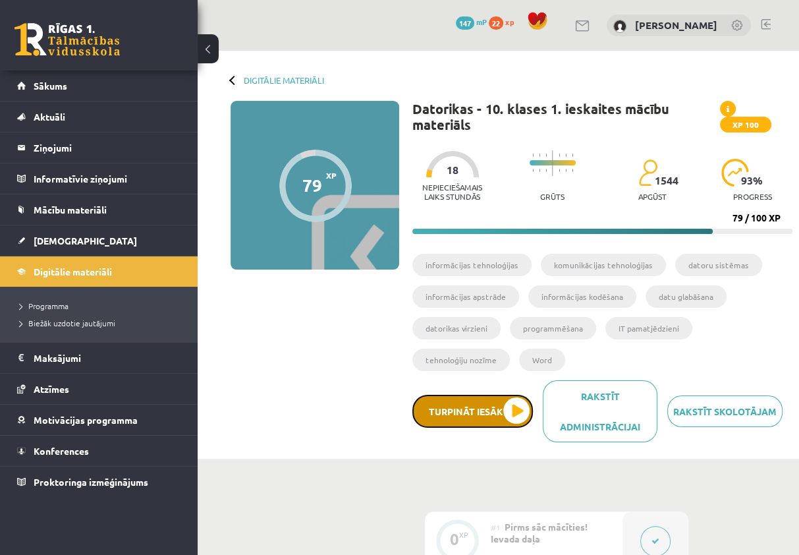
click at [493, 420] on button "Turpināt iesākto" at bounding box center [472, 411] width 121 height 33
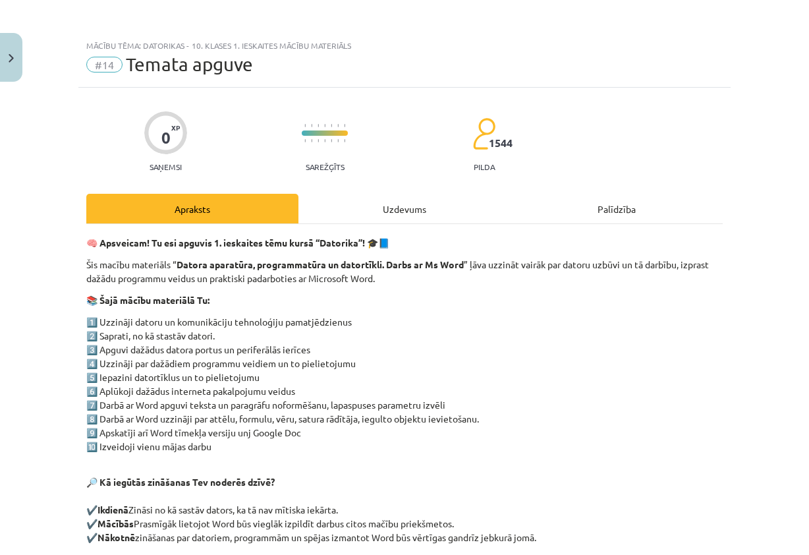
scroll to position [177, 0]
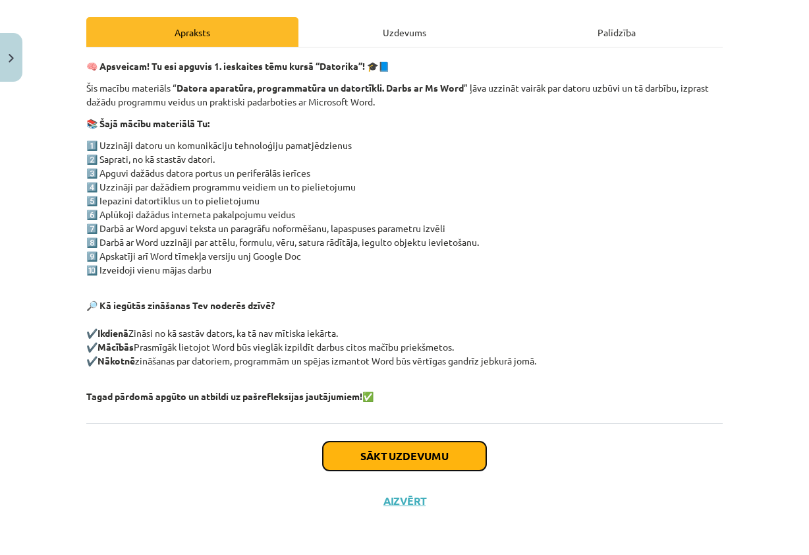
click at [445, 455] on button "Sākt uzdevumu" at bounding box center [404, 455] width 163 height 29
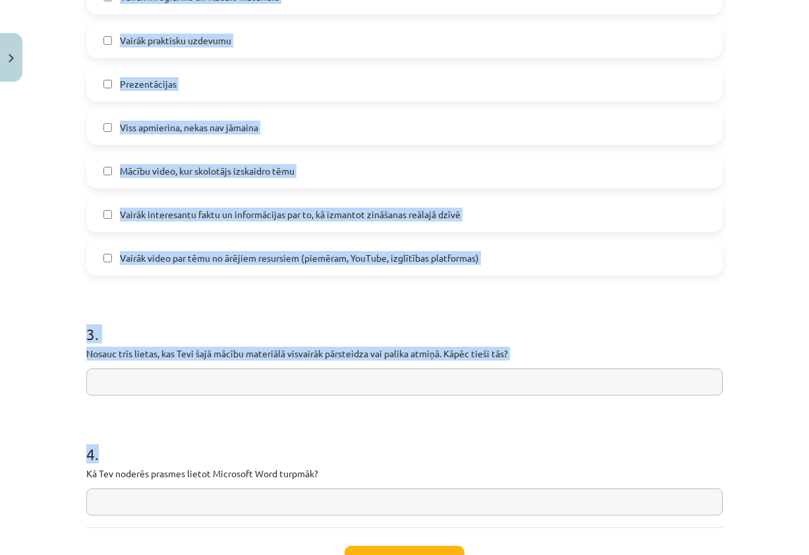
scroll to position [988, 0]
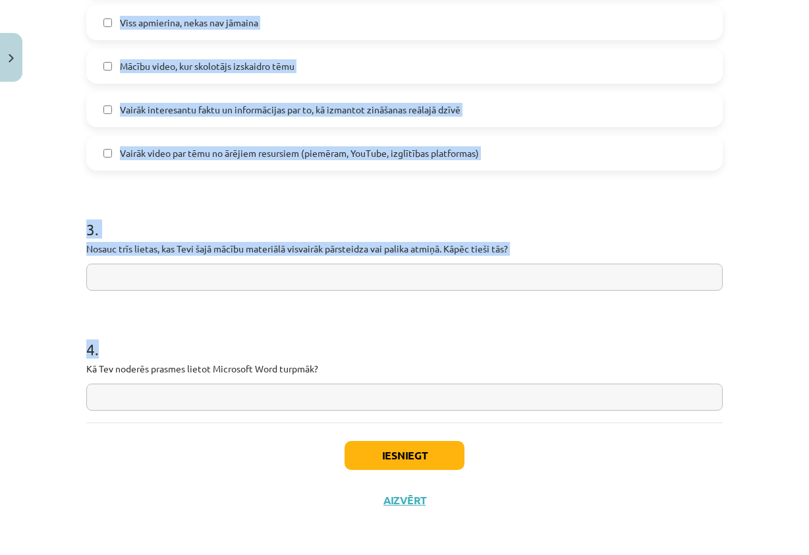
drag, startPoint x: 76, startPoint y: 259, endPoint x: 545, endPoint y: 399, distance: 488.8
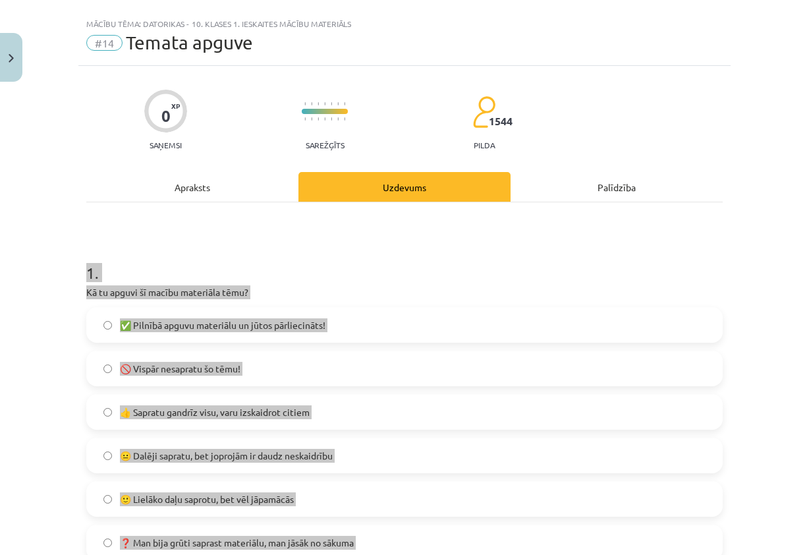
scroll to position [0, 0]
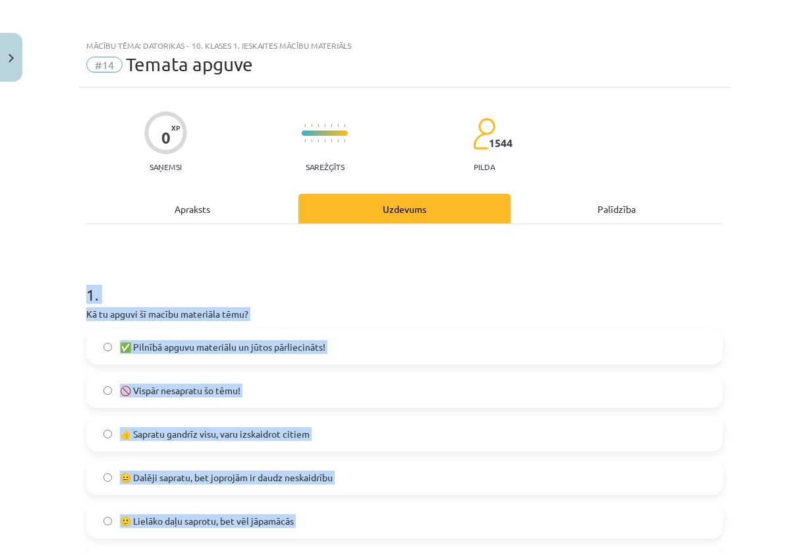
click at [601, 277] on h1 "1 ." at bounding box center [404, 282] width 636 height 41
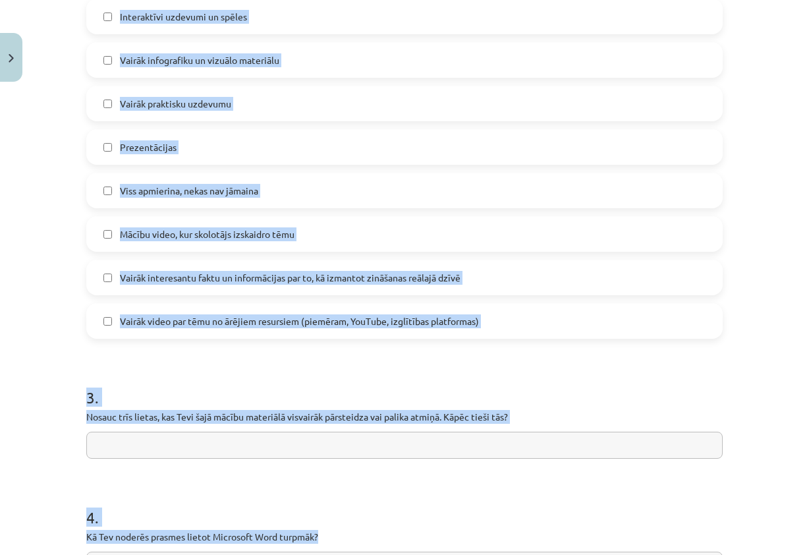
scroll to position [988, 0]
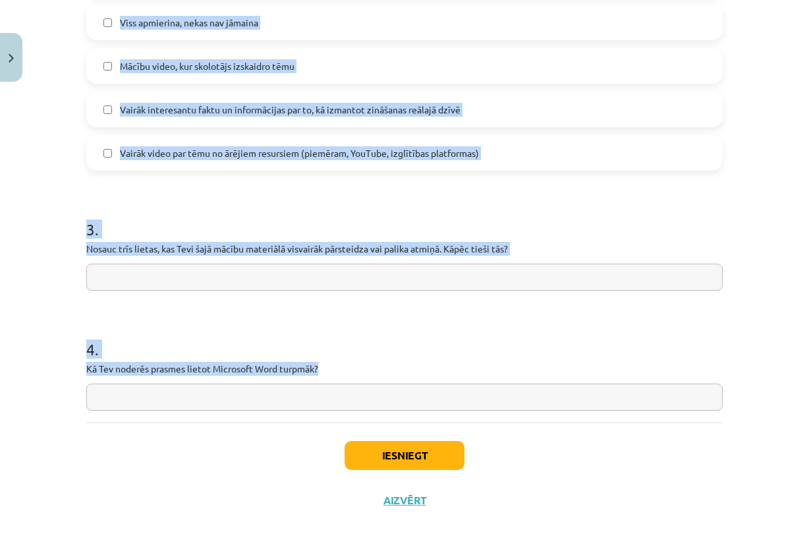
drag, startPoint x: 77, startPoint y: 229, endPoint x: 632, endPoint y: 361, distance: 570.6
copy form "6 . Lo ip dolors am consec adipiscin elit? ✅ Seddoei tempor incididun ut labor …"
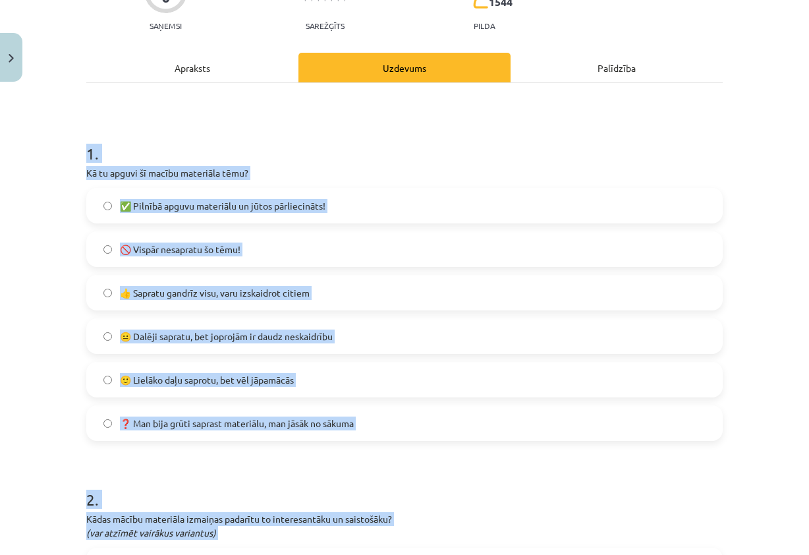
scroll to position [0, 0]
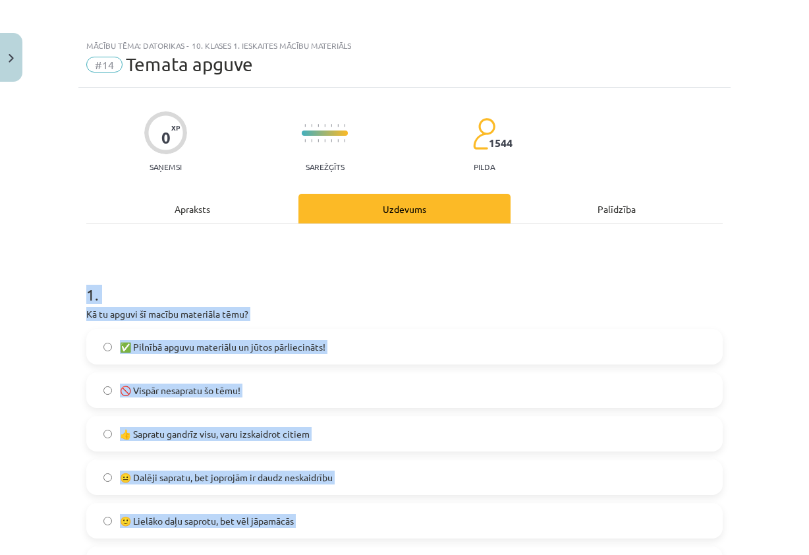
click at [558, 307] on p "Kā tu apguvi šī macību materiāla tēmu?" at bounding box center [404, 314] width 636 height 14
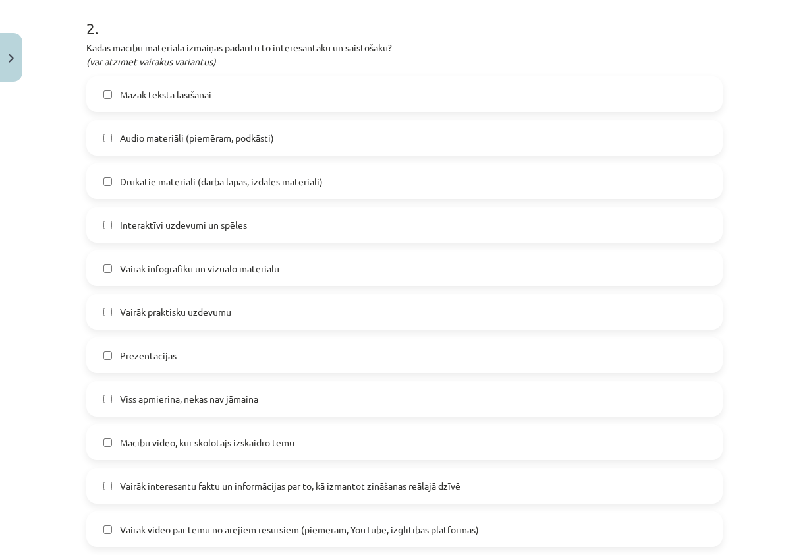
scroll to position [659, 0]
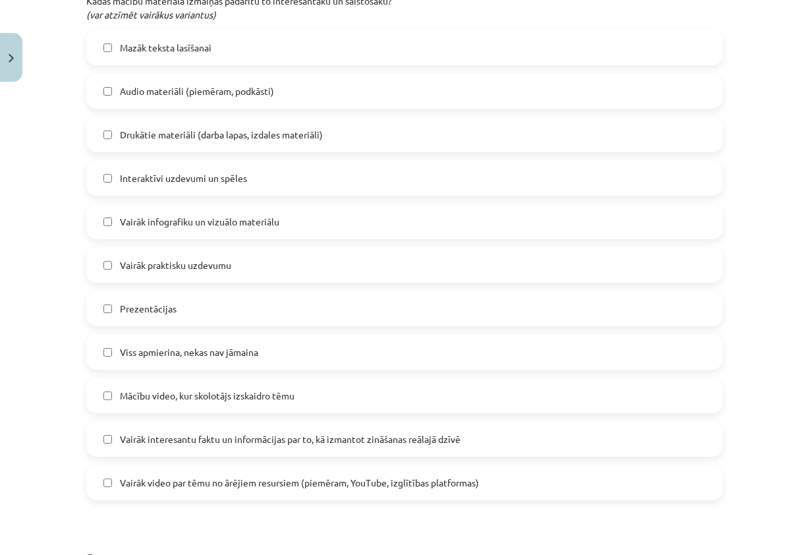
click at [109, 395] on label "Mācību video, kur skolotājs izskaidro tēmu" at bounding box center [405, 395] width 634 height 33
click at [237, 404] on label "Mācību video, kur skolotājs izskaidro tēmu" at bounding box center [405, 395] width 634 height 33
click at [184, 265] on span "Vairāk praktisku uzdevumu" at bounding box center [175, 265] width 111 height 14
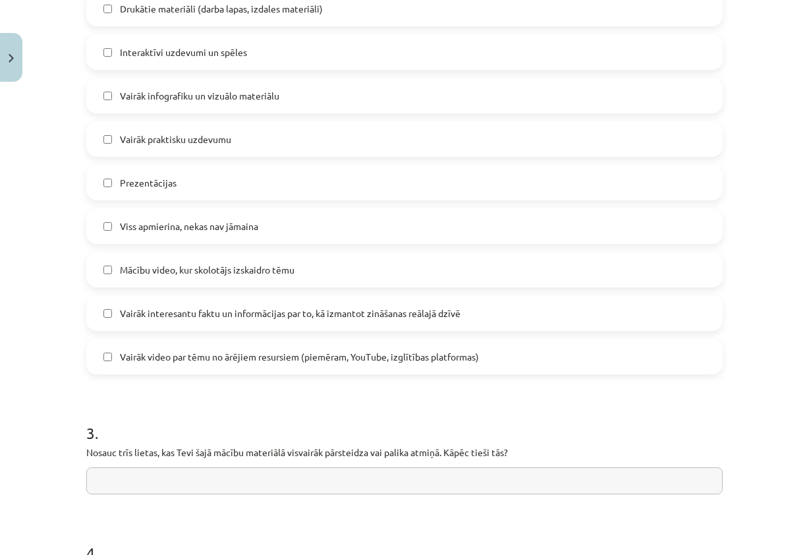
scroll to position [790, 0]
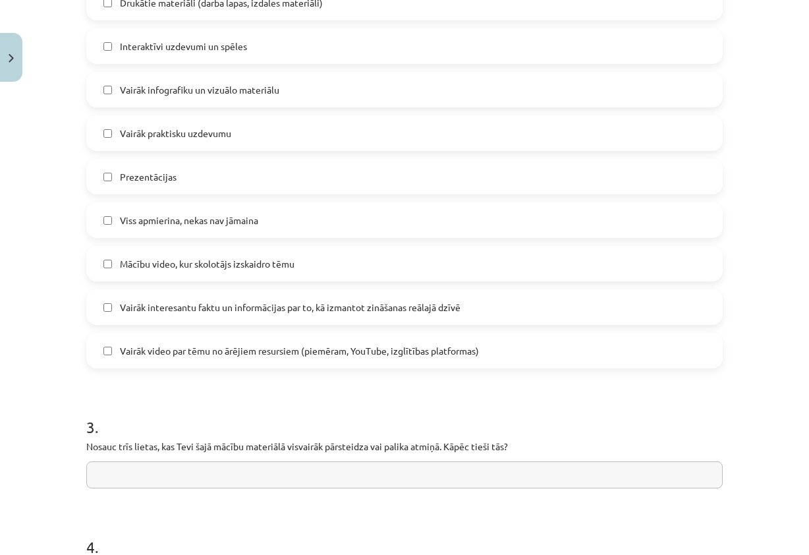
click at [186, 316] on label "Vairāk interesantu faktu un informācijas par to, kā izmantot zināšanas reālajā …" at bounding box center [405, 306] width 634 height 33
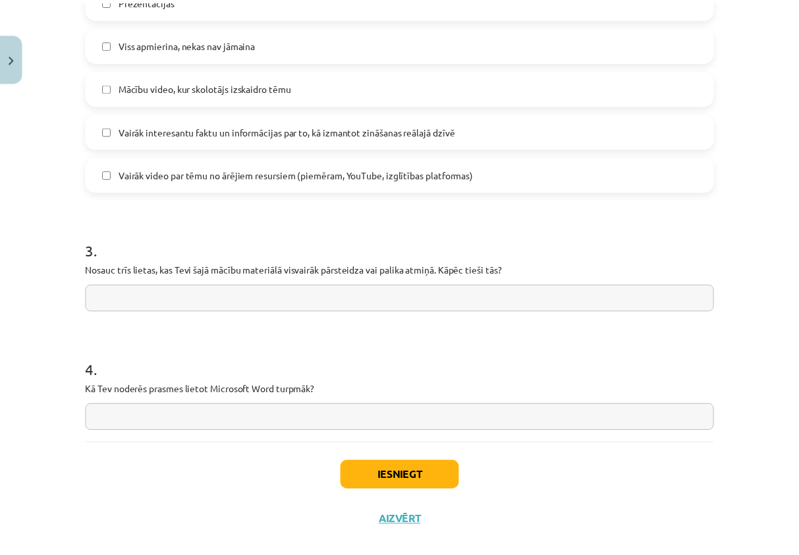
scroll to position [988, 0]
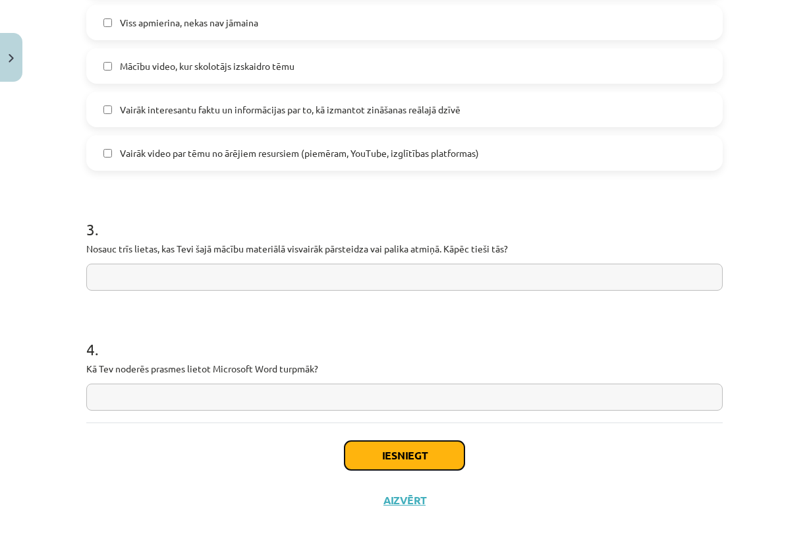
click at [423, 453] on button "Iesniegt" at bounding box center [404, 455] width 120 height 29
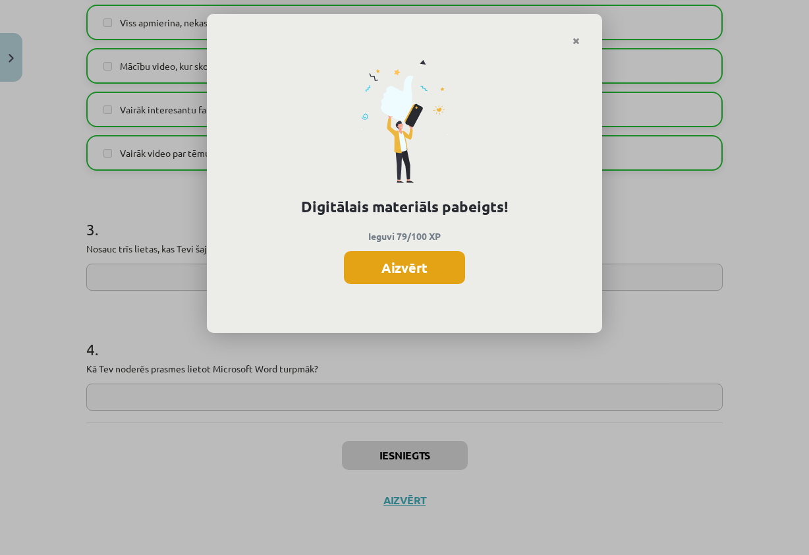
click at [414, 271] on button "Aizvērt" at bounding box center [404, 267] width 121 height 33
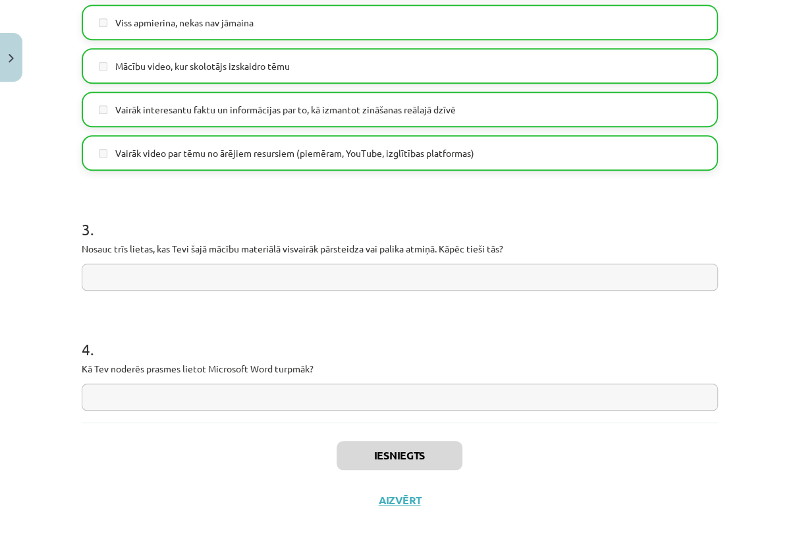
scroll to position [132, 0]
click at [402, 497] on button "Aizvērt" at bounding box center [400, 499] width 50 height 13
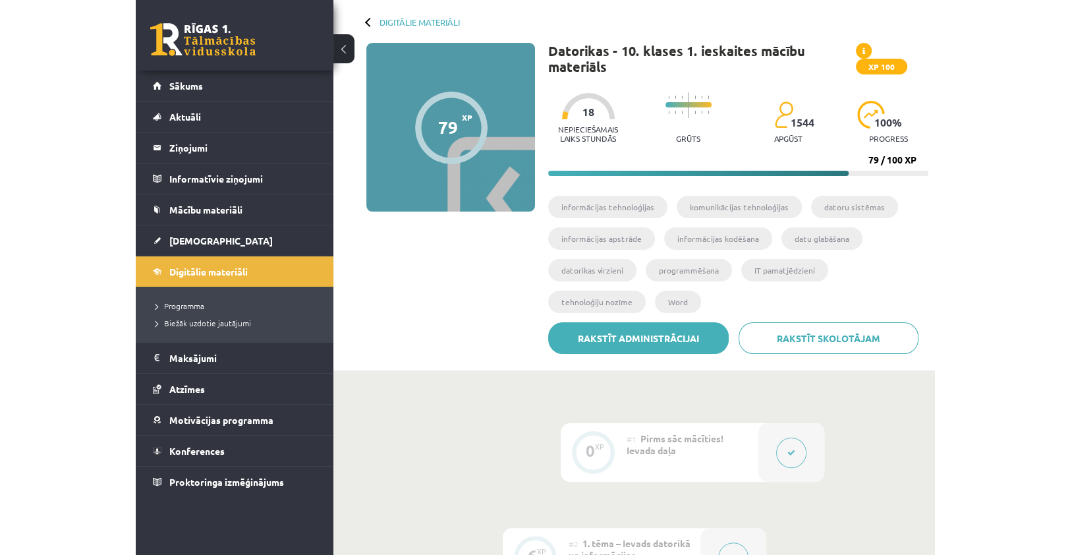
scroll to position [0, 0]
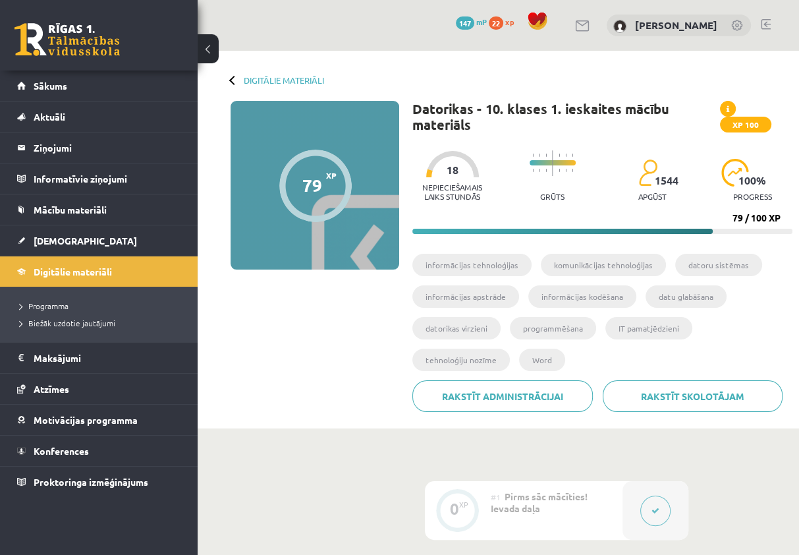
click at [777, 268] on ul "informācijas tehnoloģijas komunikācijas tehnoloģijas datoru sistēmas informācij…" at bounding box center [602, 317] width 380 height 126
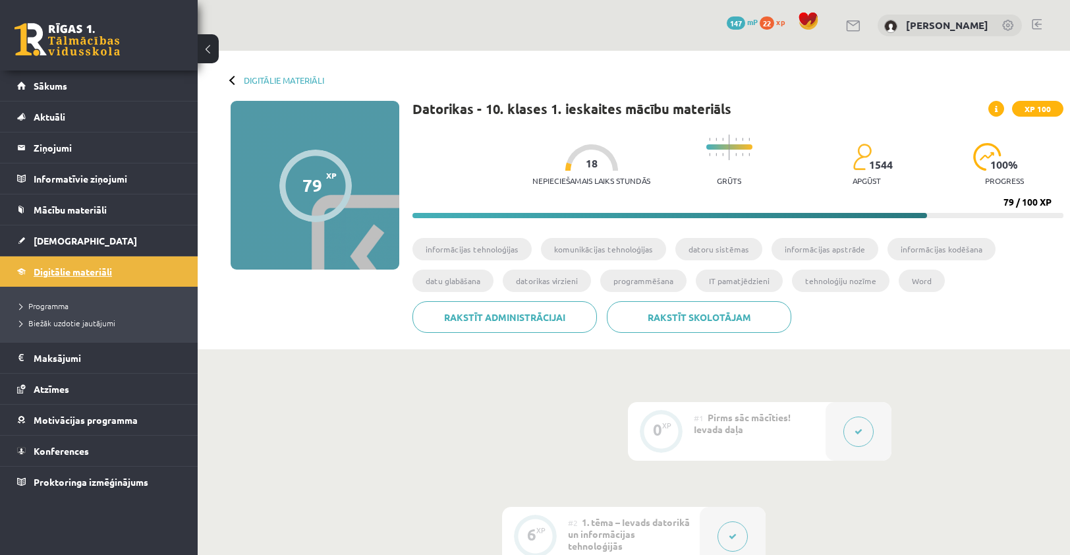
click at [99, 269] on span "Digitālie materiāli" at bounding box center [73, 271] width 78 height 12
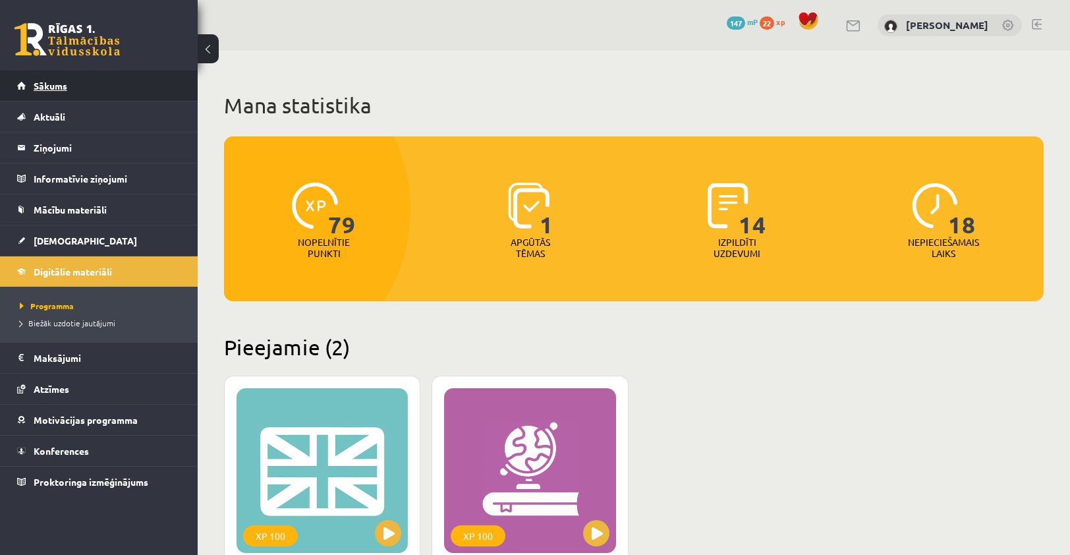
click at [51, 84] on span "Sākums" at bounding box center [51, 86] width 34 height 12
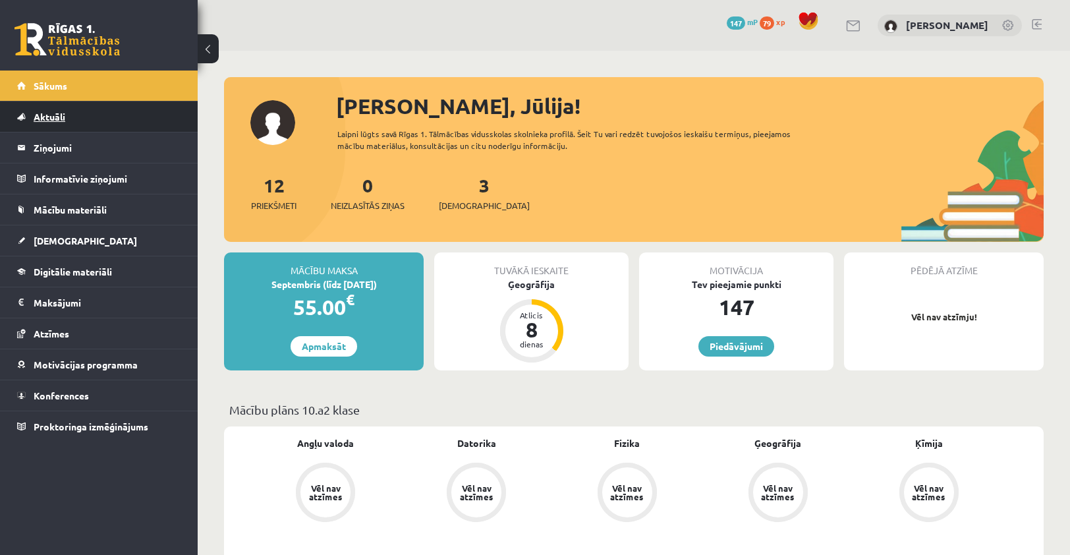
click at [55, 104] on link "Aktuāli" at bounding box center [99, 116] width 164 height 30
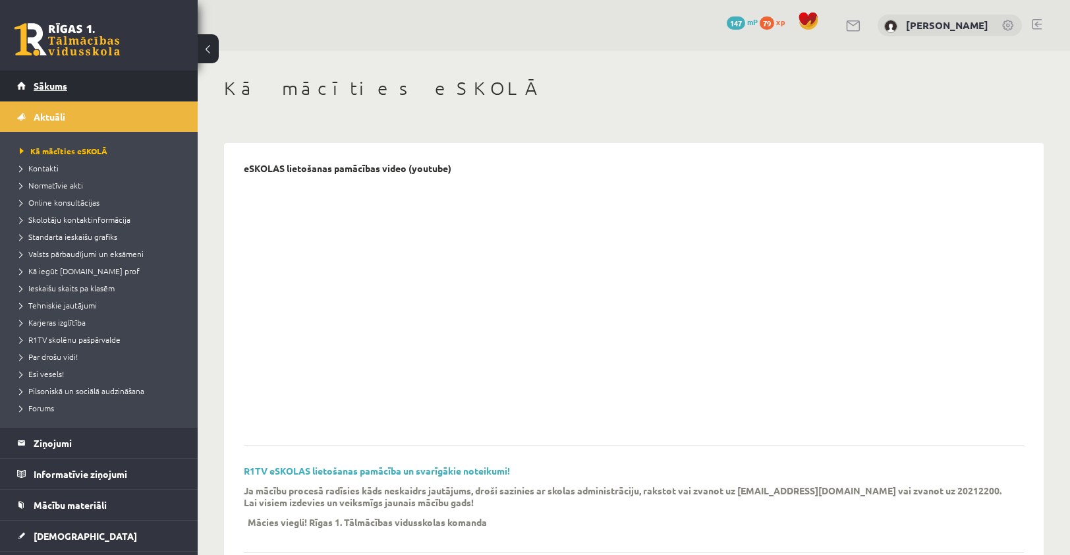
click at [55, 86] on span "Sākums" at bounding box center [51, 86] width 34 height 12
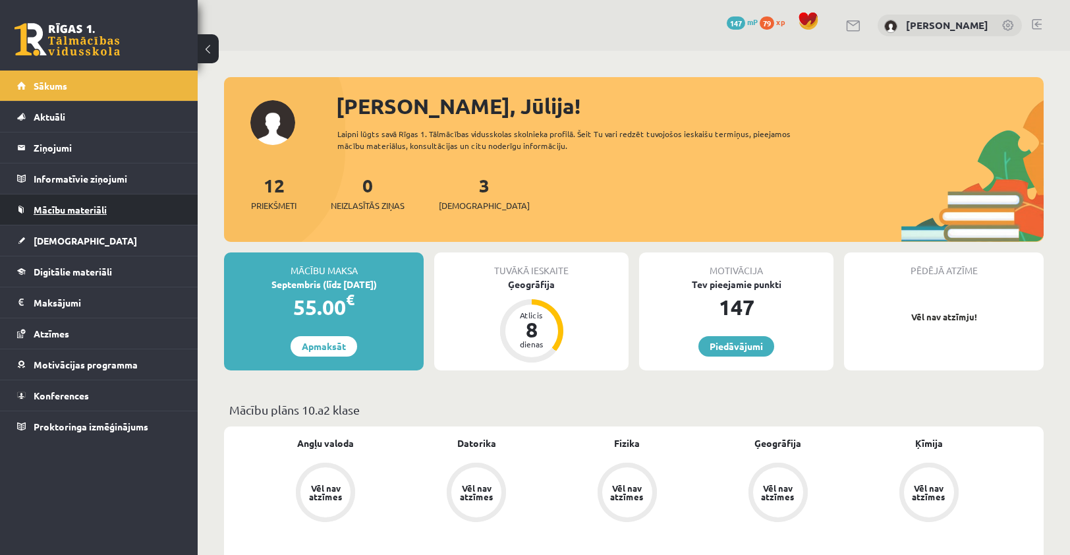
click at [67, 213] on link "Mācību materiāli" at bounding box center [99, 209] width 164 height 30
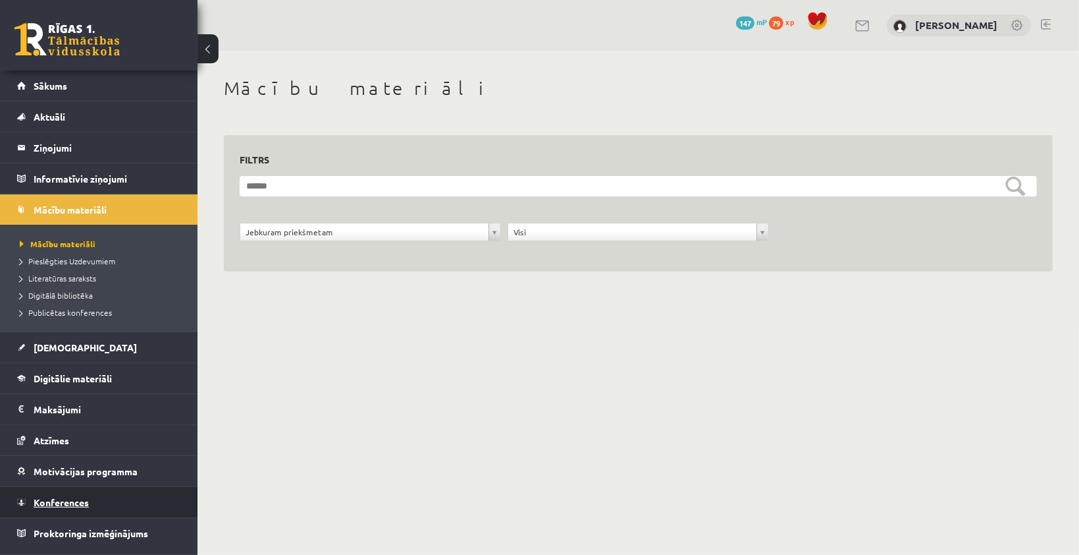
click at [71, 493] on link "Konferences" at bounding box center [99, 502] width 164 height 30
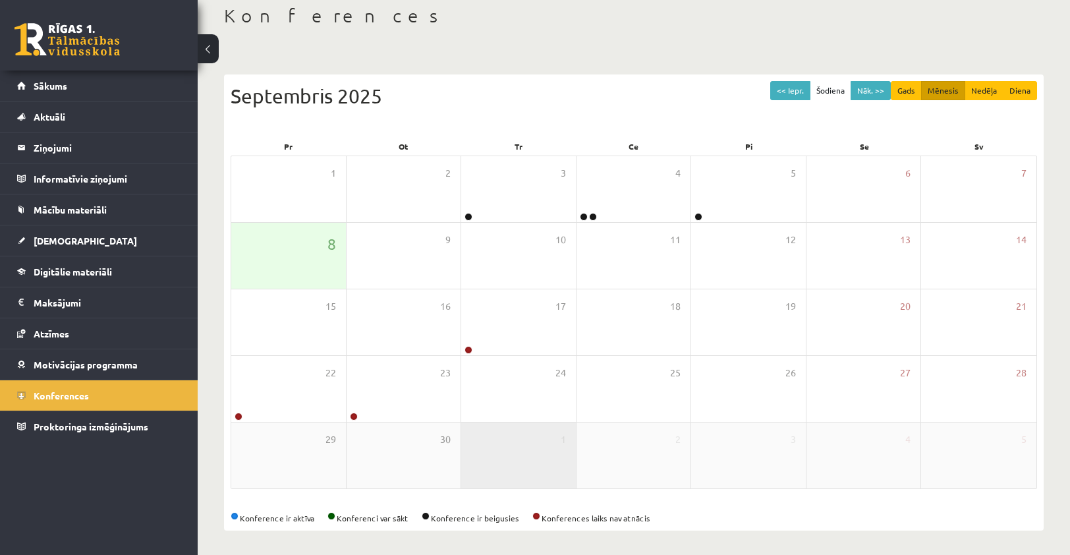
scroll to position [74, 0]
